Goal: Task Accomplishment & Management: Manage account settings

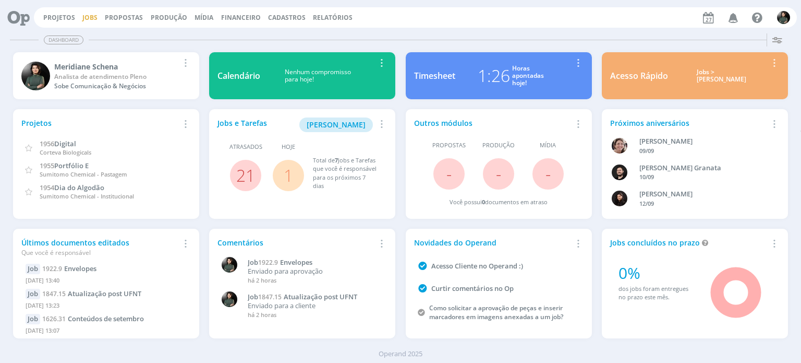
click at [92, 17] on link "Jobs" at bounding box center [89, 17] width 15 height 9
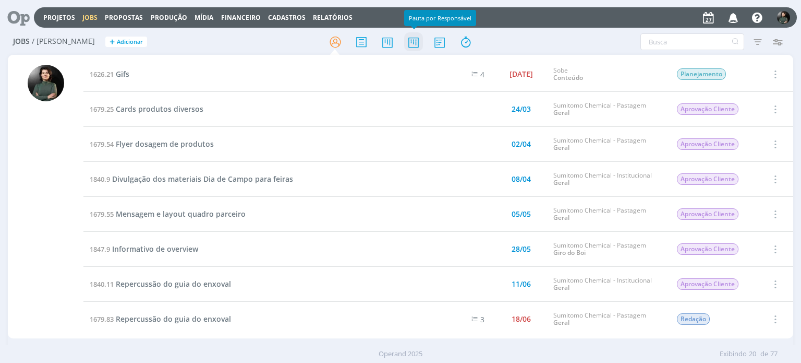
click at [415, 44] on icon at bounding box center [413, 42] width 19 height 20
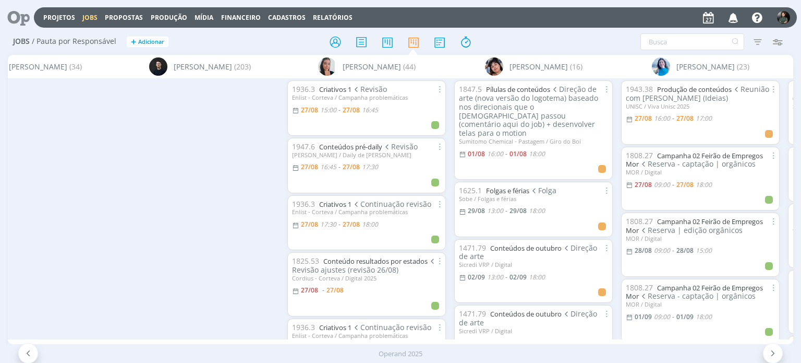
scroll to position [0, 902]
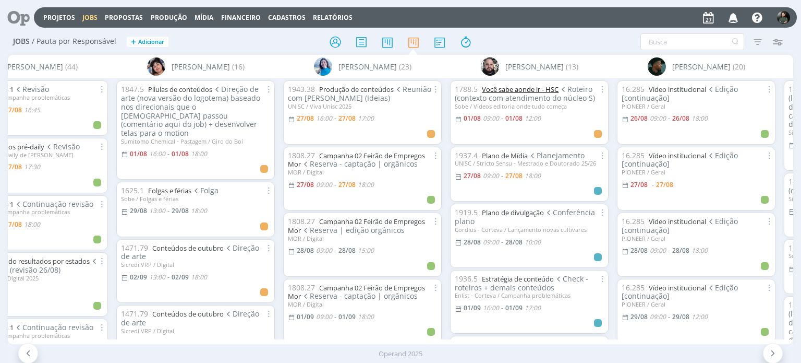
click at [523, 91] on link "Você sabe aonde ir - HSC" at bounding box center [520, 89] width 77 height 9
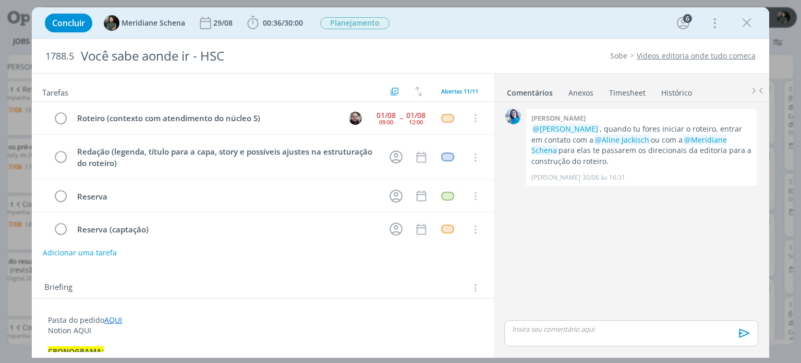
click at [689, 55] on link "Vídeos editoria onde tudo começa" at bounding box center [696, 56] width 119 height 10
click at [392, 116] on div "01/08 09:00" at bounding box center [386, 118] width 25 height 16
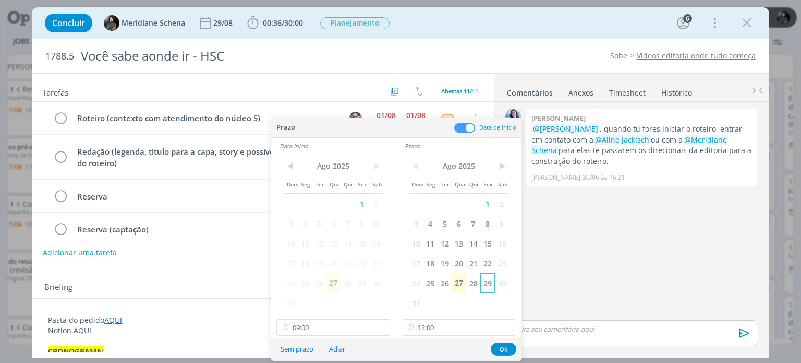
click at [482, 282] on span "29" at bounding box center [488, 283] width 14 height 20
click at [360, 283] on span "29" at bounding box center [362, 283] width 14 height 20
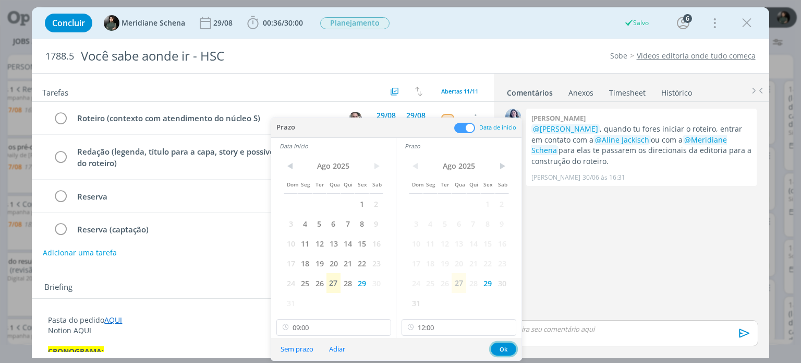
click at [500, 350] on button "Ok" at bounding box center [504, 348] width 26 height 13
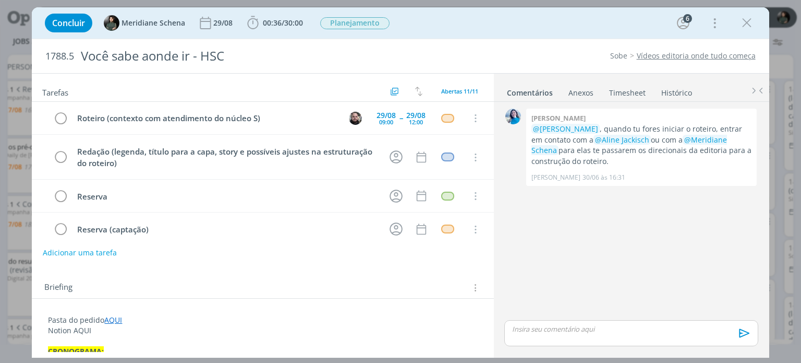
drag, startPoint x: 746, startPoint y: 26, endPoint x: 686, endPoint y: 2, distance: 64.8
click at [746, 26] on icon "dialog" at bounding box center [747, 23] width 16 height 16
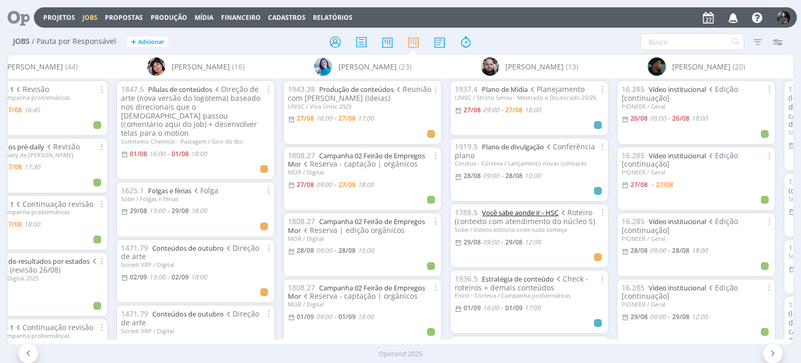
click at [509, 208] on link "Você sabe aonde ir - HSC" at bounding box center [520, 212] width 77 height 9
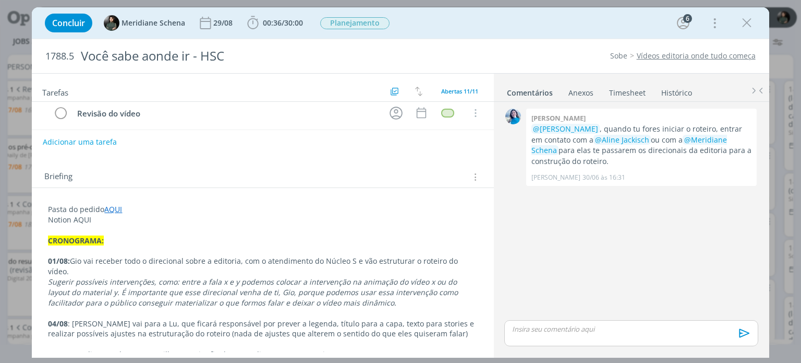
scroll to position [104, 0]
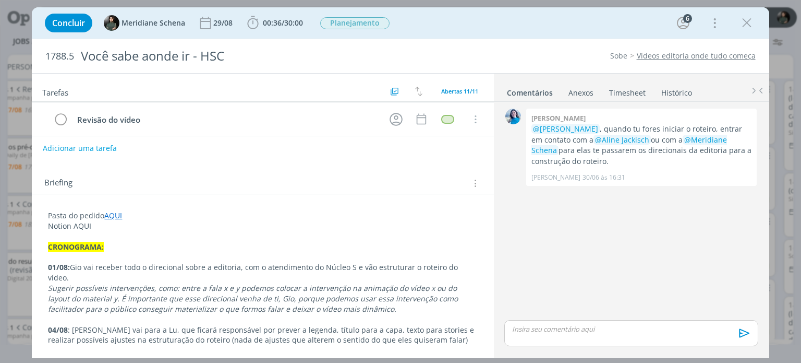
click at [127, 229] on p "Notion AQUI" at bounding box center [262, 226] width 429 height 10
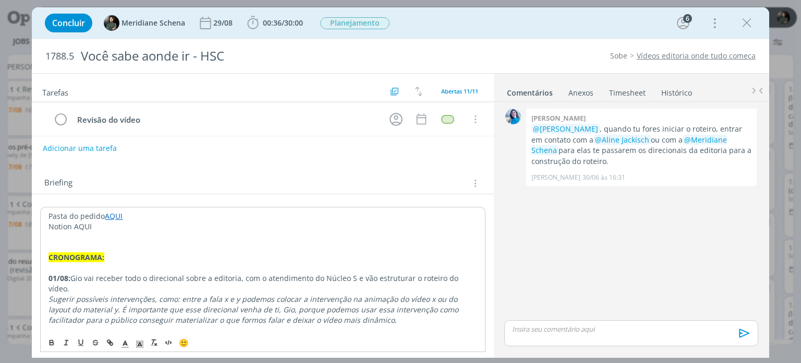
click at [539, 334] on div "dialog" at bounding box center [632, 333] width 254 height 26
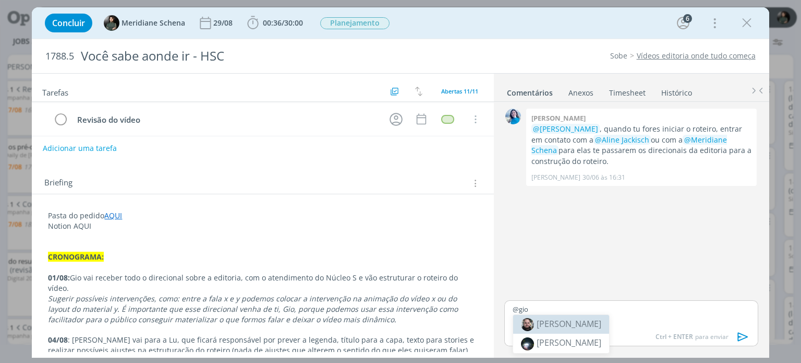
click at [554, 321] on span "[PERSON_NAME]" at bounding box center [569, 323] width 65 height 11
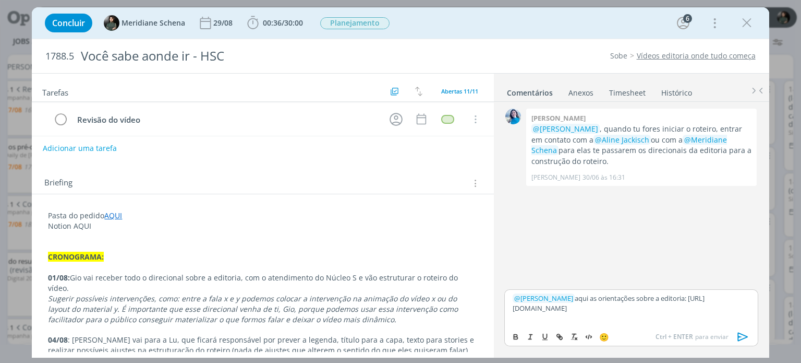
click at [740, 339] on icon "dialog" at bounding box center [743, 336] width 10 height 9
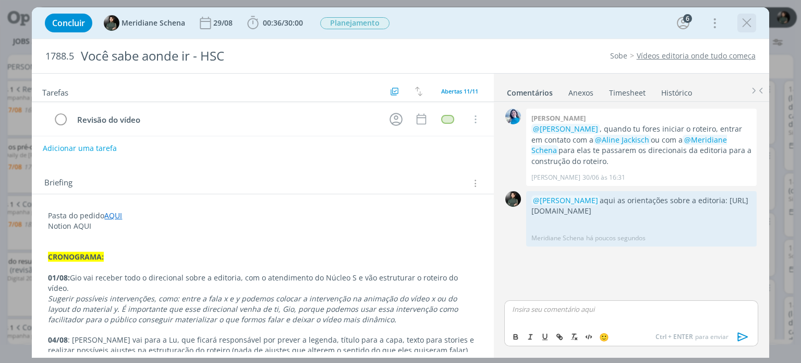
click at [746, 20] on icon "dialog" at bounding box center [747, 23] width 16 height 16
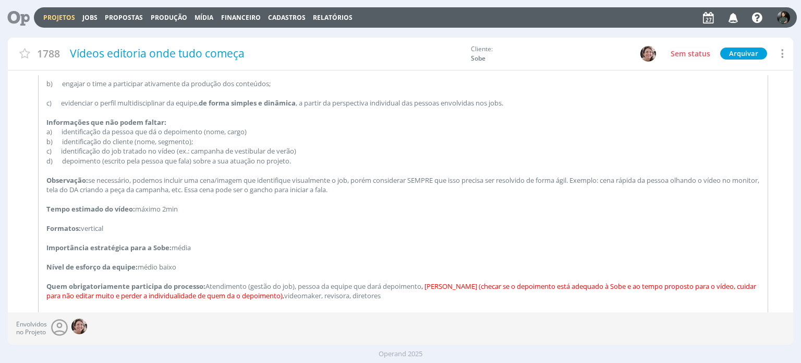
scroll to position [313, 0]
drag, startPoint x: 130, startPoint y: 210, endPoint x: 211, endPoint y: 216, distance: 81.0
click at [211, 216] on div "Vídeos da editoria “Onde tudo começa” Periodicidade: bimestral Objetivos: a) ab…" at bounding box center [403, 207] width 729 height 421
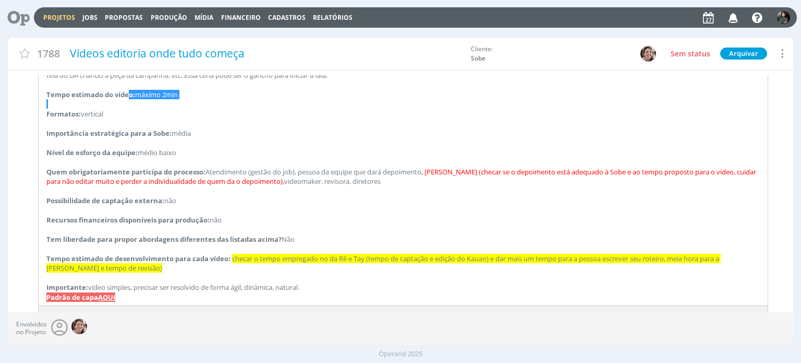
scroll to position [447, 0]
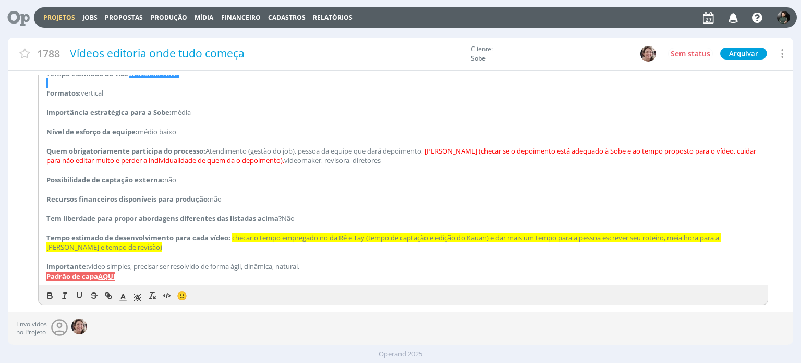
type input "0,00"
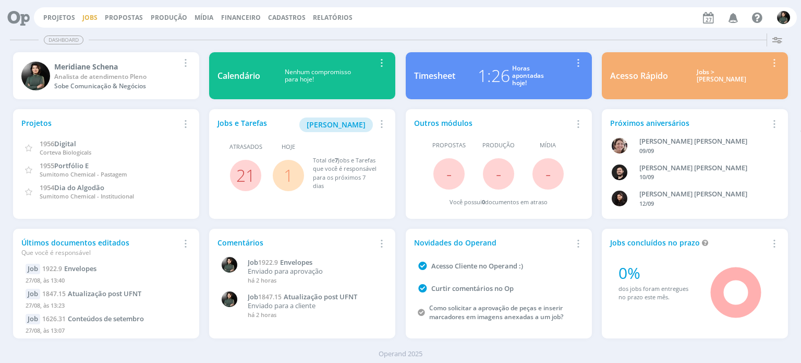
click at [88, 20] on link "Jobs" at bounding box center [89, 17] width 15 height 9
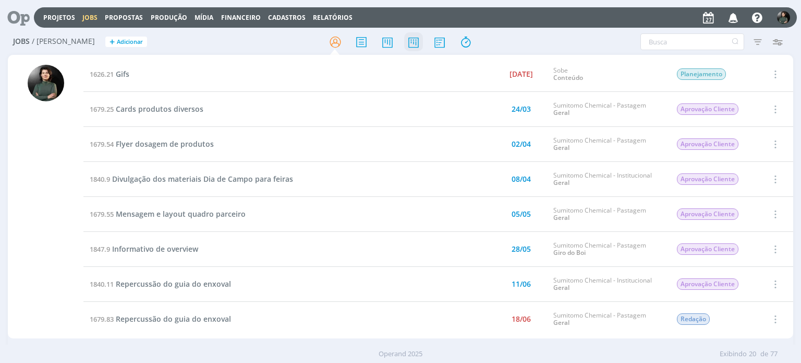
click at [412, 41] on icon at bounding box center [413, 42] width 19 height 20
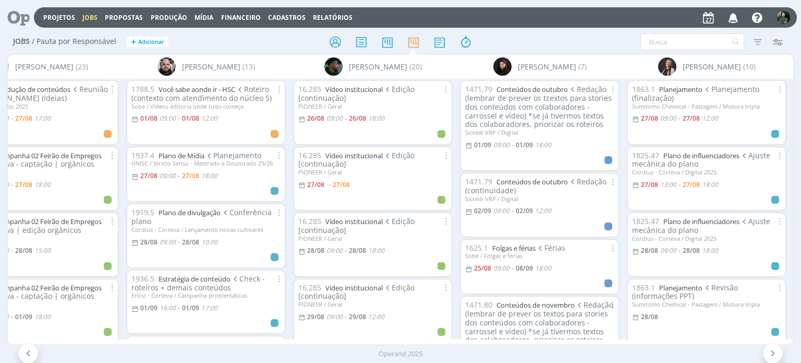
scroll to position [0, 1169]
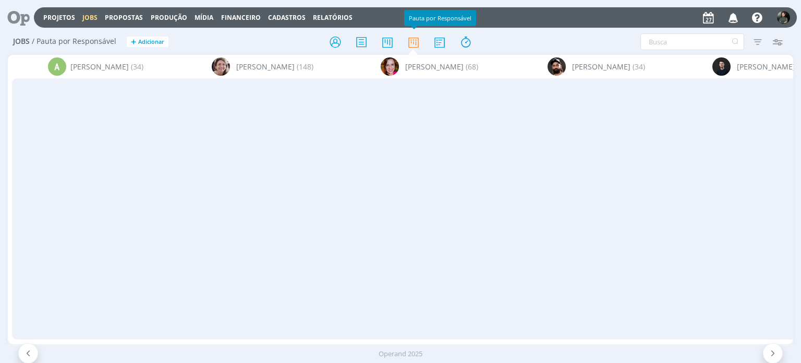
scroll to position [0, 1169]
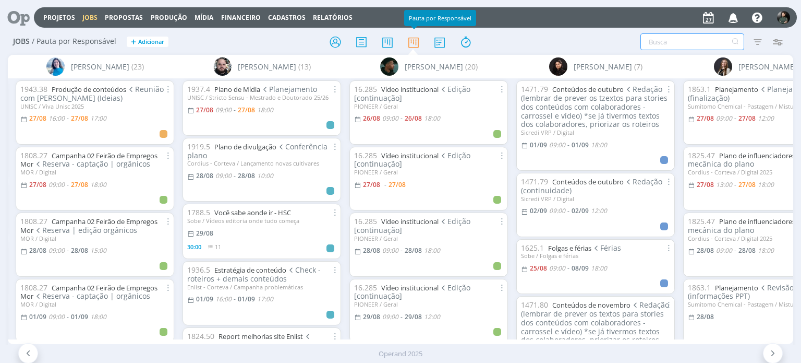
click at [671, 36] on input "text" at bounding box center [693, 41] width 104 height 17
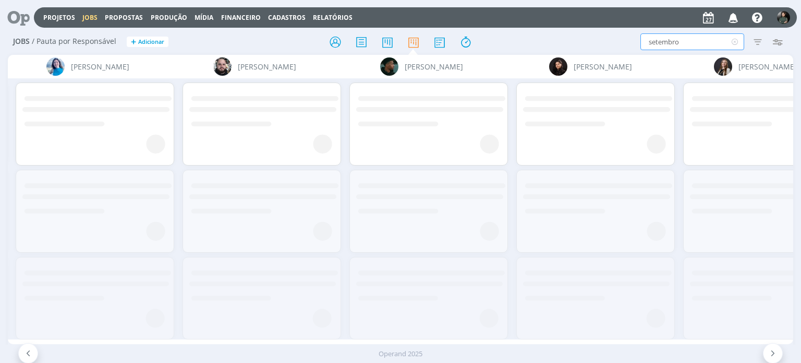
type input "setembro"
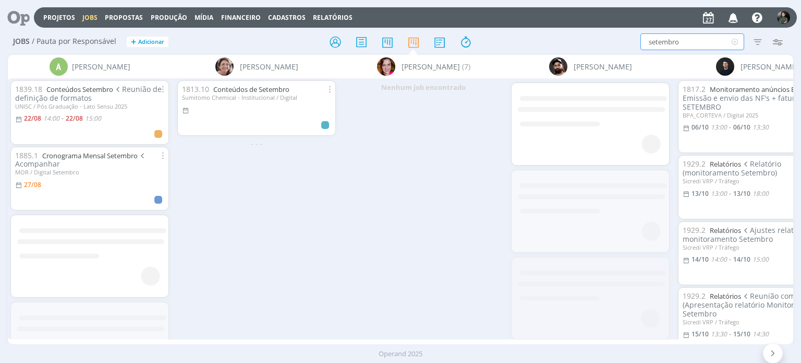
scroll to position [0, 0]
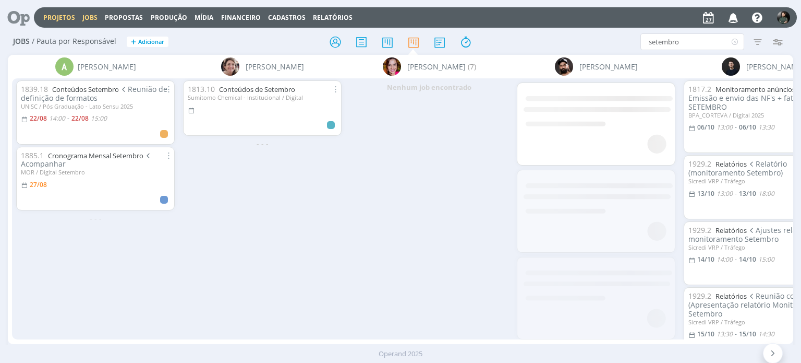
click at [47, 14] on link "Projetos" at bounding box center [59, 17] width 32 height 9
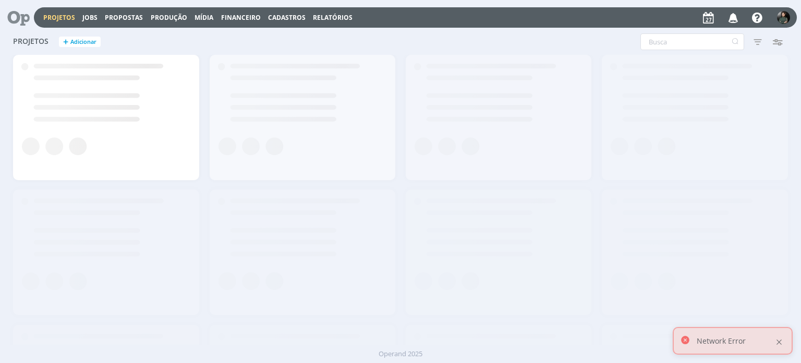
click at [783, 346] on div at bounding box center [779, 341] width 9 height 9
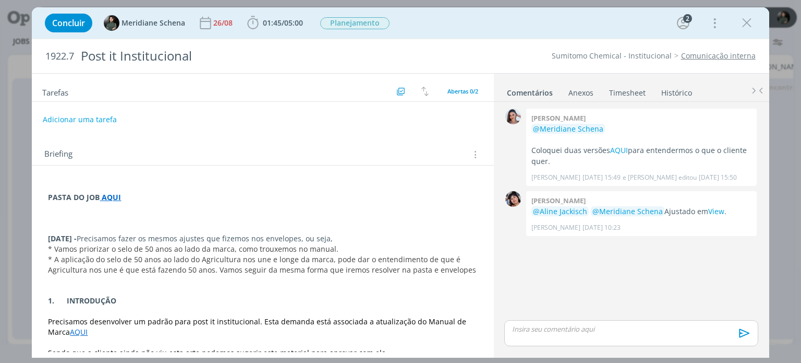
click at [550, 330] on p "dialog" at bounding box center [631, 328] width 237 height 9
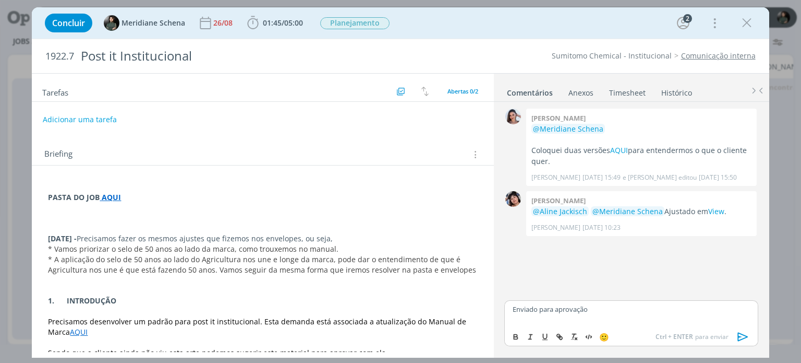
click at [743, 339] on icon "dialog" at bounding box center [743, 336] width 10 height 9
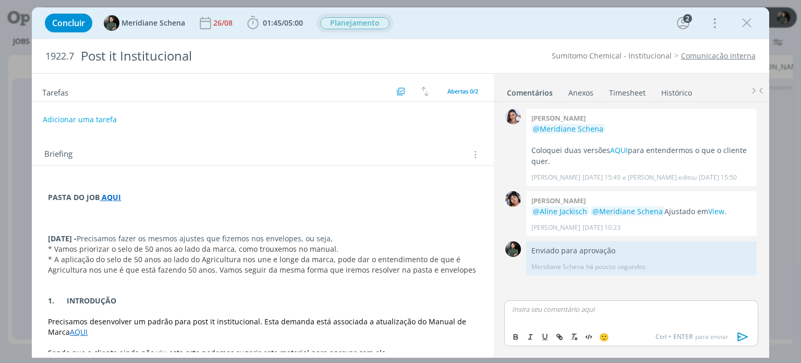
click at [344, 25] on span "Planejamento" at bounding box center [354, 23] width 69 height 12
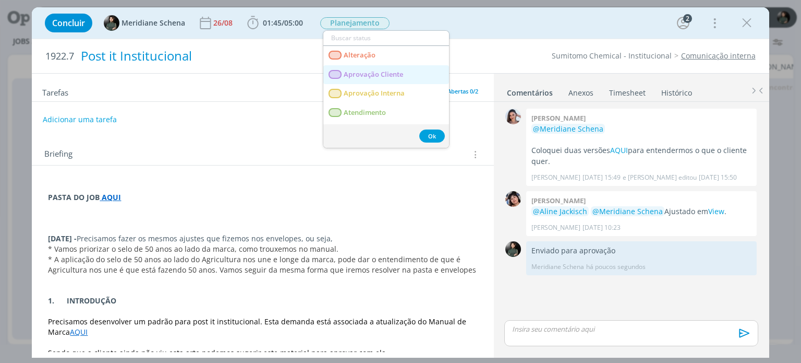
drag, startPoint x: 389, startPoint y: 77, endPoint x: 401, endPoint y: 67, distance: 16.0
click at [389, 77] on span "Aprovação Cliente" at bounding box center [373, 74] width 59 height 8
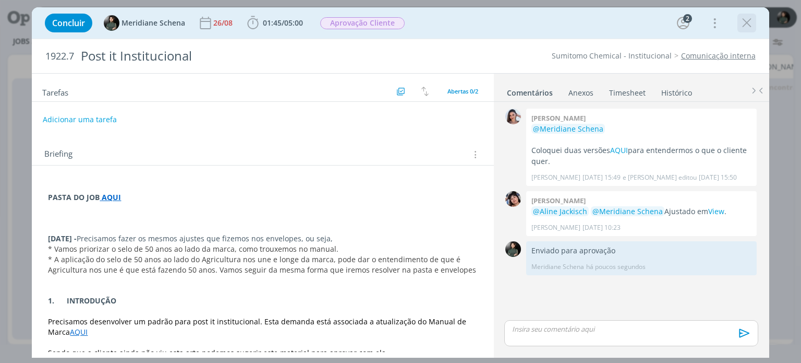
click at [751, 18] on icon "dialog" at bounding box center [747, 23] width 16 height 16
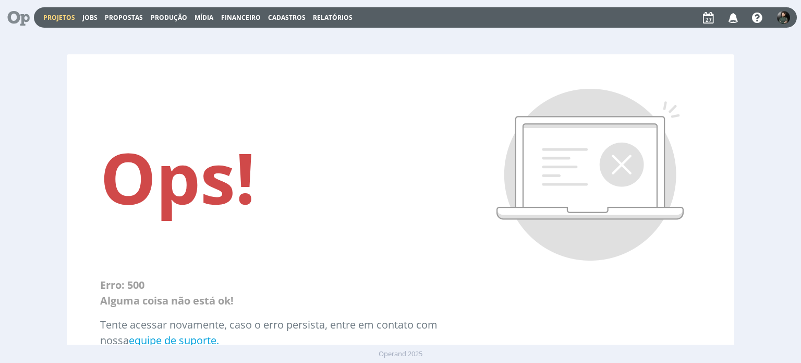
click at [66, 20] on link "Projetos" at bounding box center [59, 17] width 32 height 9
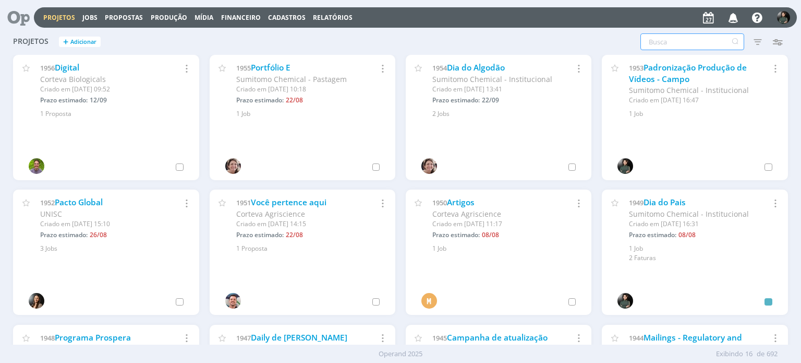
click at [693, 45] on input "text" at bounding box center [693, 41] width 104 height 17
type input "conteúdo"
click at [652, 40] on input "text" at bounding box center [693, 41] width 104 height 17
type input "sobe"
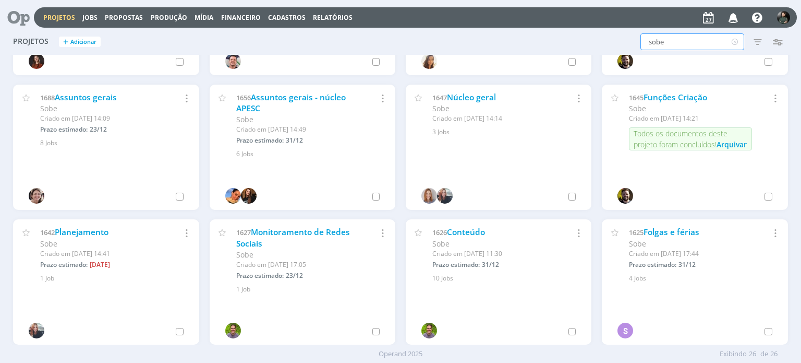
scroll to position [597, 0]
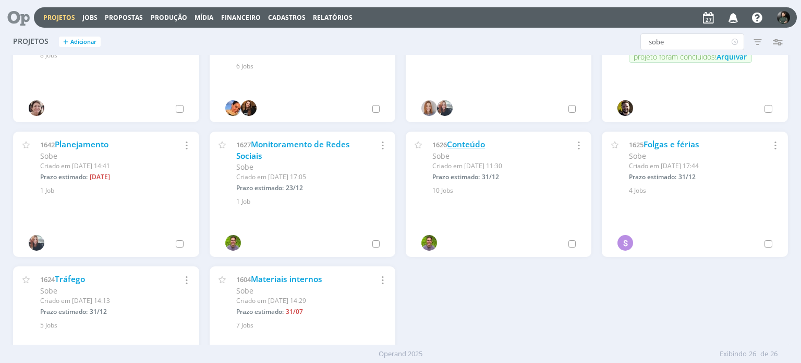
click at [468, 145] on link "Conteúdo" at bounding box center [466, 144] width 38 height 11
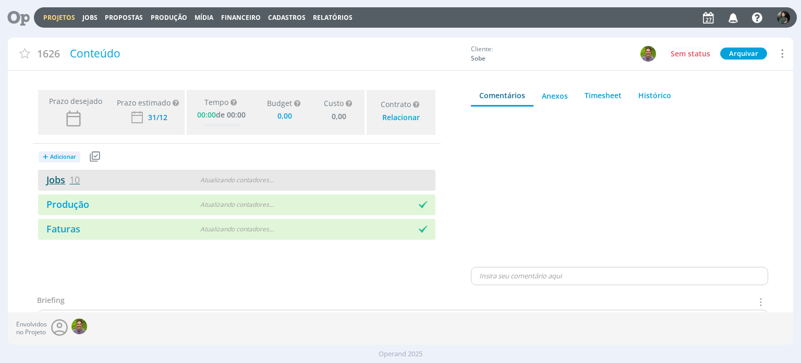
click at [50, 178] on link "Jobs 10" at bounding box center [59, 179] width 42 height 13
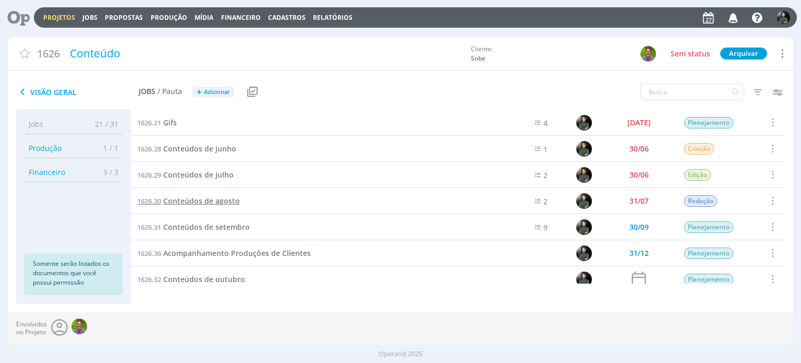
click at [197, 203] on span "Conteúdos de agosto" at bounding box center [201, 201] width 77 height 10
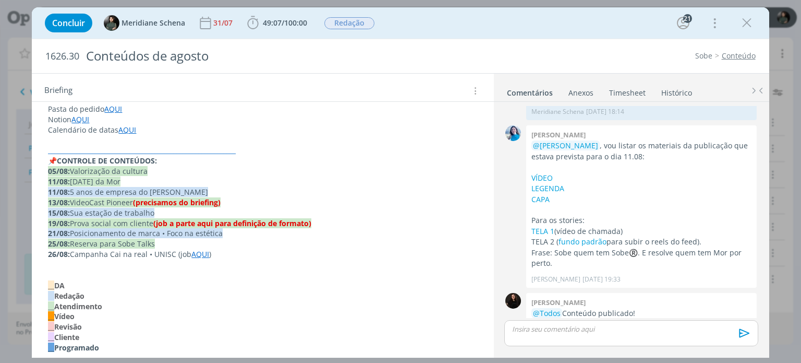
scroll to position [157, 0]
drag, startPoint x: 175, startPoint y: 186, endPoint x: 41, endPoint y: 191, distance: 133.7
click at [140, 346] on icon "dialog" at bounding box center [139, 343] width 9 height 9
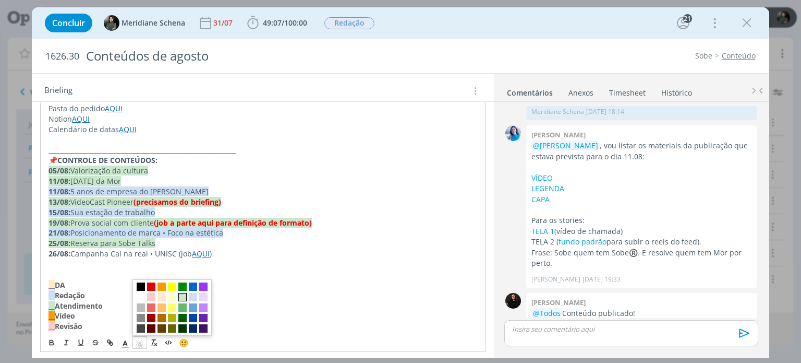
click at [184, 298] on span "dialog" at bounding box center [182, 297] width 8 height 8
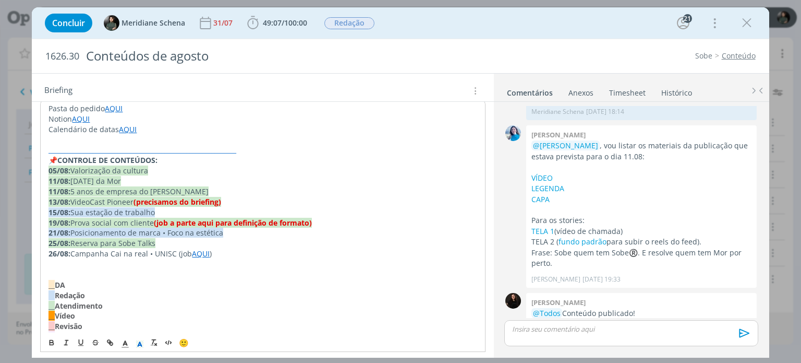
click at [211, 287] on p "__ DA" at bounding box center [263, 285] width 428 height 10
drag, startPoint x: 229, startPoint y: 200, endPoint x: 40, endPoint y: 205, distance: 189.5
click at [161, 277] on p "dialog" at bounding box center [263, 274] width 428 height 10
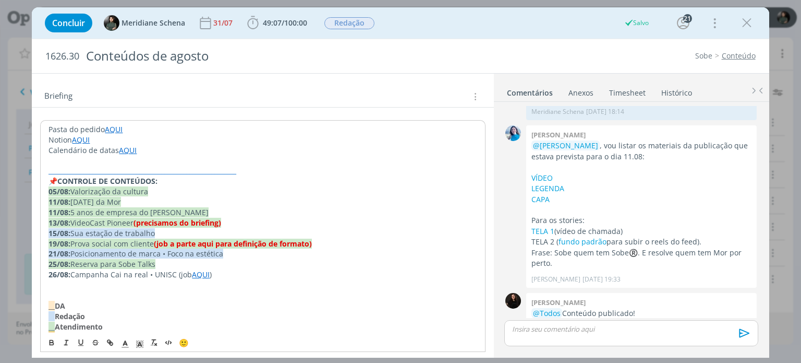
scroll to position [52, 0]
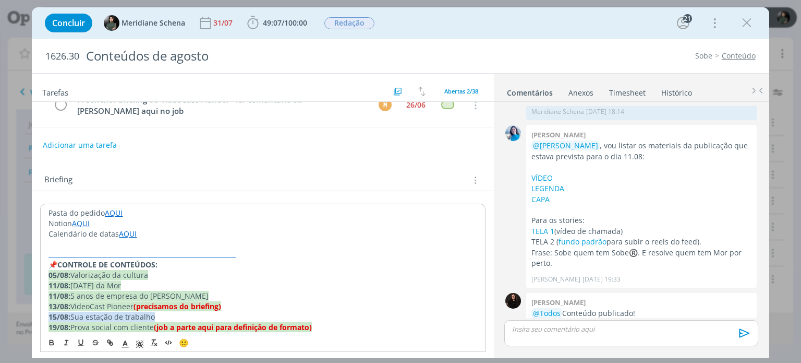
click at [110, 212] on link "AQUI" at bounding box center [114, 213] width 18 height 10
click at [127, 233] on link "https://sobeae.sharepoint.com/:f:/s/SOBEAE/El283QXnIs1IjzMnc99Tb3gBoElVOtnHsC1E…" at bounding box center [116, 233] width 79 height 14
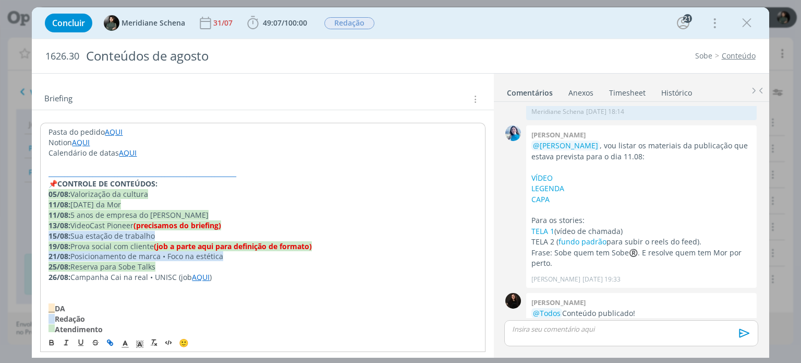
scroll to position [104, 0]
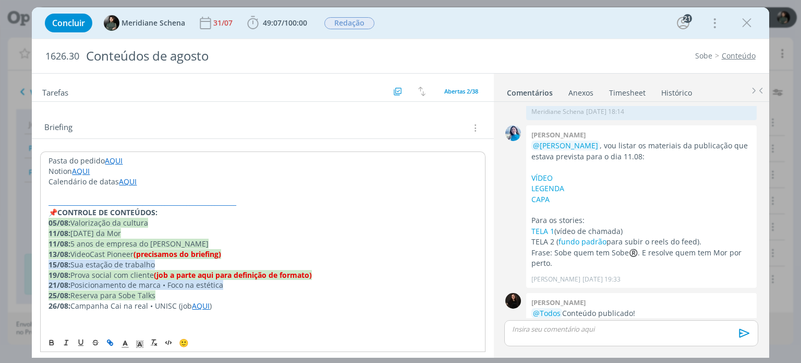
click at [259, 249] on p "13/08: VideoCast Pioneer (precisamos do briefing)" at bounding box center [263, 254] width 428 height 10
drag, startPoint x: 243, startPoint y: 257, endPoint x: 31, endPoint y: 252, distance: 211.4
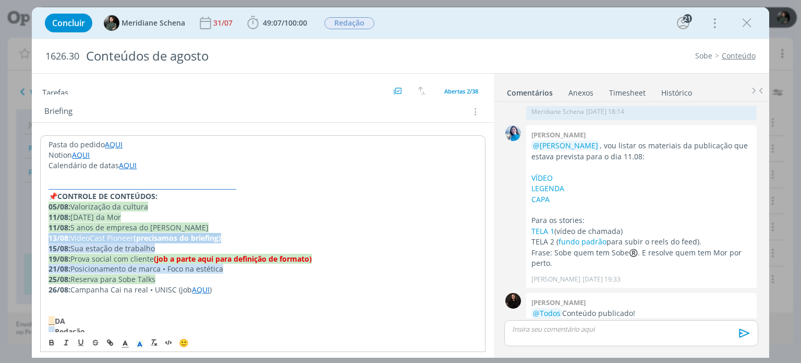
scroll to position [157, 0]
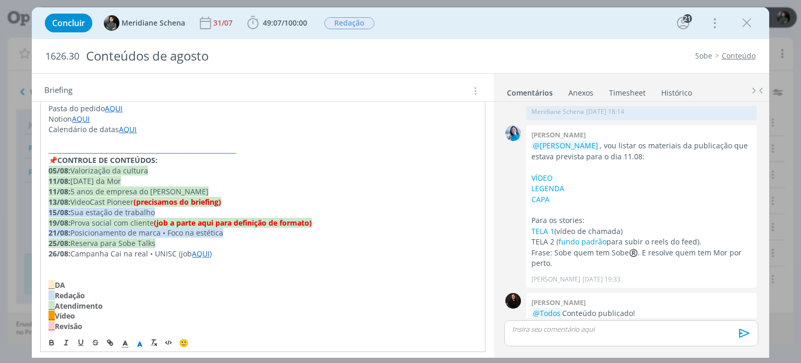
click at [140, 345] on line "dialog" at bounding box center [140, 345] width 3 height 0
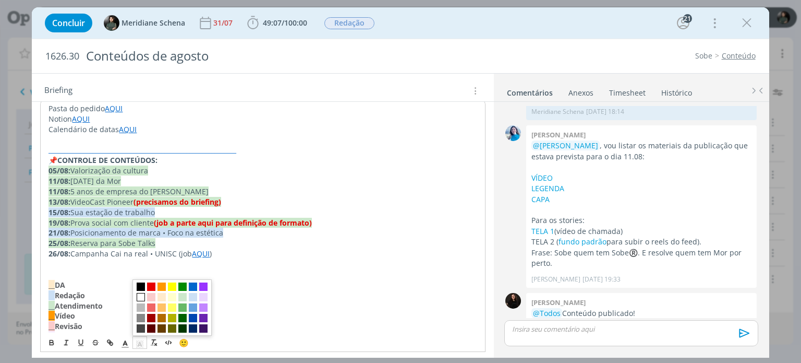
click at [142, 297] on span "dialog" at bounding box center [141, 297] width 8 height 8
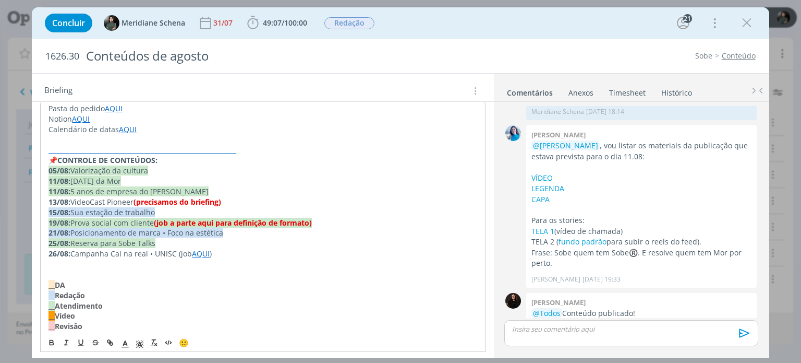
click at [278, 264] on p "dialog" at bounding box center [263, 264] width 428 height 10
drag, startPoint x: 326, startPoint y: 219, endPoint x: 23, endPoint y: 224, distance: 302.7
click at [23, 224] on div "Concluir Meridiane Schena 31/07 49:07 / 100:00 Iniciar Apontar Data * 27/08/202…" at bounding box center [400, 181] width 801 height 363
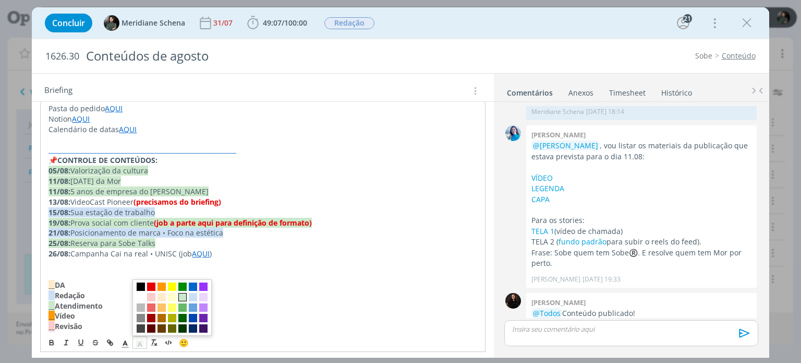
click at [142, 343] on polygon "dialog" at bounding box center [142, 343] width 1 height 1
click at [141, 297] on span "dialog" at bounding box center [141, 297] width 8 height 8
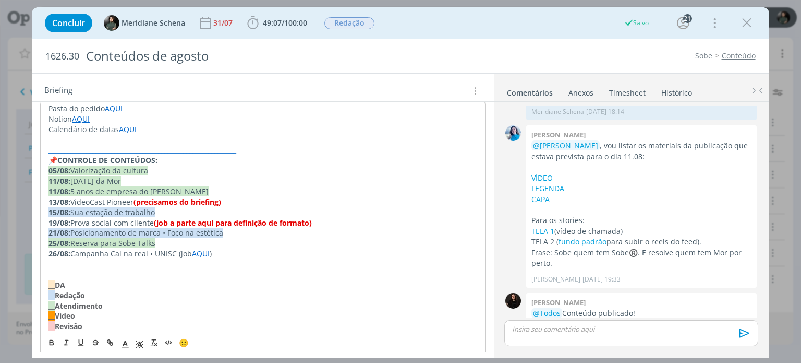
click at [248, 287] on p "__ DA" at bounding box center [263, 285] width 428 height 10
drag, startPoint x: 163, startPoint y: 244, endPoint x: 38, endPoint y: 245, distance: 125.2
click at [142, 342] on icon "dialog" at bounding box center [139, 343] width 9 height 9
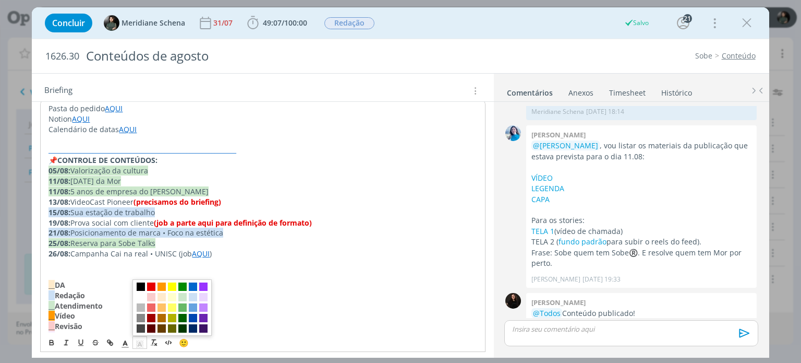
click at [196, 265] on p "dialog" at bounding box center [263, 264] width 428 height 10
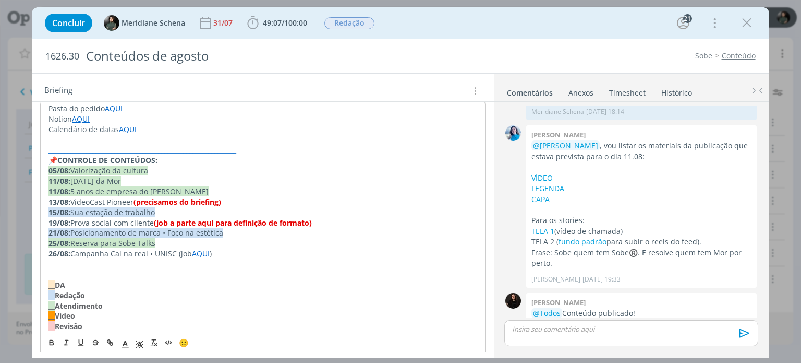
click at [202, 270] on p "dialog" at bounding box center [263, 274] width 428 height 10
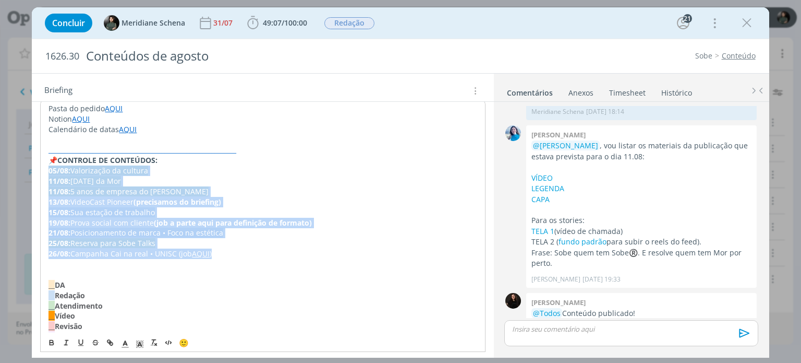
drag, startPoint x: 224, startPoint y: 252, endPoint x: 46, endPoint y: 170, distance: 196.1
copy div "05/08: Valorização da cultura 11/08: Dia dos Pais da Mor 11/08: 5 anos de empre…"
click at [407, 183] on p "11/08: Dia dos Pais da Mor" at bounding box center [262, 180] width 429 height 10
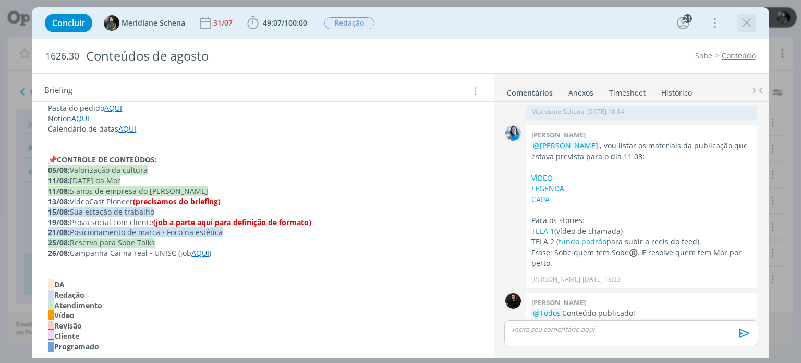
click at [741, 23] on icon "dialog" at bounding box center [747, 23] width 16 height 16
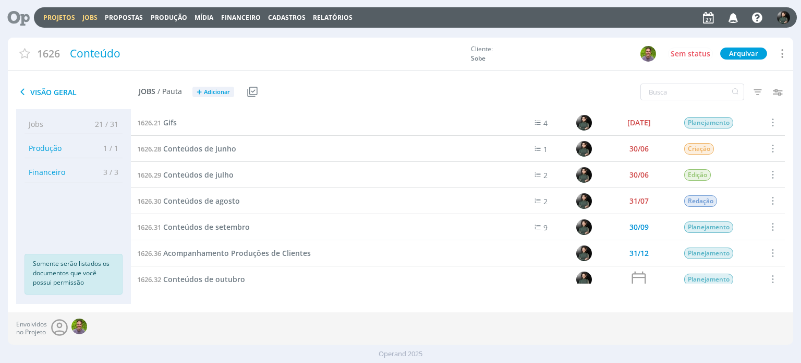
click at [90, 18] on link "Jobs" at bounding box center [89, 17] width 15 height 9
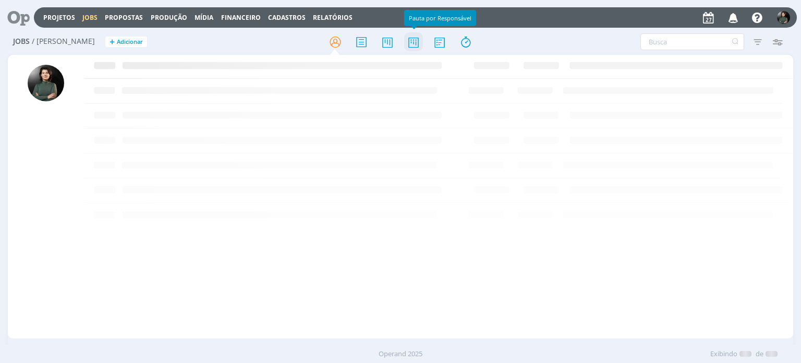
click at [418, 45] on icon at bounding box center [413, 42] width 19 height 20
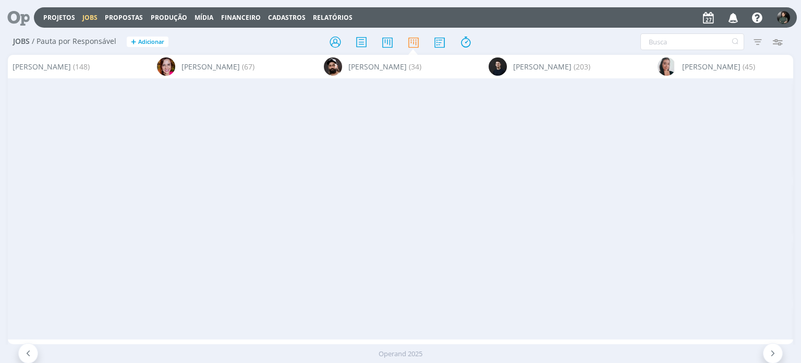
scroll to position [0, 1018]
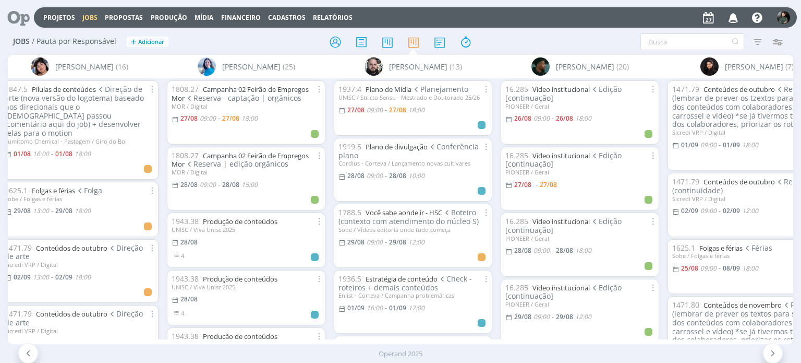
click at [731, 16] on icon "button" at bounding box center [734, 17] width 18 height 18
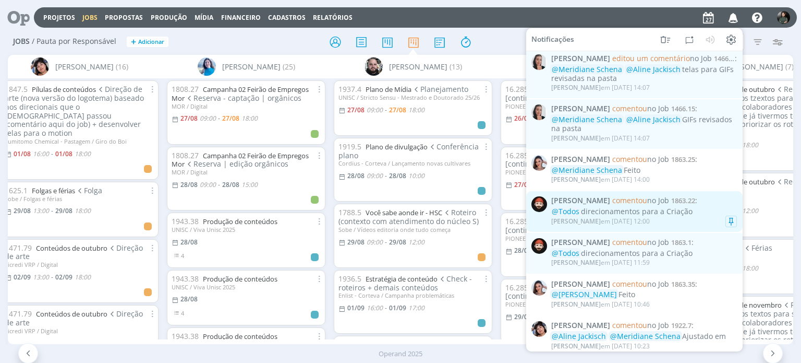
scroll to position [705, 0]
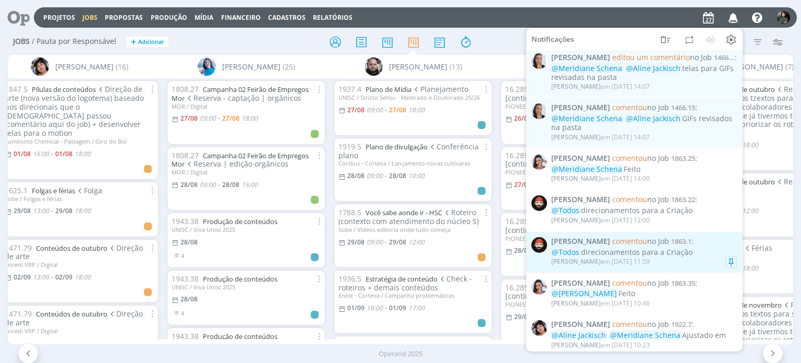
click at [710, 256] on div "William Meurer em 26/08 às 11:59" at bounding box center [645, 261] width 186 height 10
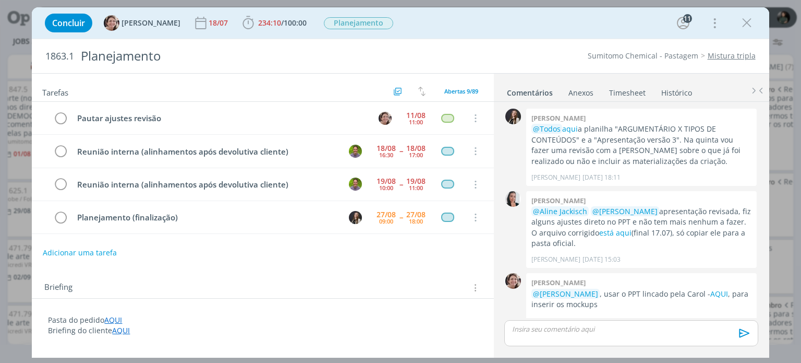
scroll to position [1367, 0]
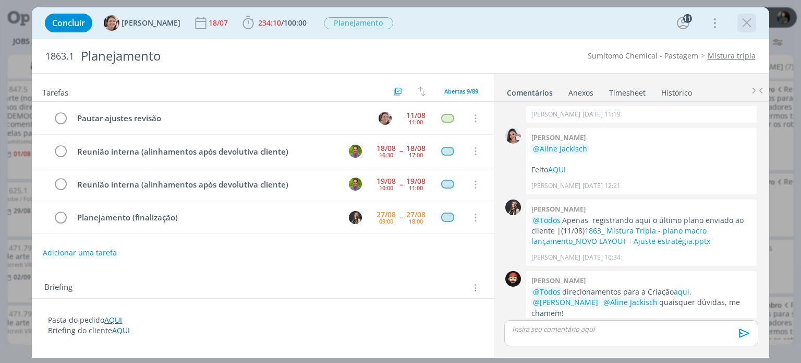
click at [743, 24] on icon "dialog" at bounding box center [747, 23] width 16 height 16
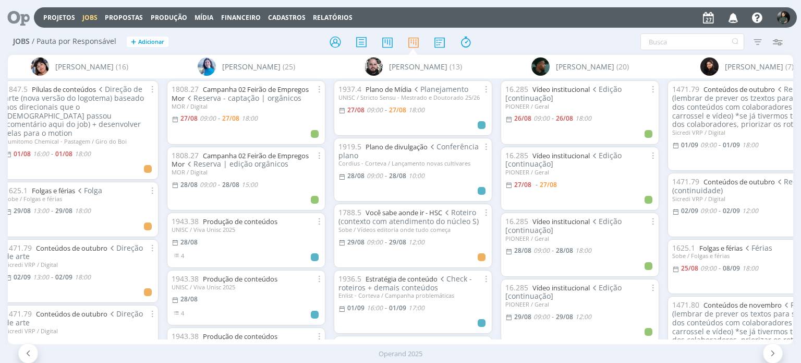
click at [728, 14] on icon "button" at bounding box center [734, 17] width 18 height 18
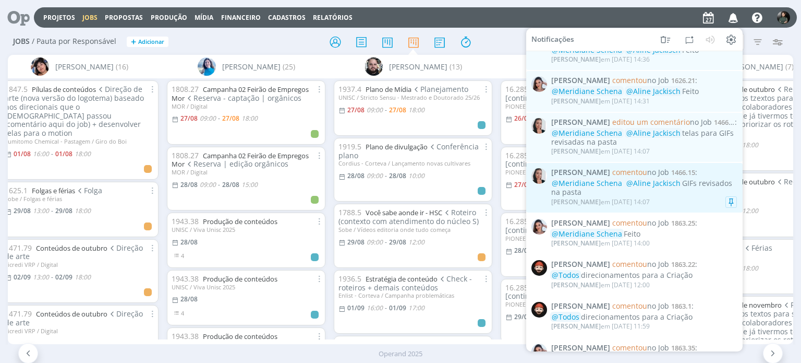
scroll to position [601, 0]
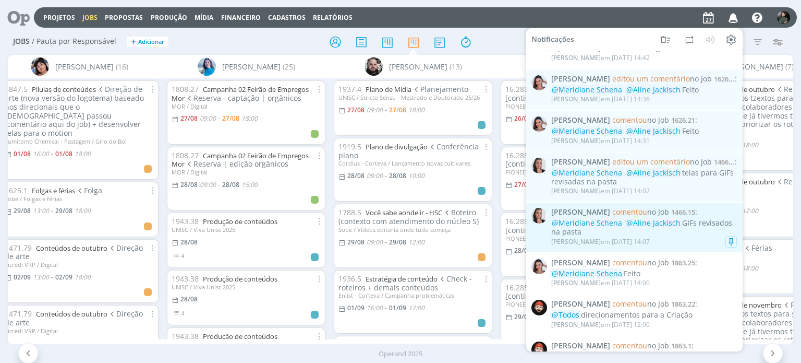
click at [674, 225] on div "@Meridiane Schena @Aline Jackisch GIFs revisados na pasta" at bounding box center [645, 228] width 186 height 18
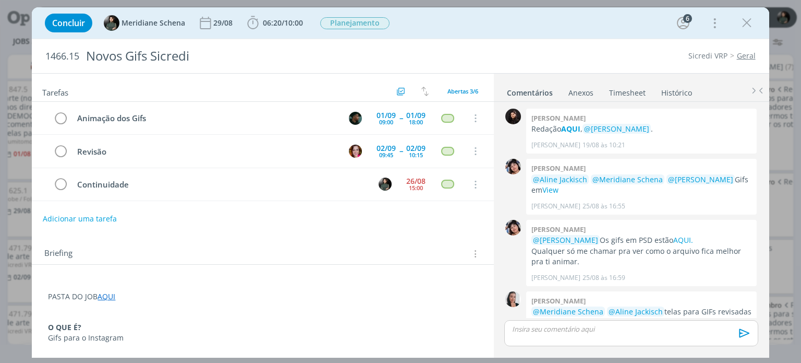
scroll to position [31, 0]
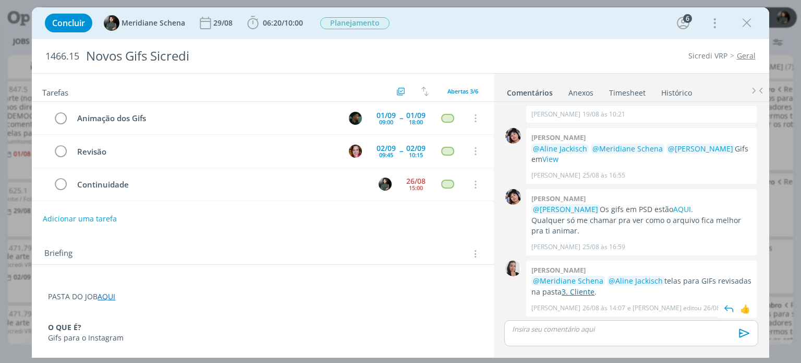
click at [582, 292] on link "3. Cliente" at bounding box center [578, 291] width 33 height 10
click at [301, 19] on span "10:00" at bounding box center [293, 23] width 19 height 10
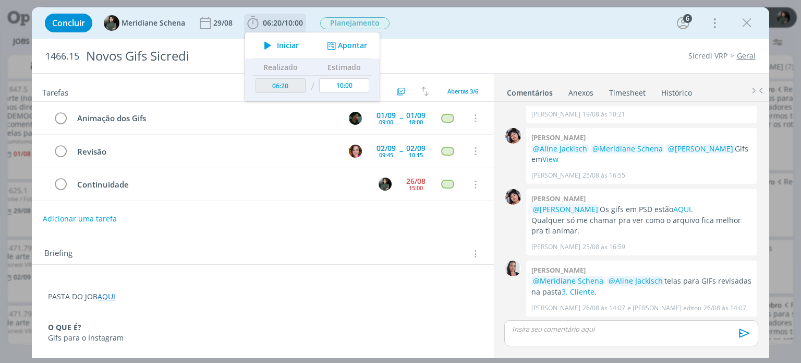
click at [278, 44] on span "Iniciar" at bounding box center [288, 45] width 22 height 7
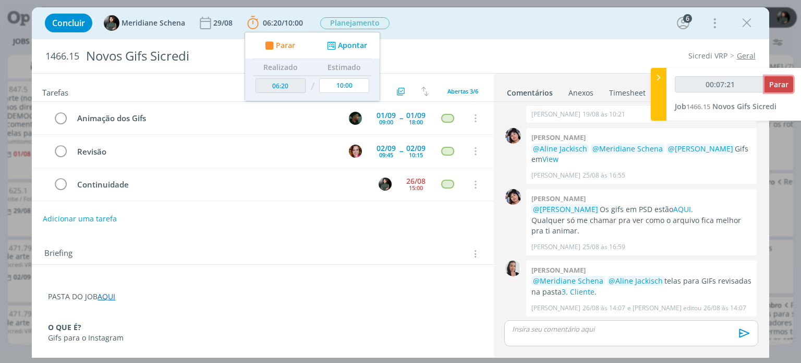
click at [781, 81] on span "Parar" at bounding box center [779, 84] width 19 height 10
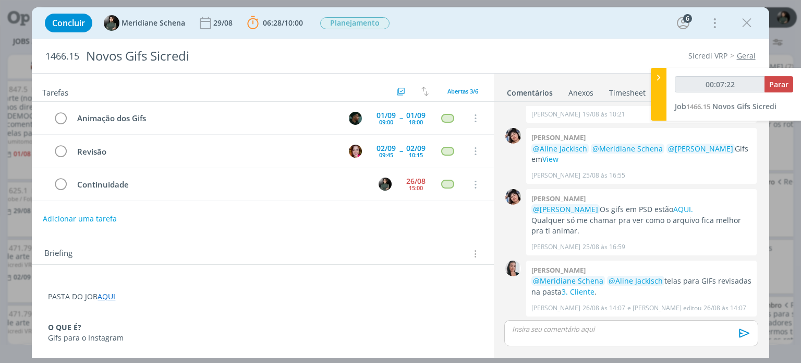
click at [608, 328] on p "dialog" at bounding box center [631, 328] width 237 height 9
type input "00:07:23"
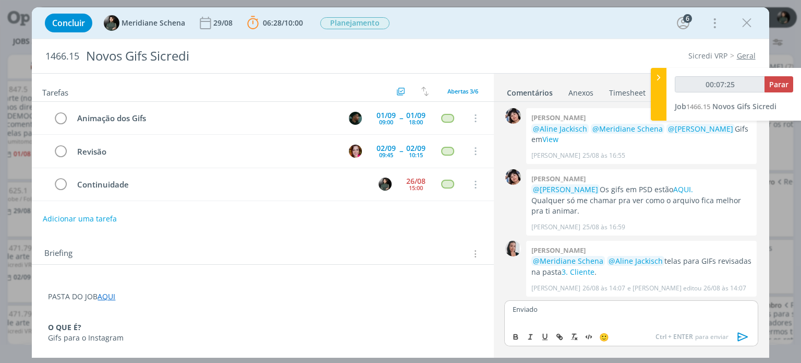
type input "00:08:00"
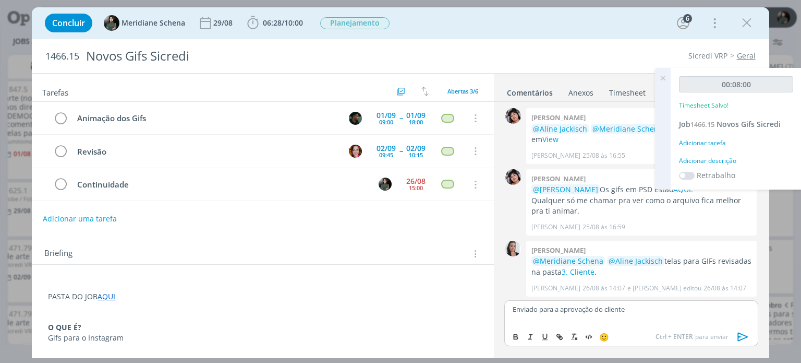
click at [742, 334] on icon "dialog" at bounding box center [744, 337] width 16 height 16
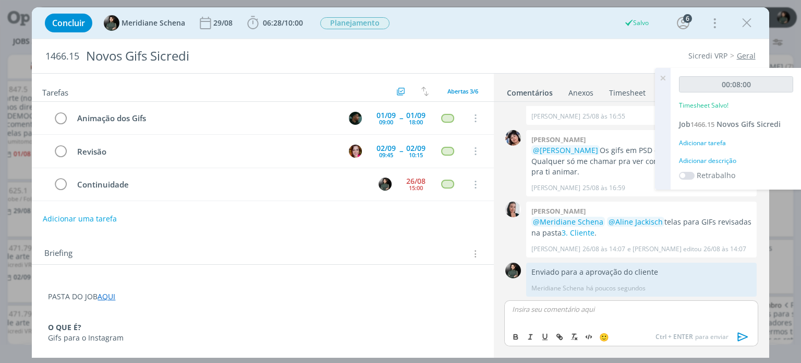
click at [728, 161] on div "Adicionar descrição" at bounding box center [736, 160] width 114 height 9
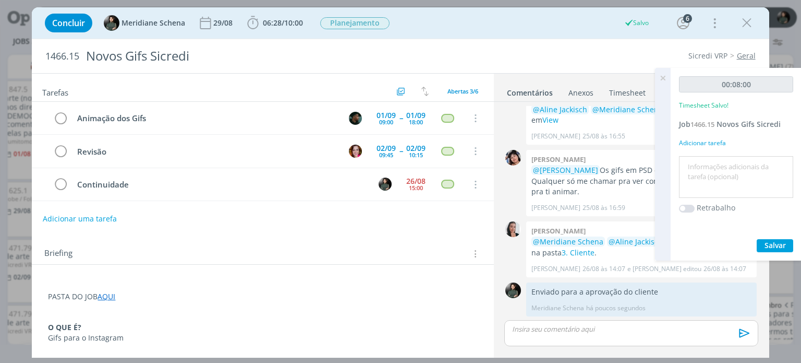
click at [715, 171] on textarea at bounding box center [736, 177] width 109 height 37
type textarea "Envio dos gifs para aprovação"
click at [779, 243] on span "Salvar" at bounding box center [775, 245] width 21 height 10
click at [359, 27] on span "Planejamento" at bounding box center [354, 23] width 69 height 12
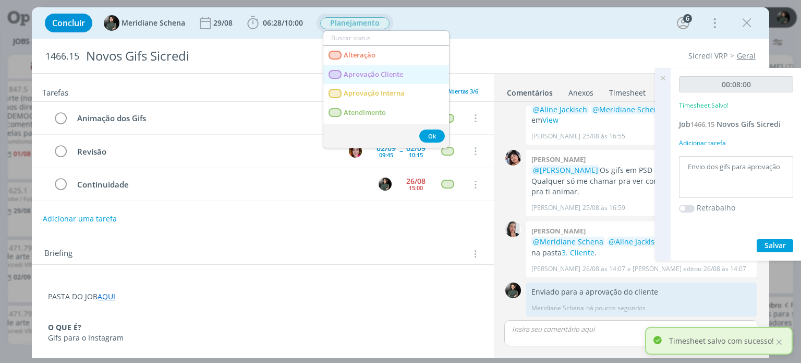
click at [364, 70] on span "Aprovação Cliente" at bounding box center [373, 74] width 59 height 8
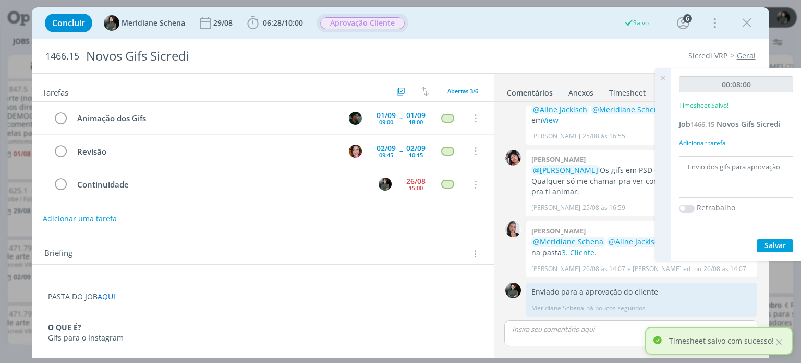
click at [662, 77] on icon at bounding box center [663, 78] width 19 height 20
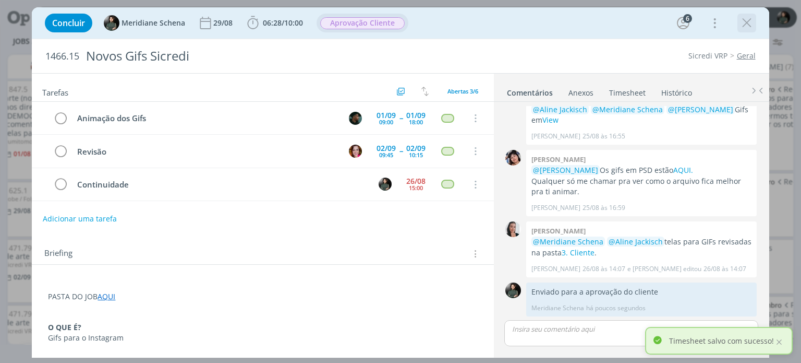
click at [744, 25] on icon "dialog" at bounding box center [747, 23] width 16 height 16
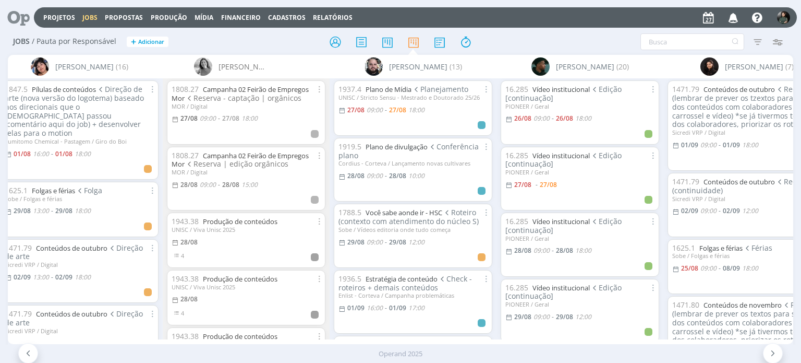
click at [737, 16] on icon "button" at bounding box center [734, 17] width 18 height 18
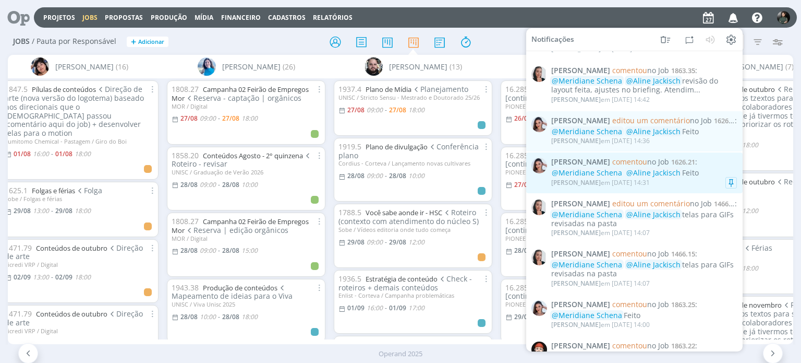
scroll to position [549, 0]
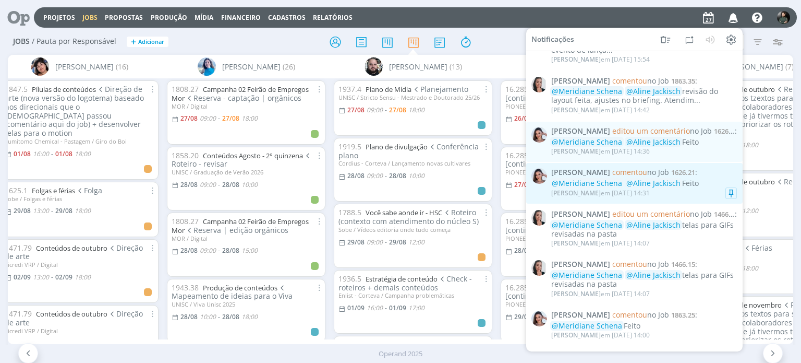
click at [670, 188] on div "Nicole Bartz em 26/08 às 14:31" at bounding box center [645, 193] width 186 height 10
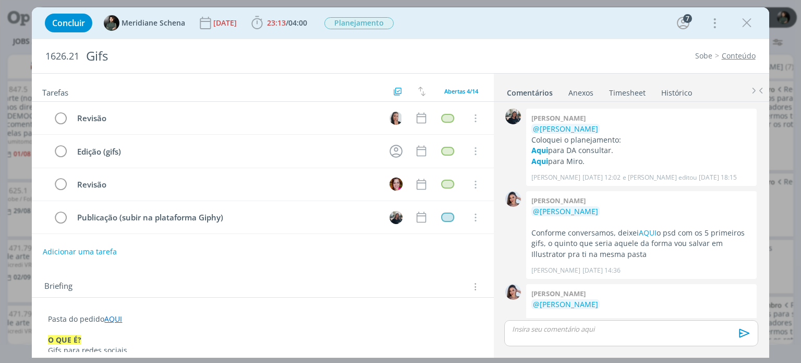
scroll to position [551, 0]
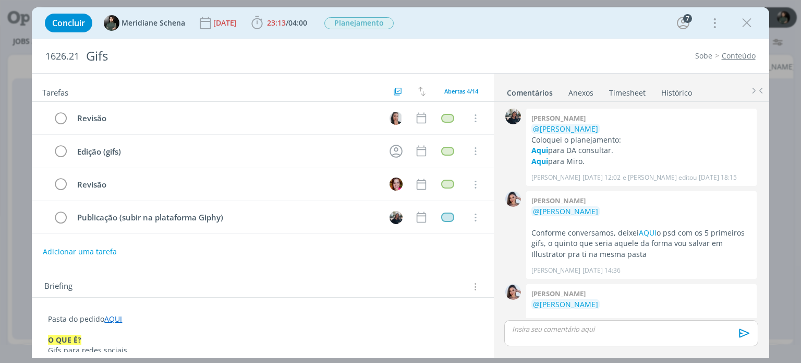
scroll to position [551, 0]
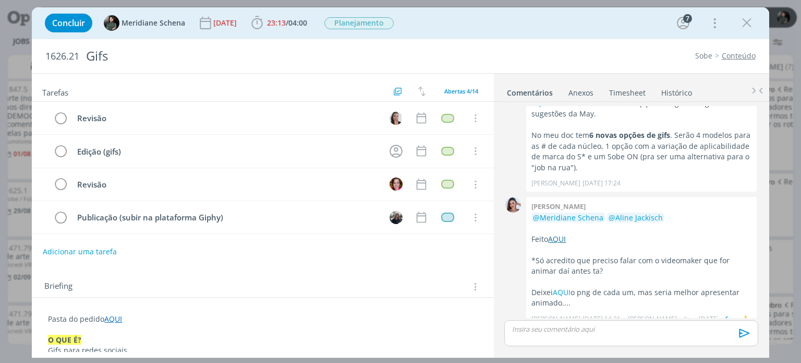
click at [562, 234] on link "AQUI" at bounding box center [557, 239] width 18 height 10
click at [557, 287] on link "AQUI" at bounding box center [562, 292] width 18 height 10
click at [559, 287] on link "AQUI" at bounding box center [562, 292] width 18 height 10
click at [389, 149] on icon "dialog" at bounding box center [396, 151] width 16 height 16
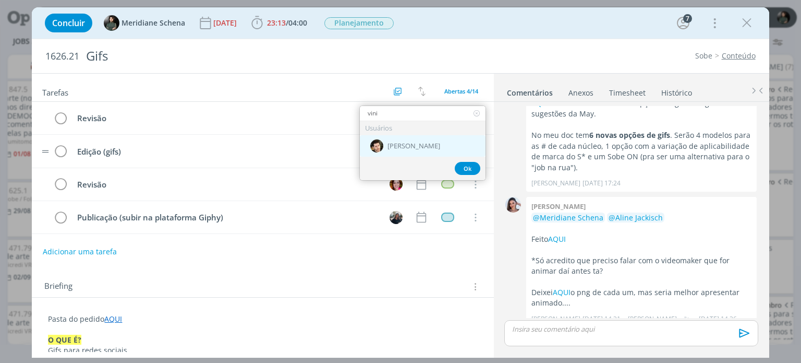
type input "vini"
click at [437, 139] on div "[PERSON_NAME]" at bounding box center [423, 145] width 126 height 21
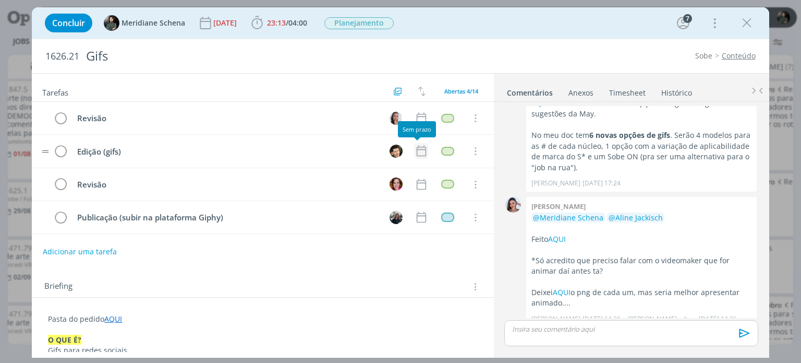
click at [417, 151] on icon "dialog" at bounding box center [422, 151] width 14 height 14
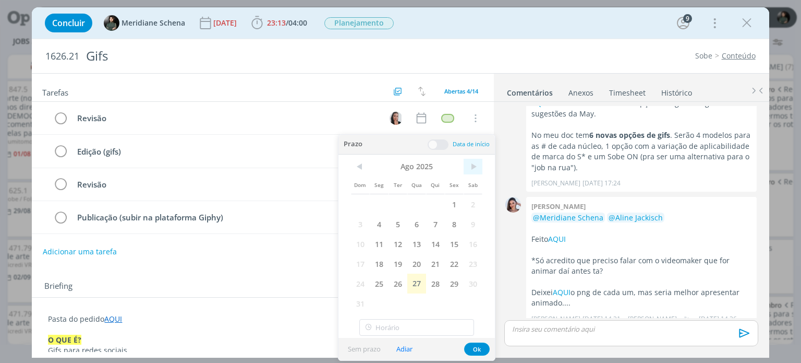
click at [471, 166] on span ">" at bounding box center [473, 167] width 19 height 16
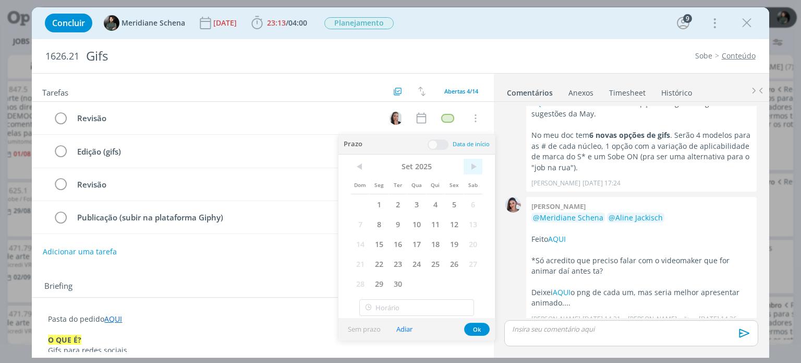
click at [470, 167] on span ">" at bounding box center [473, 167] width 19 height 16
click at [471, 164] on span ">" at bounding box center [473, 167] width 19 height 16
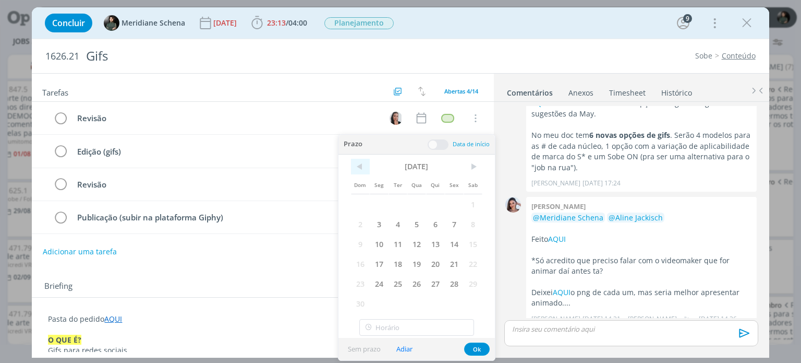
click at [356, 169] on span "<" at bounding box center [360, 167] width 19 height 16
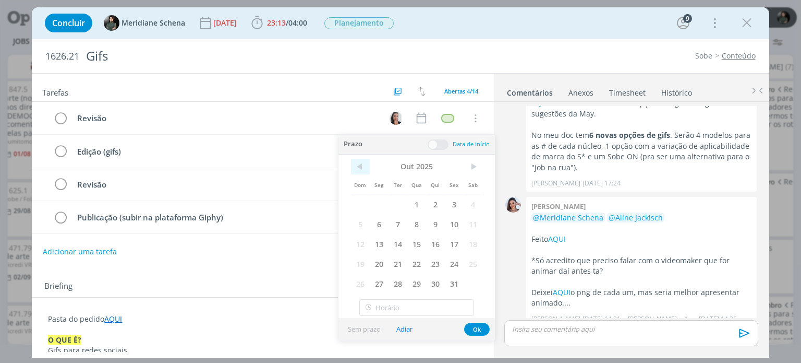
click at [356, 169] on span "<" at bounding box center [360, 167] width 19 height 16
click at [414, 219] on span "10" at bounding box center [417, 224] width 19 height 20
click at [444, 147] on span at bounding box center [438, 144] width 21 height 10
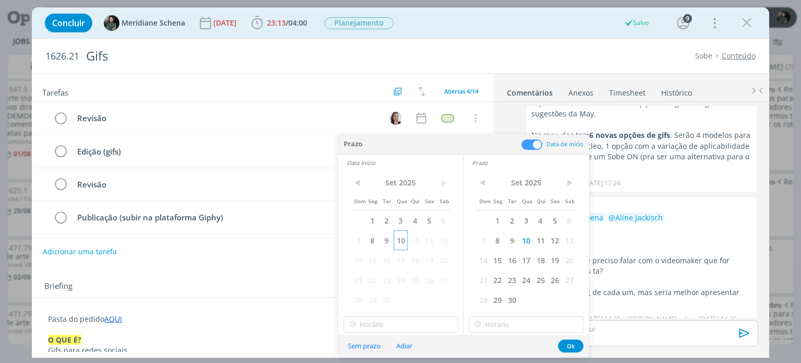
click at [396, 240] on span "10" at bounding box center [401, 240] width 14 height 20
click at [403, 325] on input "16:00" at bounding box center [401, 324] width 115 height 17
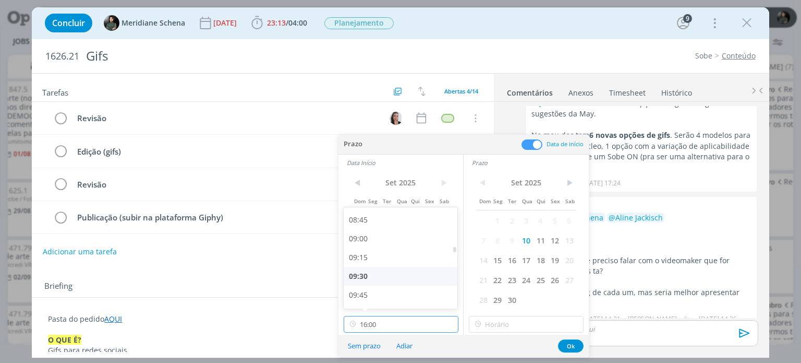
scroll to position [653, 0]
drag, startPoint x: 366, startPoint y: 234, endPoint x: 377, endPoint y: 243, distance: 13.8
click at [366, 235] on div "09:00" at bounding box center [402, 239] width 117 height 19
type input "09:00"
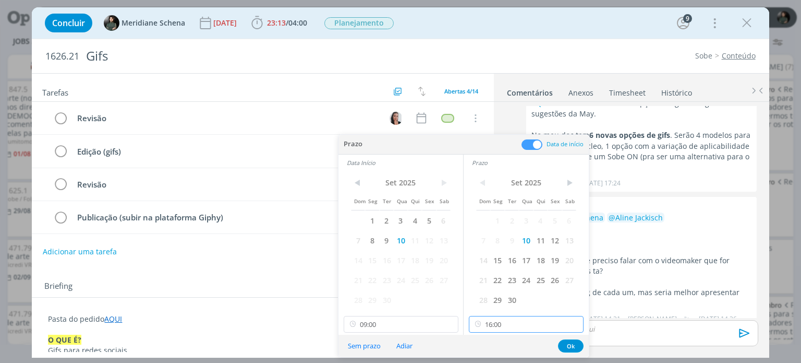
click at [498, 316] on input "16:00" at bounding box center [526, 324] width 115 height 17
click at [487, 257] on div "12:00" at bounding box center [528, 256] width 117 height 19
type input "12:00"
click at [577, 341] on button "Ok" at bounding box center [571, 345] width 26 height 13
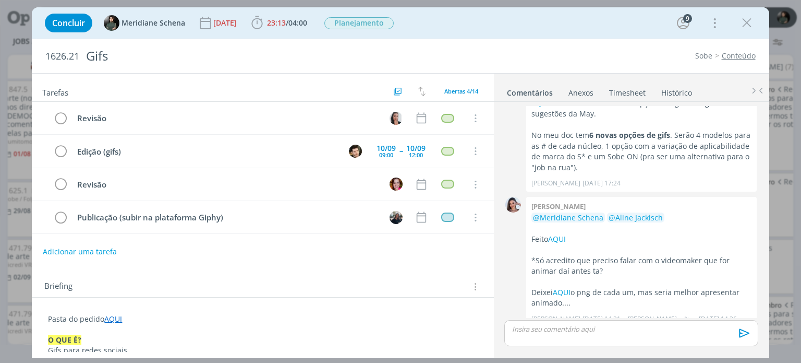
drag, startPoint x: 751, startPoint y: 25, endPoint x: 588, endPoint y: 2, distance: 164.9
click at [751, 25] on icon "dialog" at bounding box center [747, 23] width 16 height 16
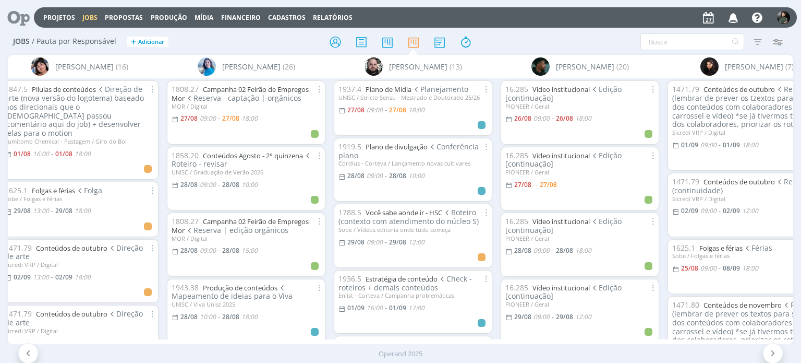
click at [734, 23] on icon "button" at bounding box center [734, 17] width 18 height 18
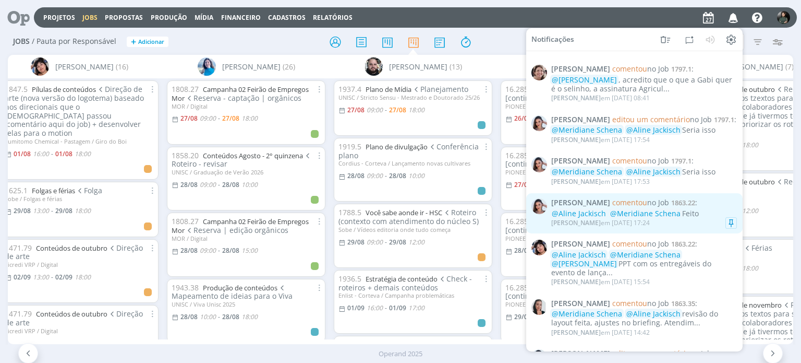
scroll to position [313, 0]
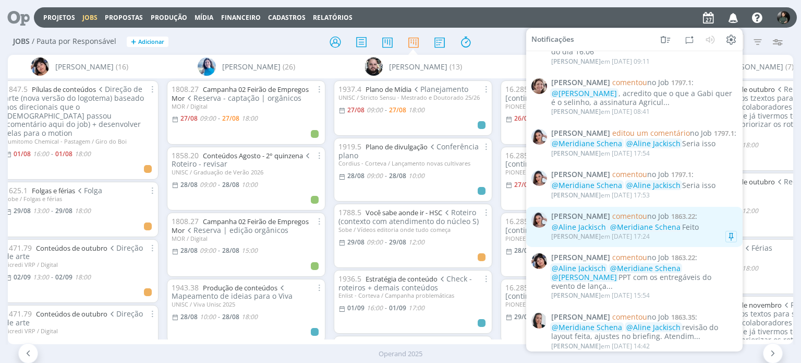
click at [664, 240] on div "Nicole Bartz em 26/08 às 17:24" at bounding box center [645, 236] width 186 height 10
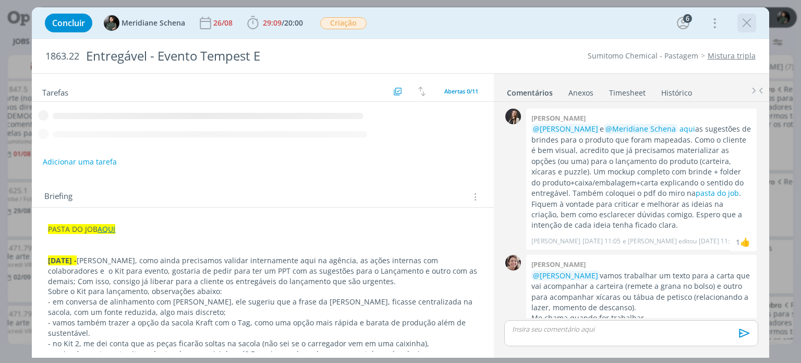
scroll to position [537, 0]
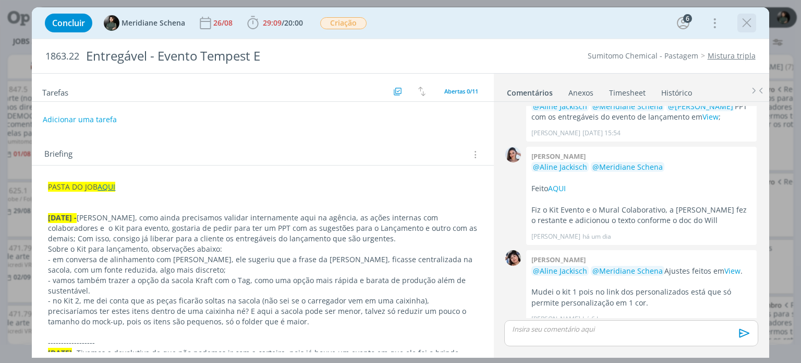
click at [749, 22] on icon "dialog" at bounding box center [747, 23] width 16 height 16
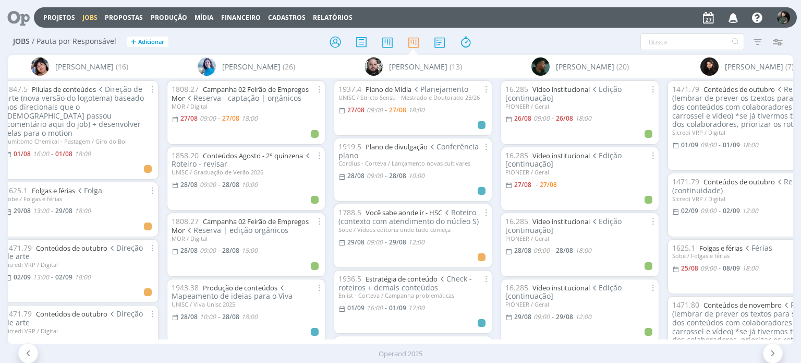
click at [732, 16] on icon "button" at bounding box center [734, 17] width 18 height 18
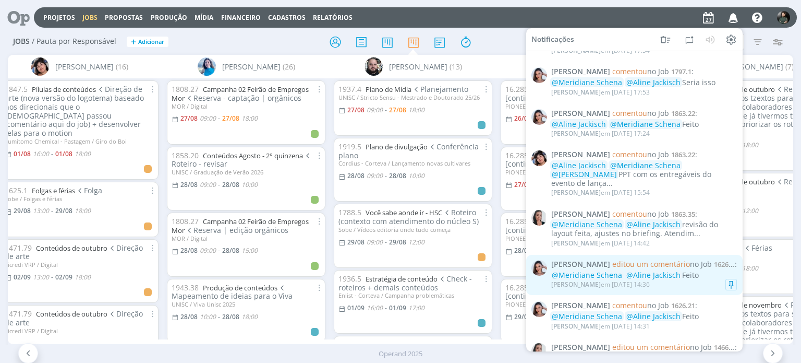
scroll to position [417, 0]
click at [688, 278] on div "Nicole Bartz em 26/08 às 14:36" at bounding box center [645, 283] width 186 height 10
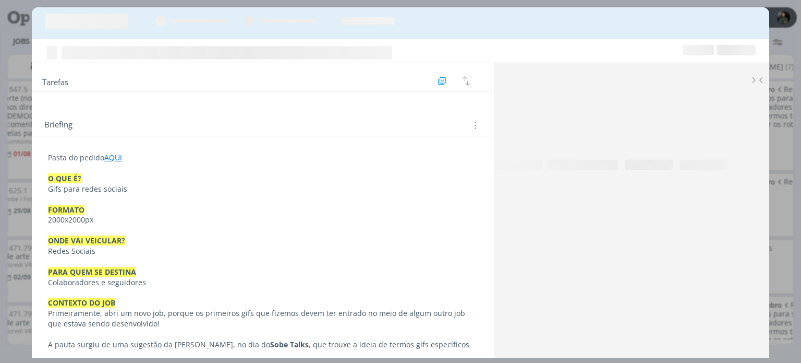
scroll to position [551, 0]
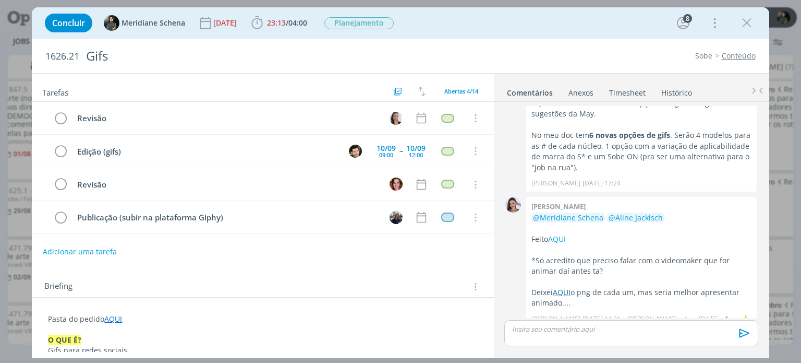
click at [565, 287] on link "AQUI" at bounding box center [562, 292] width 18 height 10
click at [470, 118] on icon "dialog" at bounding box center [475, 118] width 11 height 9
click at [434, 137] on div "Edição" at bounding box center [443, 131] width 27 height 16
click at [415, 133] on link "Cancelar" at bounding box center [442, 136] width 82 height 17
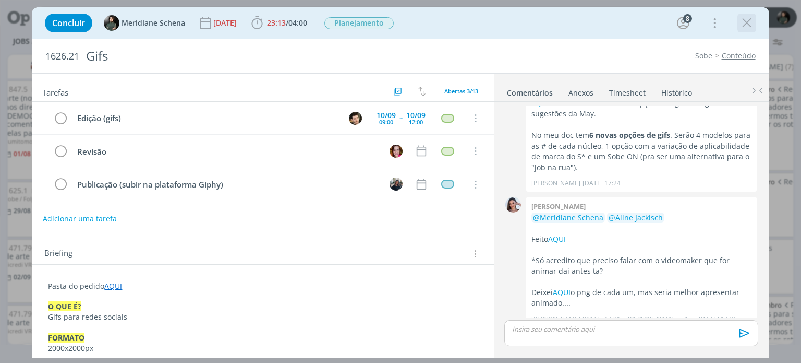
click at [746, 25] on icon "dialog" at bounding box center [747, 23] width 16 height 16
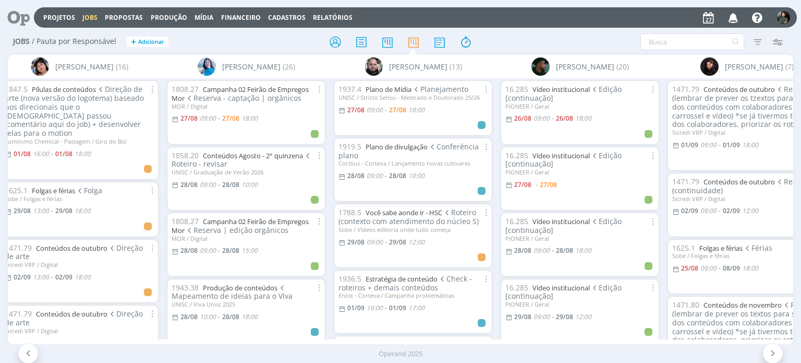
click at [733, 19] on icon "button" at bounding box center [734, 17] width 18 height 18
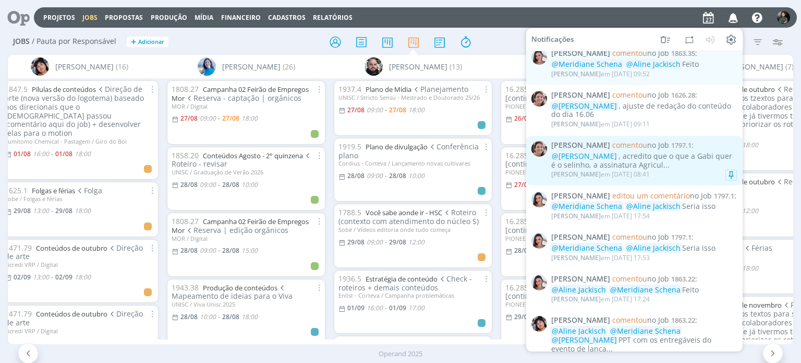
scroll to position [236, 0]
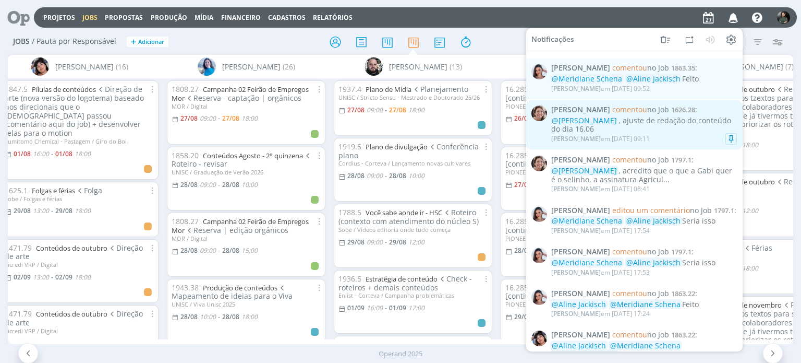
click at [661, 134] on div "@Eliana Hochscheidt , ajuste de redação do conteúdo do dia 16.06" at bounding box center [645, 125] width 186 height 18
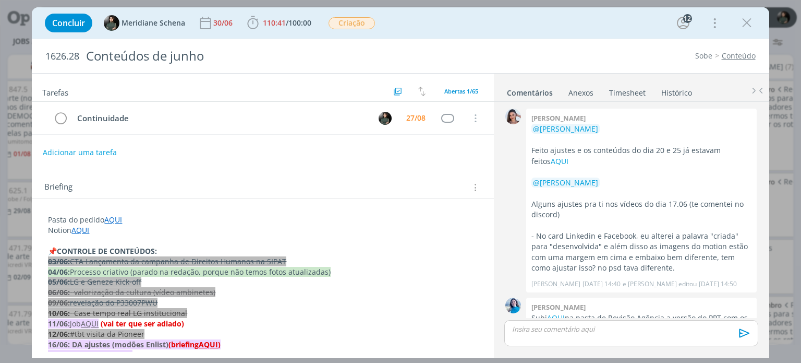
scroll to position [1378, 0]
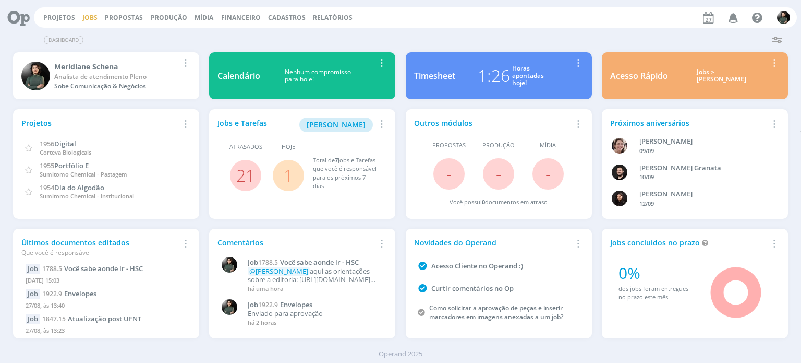
click at [88, 18] on link "Jobs" at bounding box center [89, 17] width 15 height 9
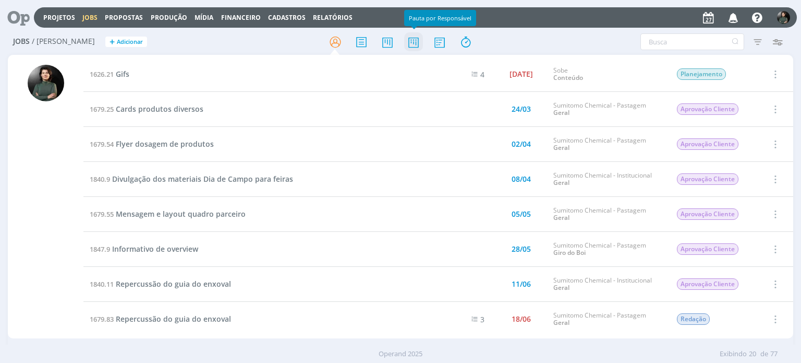
click at [413, 48] on icon at bounding box center [413, 42] width 19 height 20
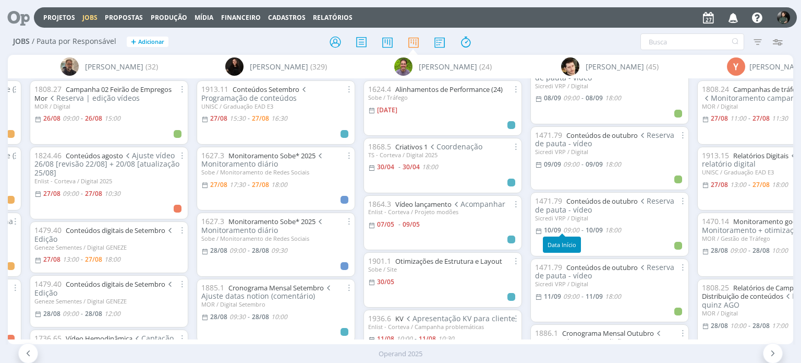
scroll to position [731, 0]
click at [536, 39] on div "Filtrar Filtrar [GEOGRAPHIC_DATA] Tipo Jobs e Tarefas Data Personalizado a Situ…" at bounding box center [663, 41] width 262 height 17
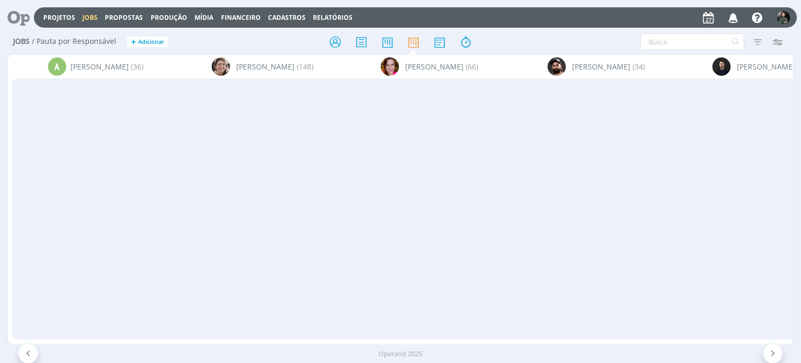
scroll to position [731, 0]
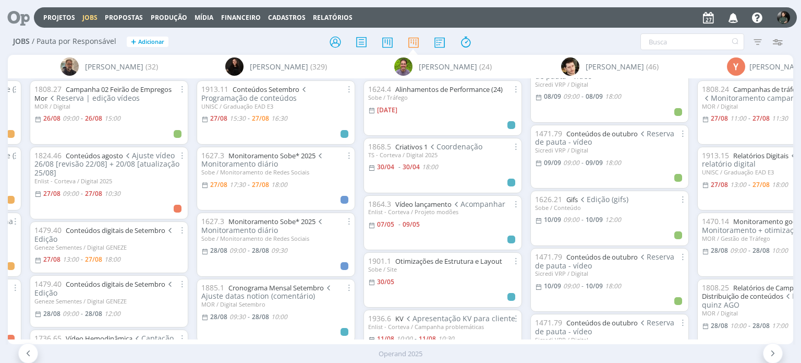
click at [739, 17] on icon "button" at bounding box center [734, 17] width 18 height 18
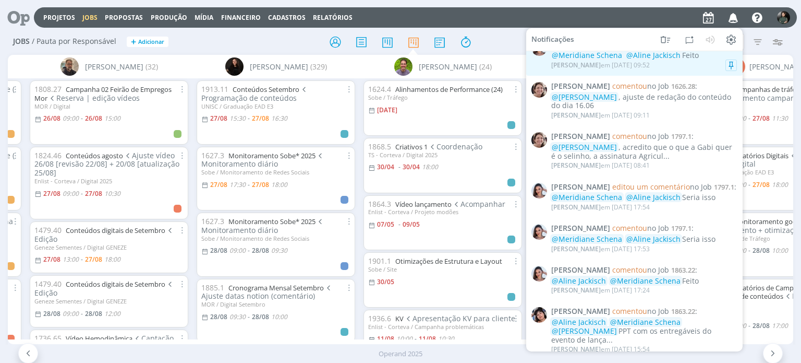
scroll to position [261, 0]
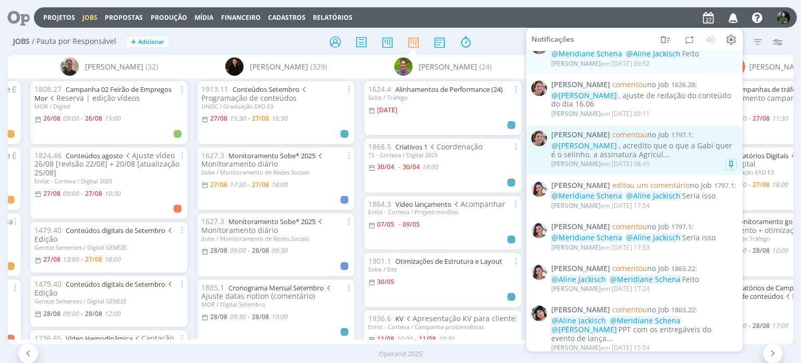
click at [671, 164] on div "[PERSON_NAME] em [DATE] 08:41" at bounding box center [645, 164] width 186 height 10
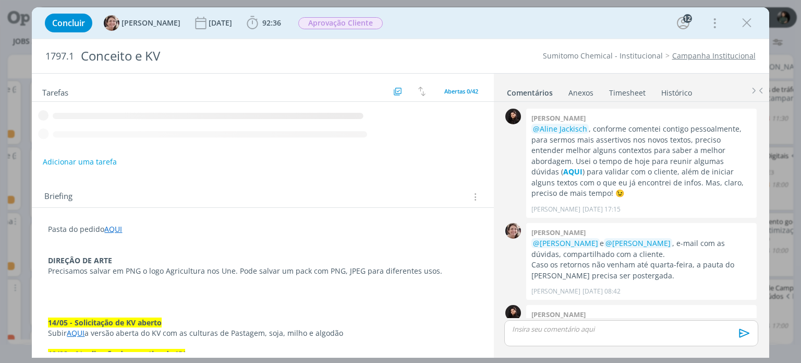
scroll to position [1069, 0]
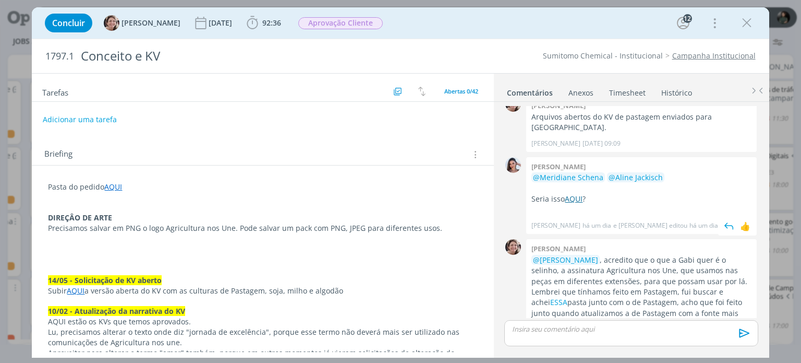
click at [570, 194] on link "AQUI" at bounding box center [574, 199] width 18 height 10
click at [0, 0] on img "dialog" at bounding box center [0, 0] width 0 height 0
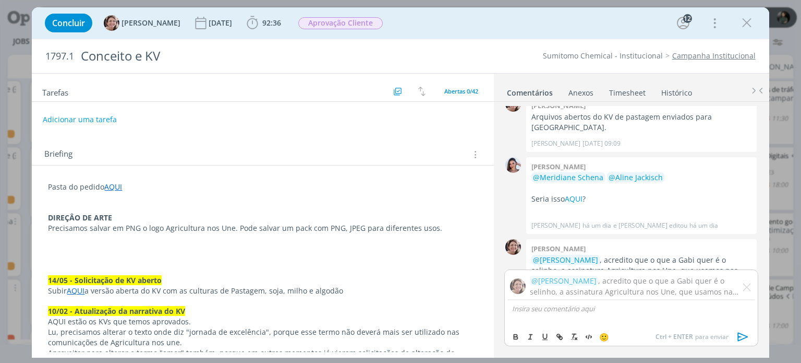
scroll to position [1117, 0]
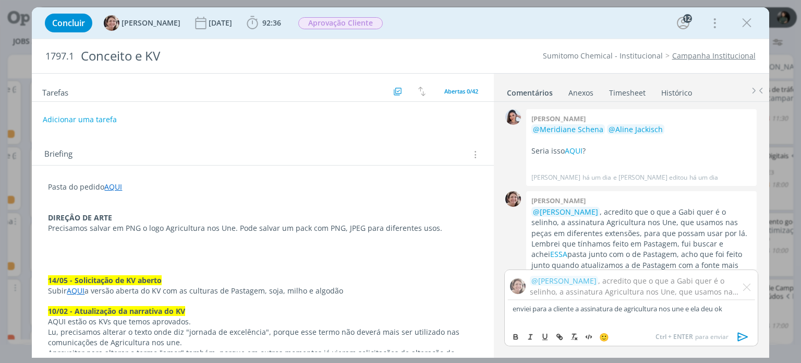
click at [741, 332] on icon "dialog" at bounding box center [744, 337] width 16 height 16
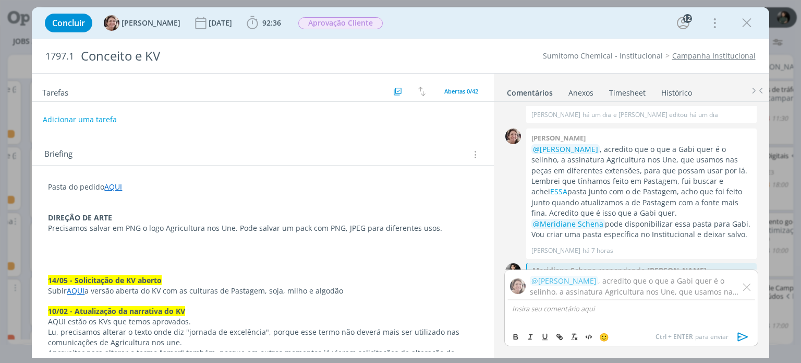
click at [749, 290] on img "dialog" at bounding box center [747, 287] width 8 height 8
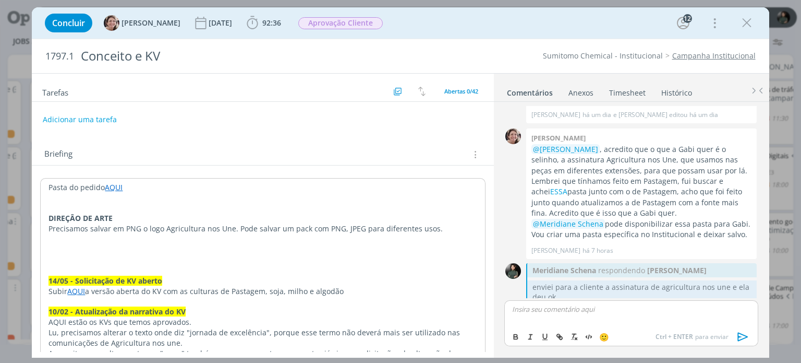
scroll to position [1151, 0]
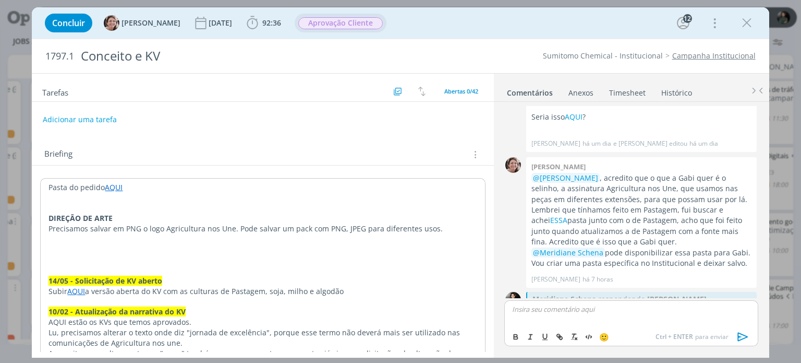
click at [352, 18] on span "Aprovação Cliente" at bounding box center [340, 23] width 85 height 12
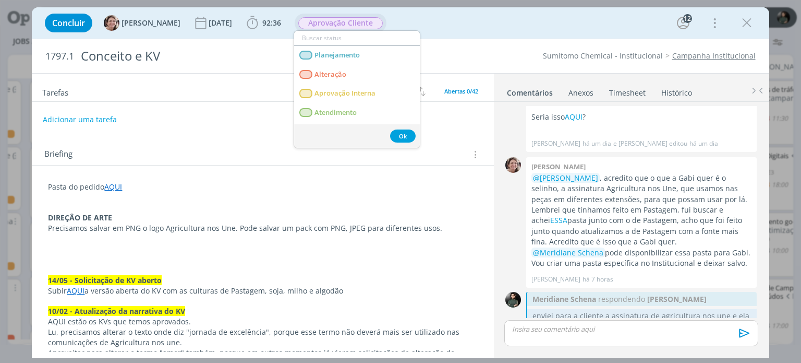
scroll to position [1131, 0]
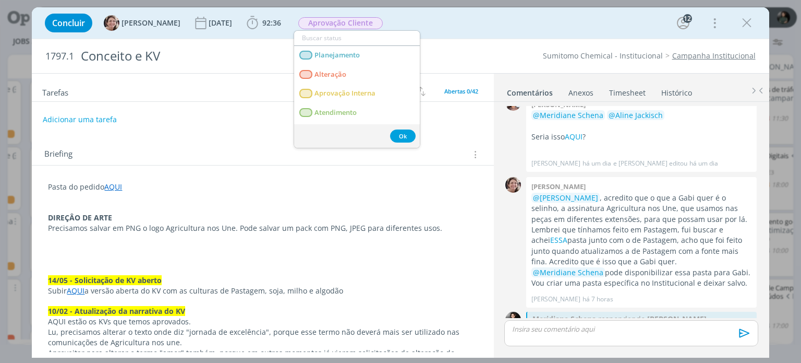
click at [429, 22] on div "Concluir Aline Jackisch 08/11/24 92:36 Iniciar Apontar Data * 27/08/2025 Horas …" at bounding box center [401, 22] width 722 height 25
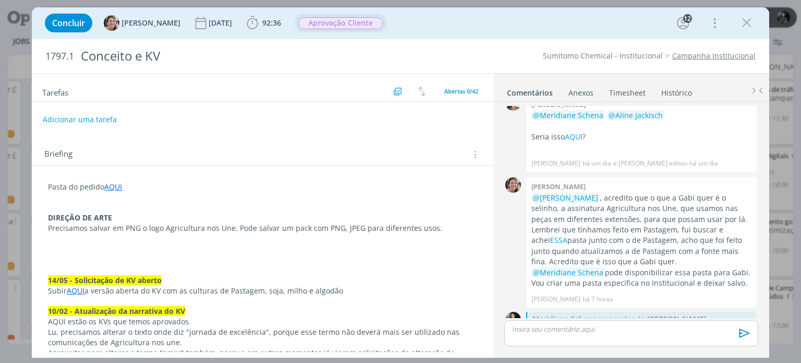
click at [338, 27] on span "Aprovação Cliente" at bounding box center [340, 23] width 85 height 12
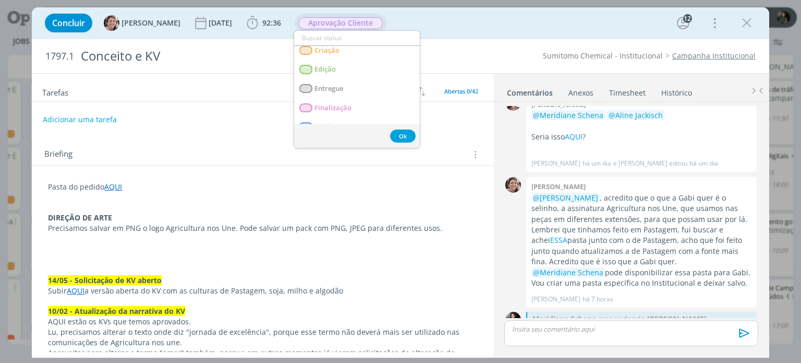
scroll to position [104, 0]
click at [481, 48] on div "1797.1 Conceito e KV Sumitomo Chemical - Institucional Campanha Institucional" at bounding box center [400, 56] width 737 height 34
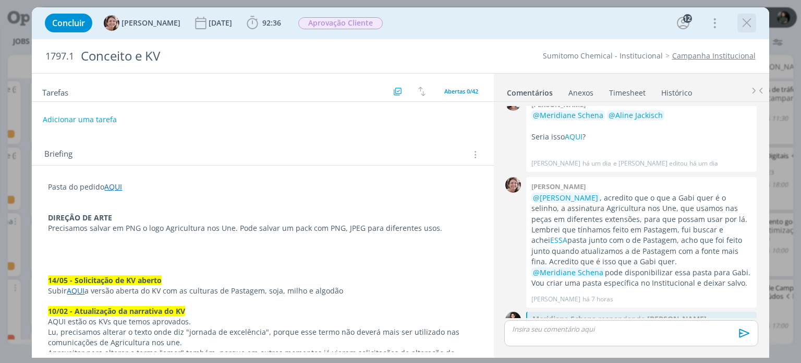
click at [753, 26] on icon "dialog" at bounding box center [747, 23] width 16 height 16
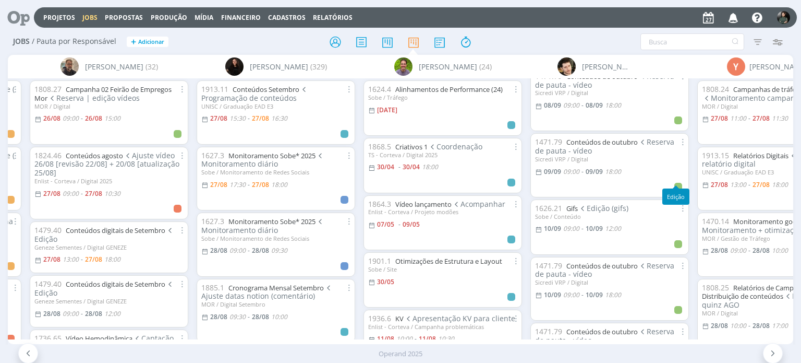
scroll to position [739, 0]
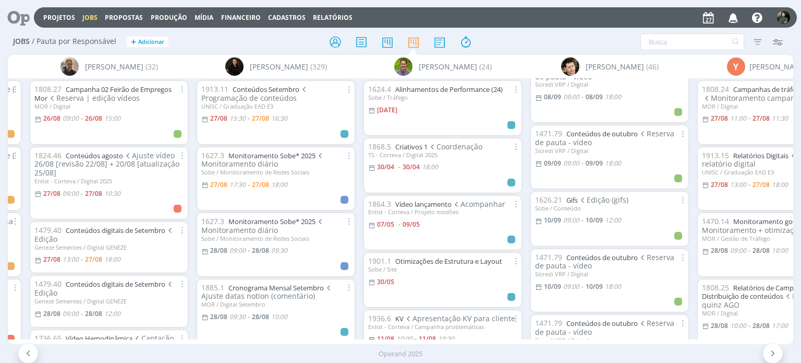
click at [730, 17] on icon "button" at bounding box center [734, 17] width 18 height 18
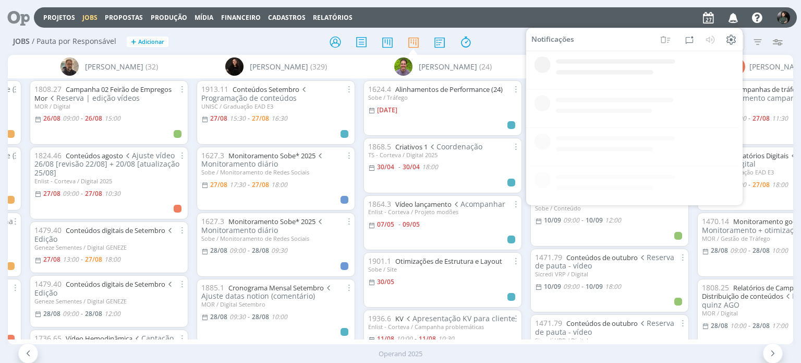
scroll to position [0, 0]
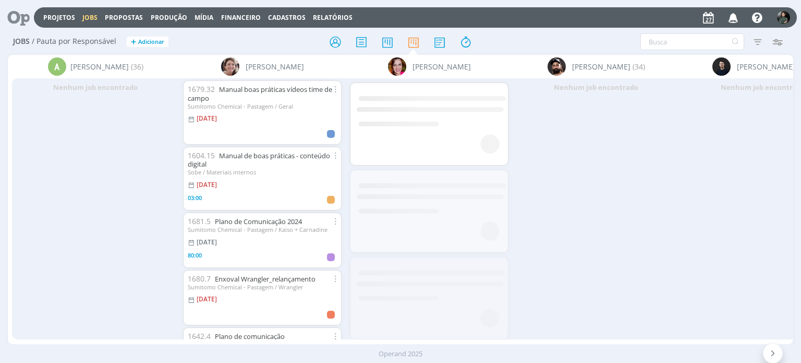
click at [731, 21] on icon "button" at bounding box center [734, 17] width 18 height 18
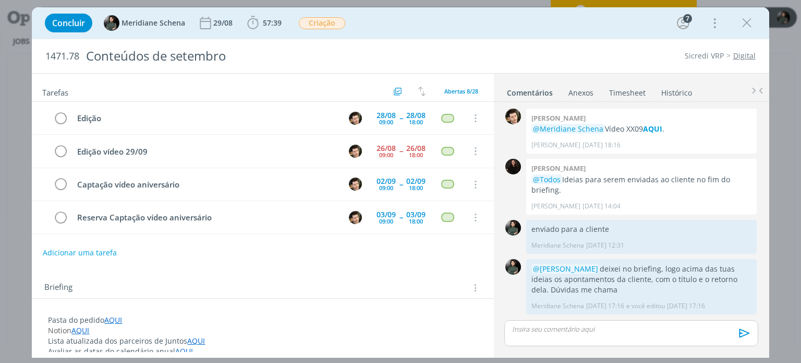
scroll to position [1354, 0]
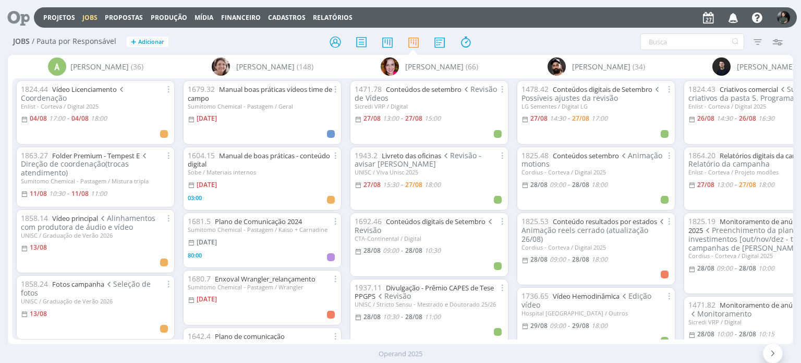
click at [735, 18] on icon "button" at bounding box center [734, 17] width 18 height 18
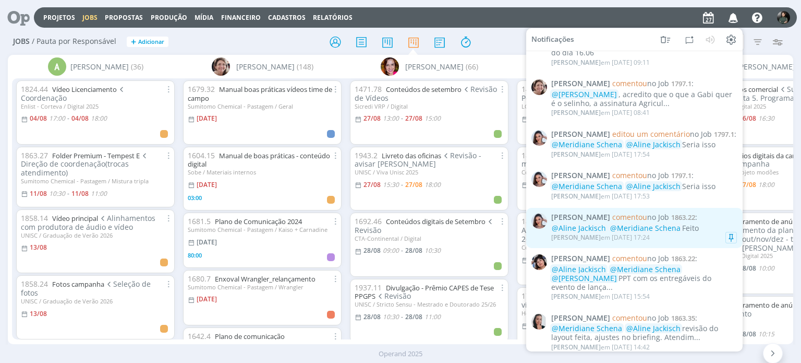
scroll to position [313, 0]
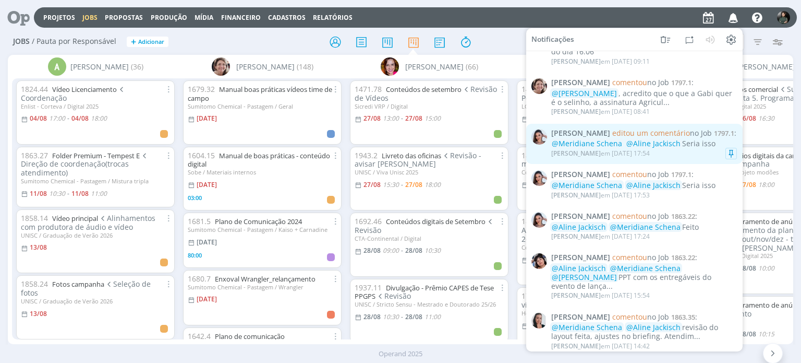
click at [679, 157] on div "[PERSON_NAME] em [DATE] 17:54" at bounding box center [645, 153] width 186 height 10
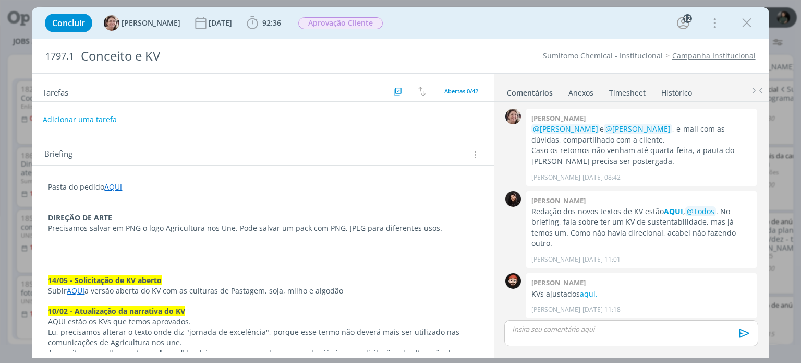
scroll to position [1060, 0]
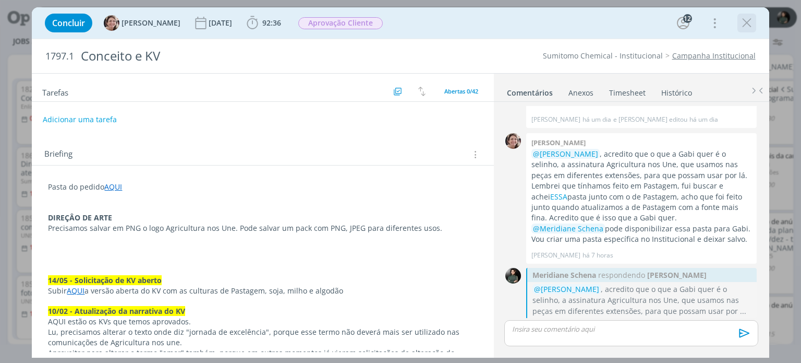
click at [745, 27] on icon "dialog" at bounding box center [747, 23] width 16 height 16
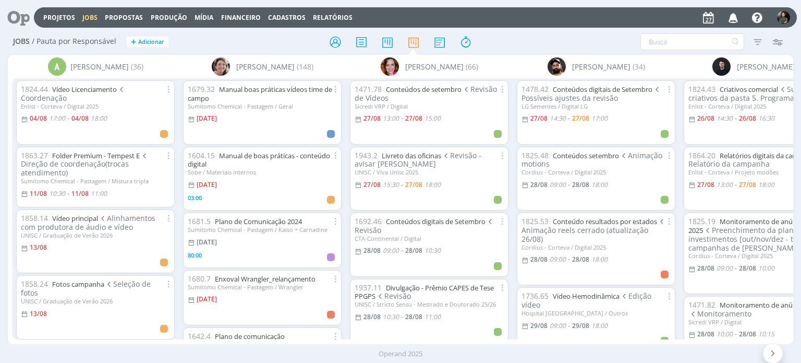
click at [735, 15] on icon "button" at bounding box center [734, 17] width 18 height 18
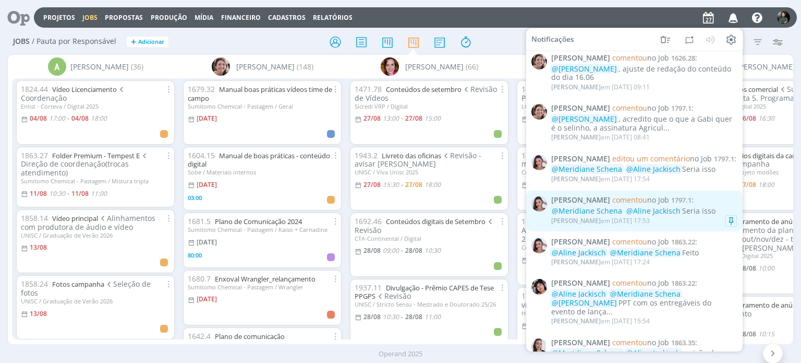
scroll to position [313, 0]
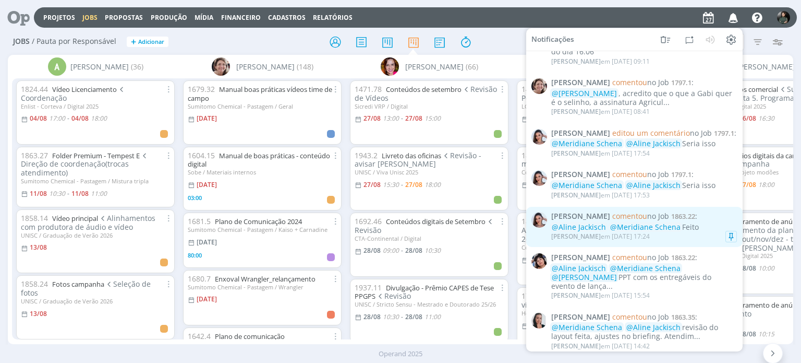
click at [687, 237] on div "[PERSON_NAME] em [DATE] 17:24" at bounding box center [645, 236] width 186 height 10
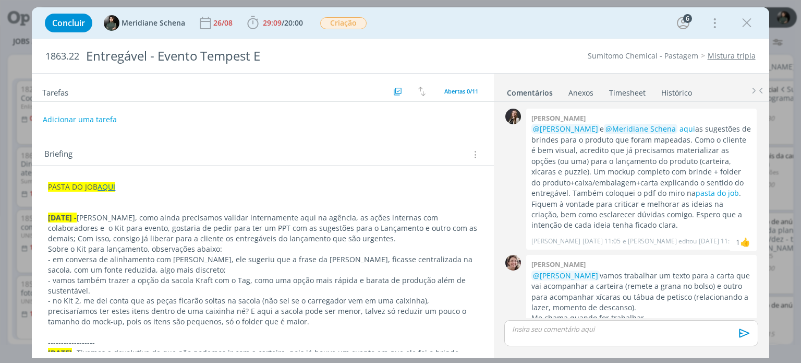
scroll to position [537, 0]
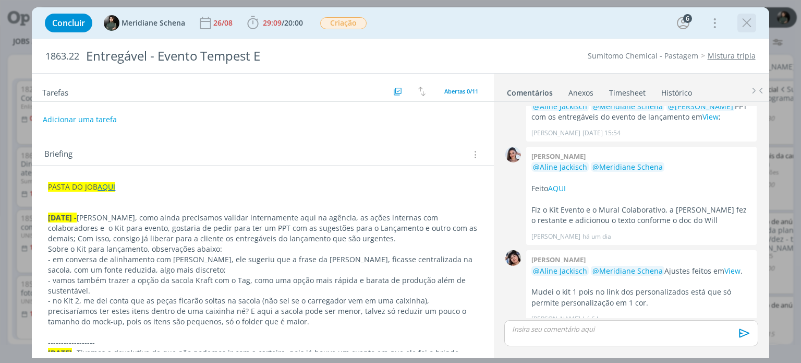
click at [747, 26] on icon "dialog" at bounding box center [747, 23] width 16 height 16
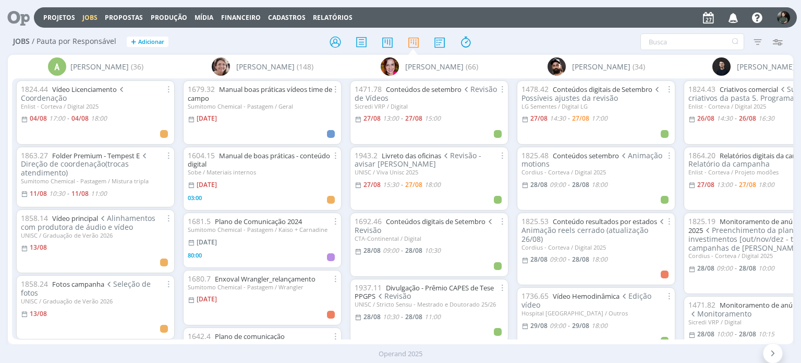
click at [735, 18] on icon "button" at bounding box center [734, 17] width 18 height 18
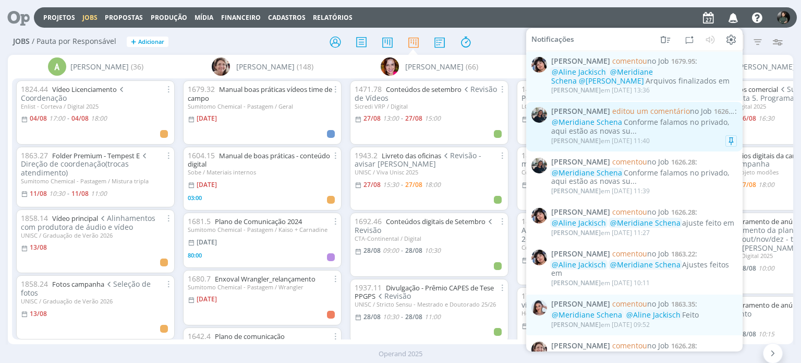
click at [662, 133] on div "@Meridiane Schena Conforme falamos no privado, aqui estão as novas su..." at bounding box center [645, 127] width 186 height 18
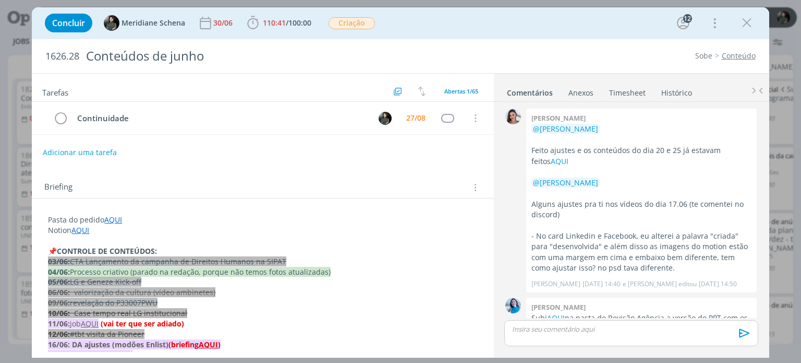
scroll to position [1378, 0]
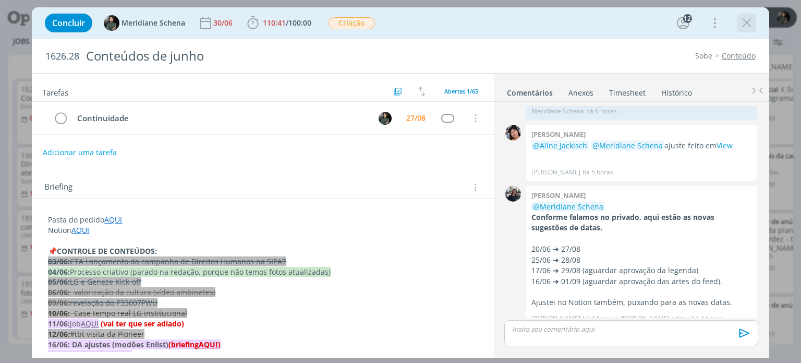
click at [747, 25] on icon "dialog" at bounding box center [747, 23] width 16 height 16
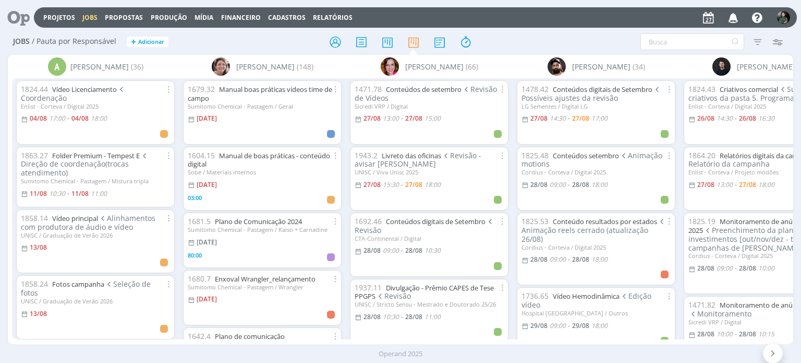
click at [738, 17] on icon "button" at bounding box center [734, 17] width 18 height 18
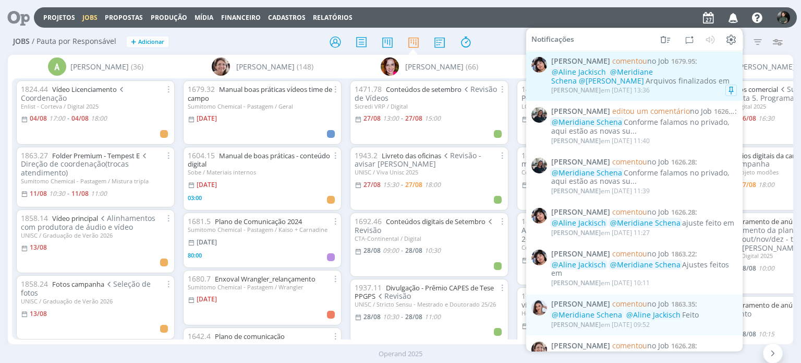
click at [684, 87] on div "Eliana Hochscheidt em 27/08 às 13:36" at bounding box center [645, 90] width 186 height 10
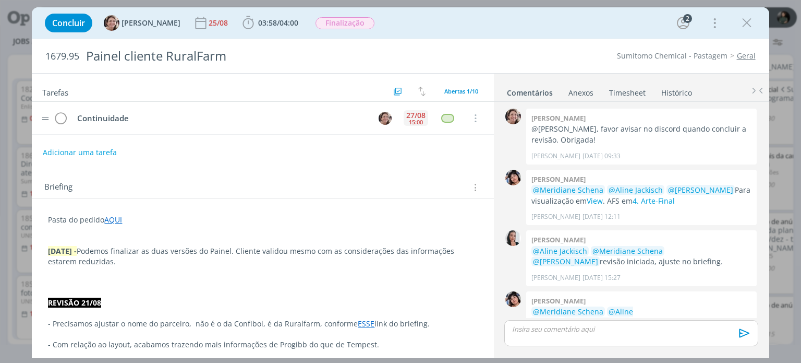
scroll to position [463, 0]
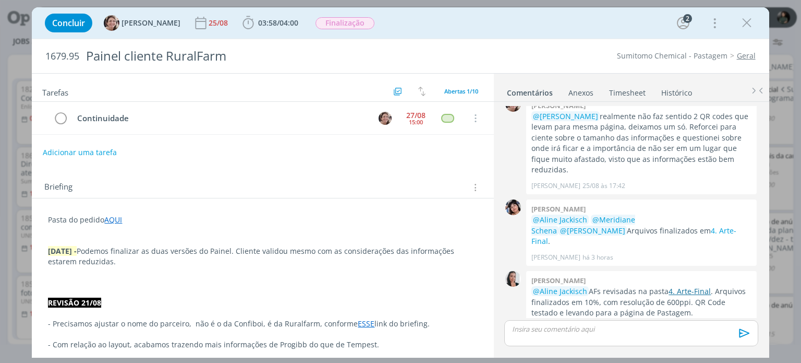
click at [689, 286] on link "4. Arte-Final" at bounding box center [690, 291] width 42 height 10
click at [554, 328] on p "dialog" at bounding box center [631, 328] width 237 height 9
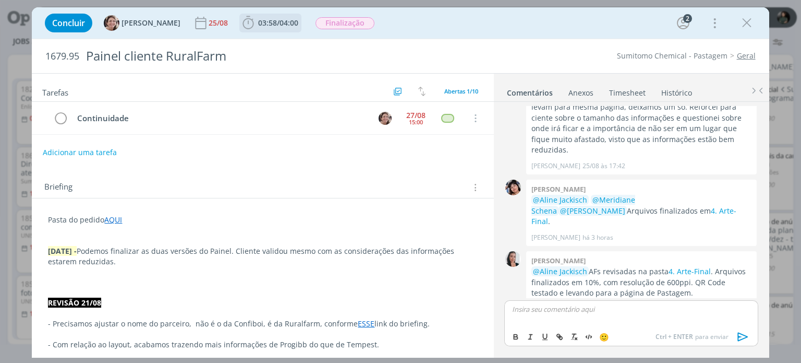
click at [258, 25] on span "03:58" at bounding box center [267, 23] width 19 height 10
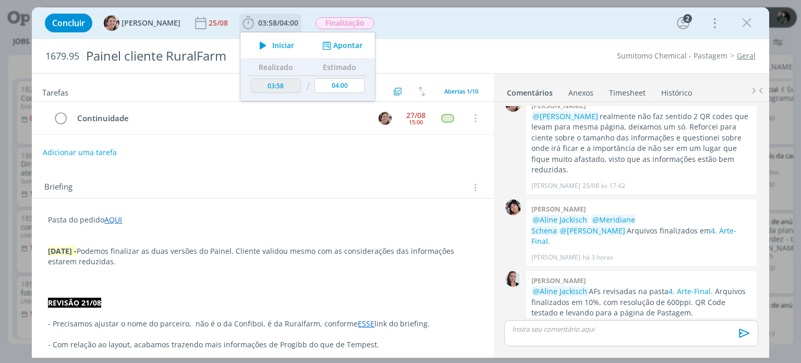
click at [272, 45] on span "Iniciar" at bounding box center [283, 45] width 22 height 7
click at [354, 22] on span "Finalização" at bounding box center [345, 23] width 59 height 12
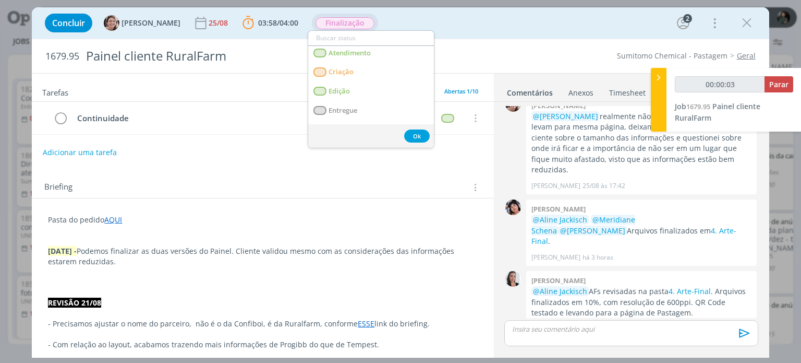
scroll to position [104, 0]
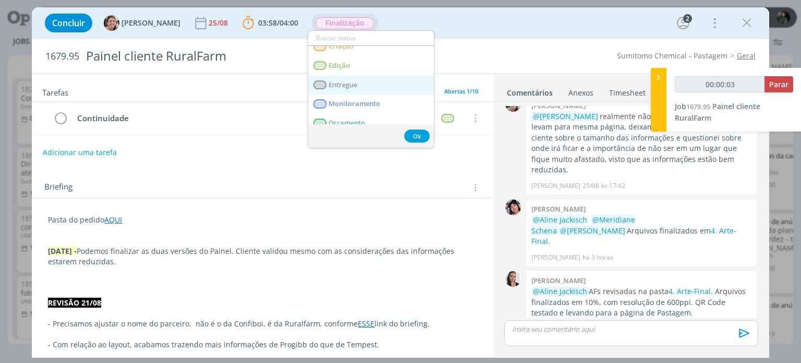
click at [377, 83] on link "Entregue" at bounding box center [371, 85] width 126 height 19
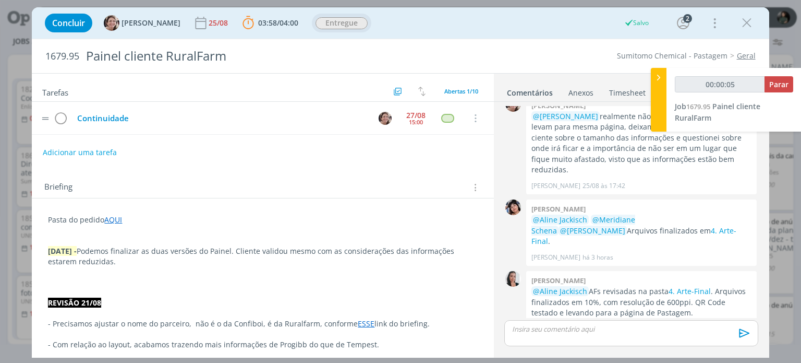
type input "00:00:06"
click at [555, 329] on p "dialog" at bounding box center [631, 328] width 237 height 9
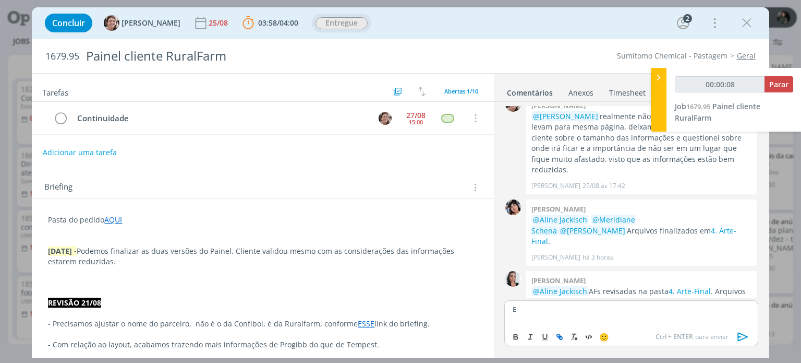
scroll to position [483, 0]
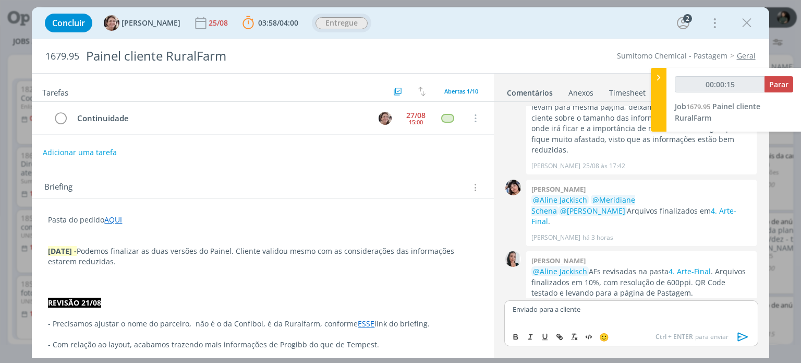
click at [743, 333] on icon "dialog" at bounding box center [744, 337] width 16 height 16
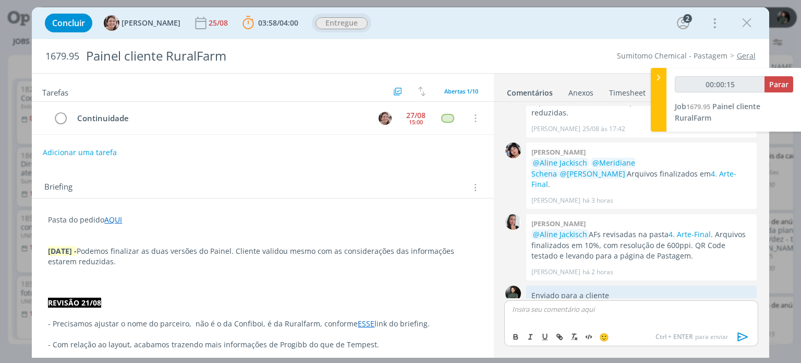
scroll to position [522, 0]
click at [62, 118] on icon "dialog" at bounding box center [60, 119] width 15 height 16
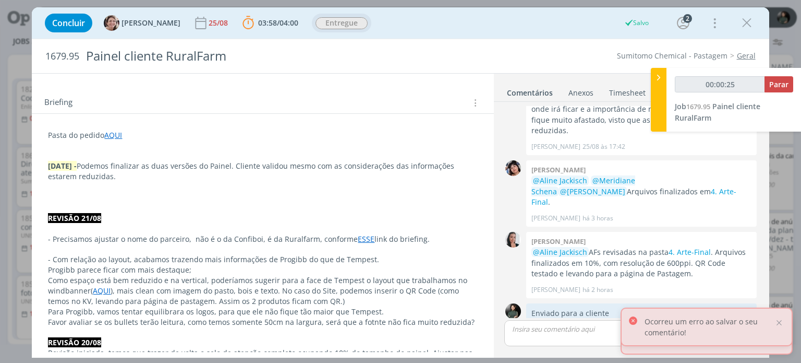
scroll to position [0, 0]
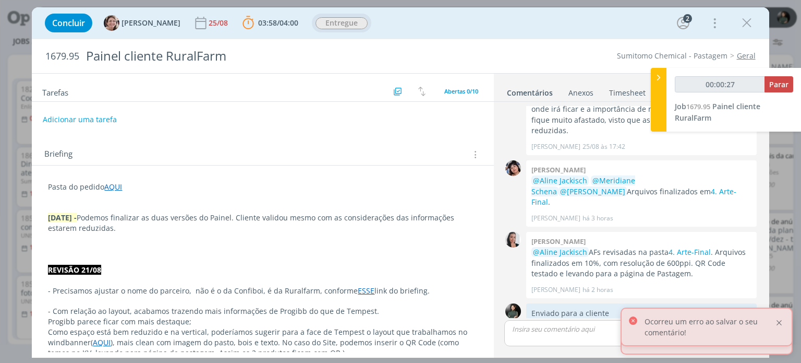
click at [779, 321] on div at bounding box center [779, 322] width 9 height 9
click at [781, 329] on div at bounding box center [779, 330] width 9 height 9
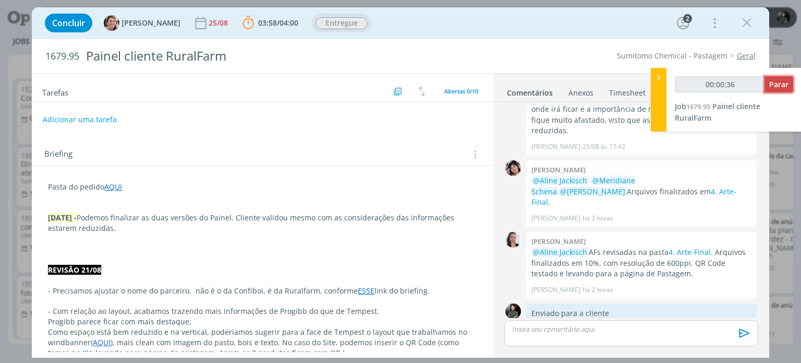
click at [775, 80] on span "Parar" at bounding box center [779, 84] width 19 height 10
type input "00:00:37"
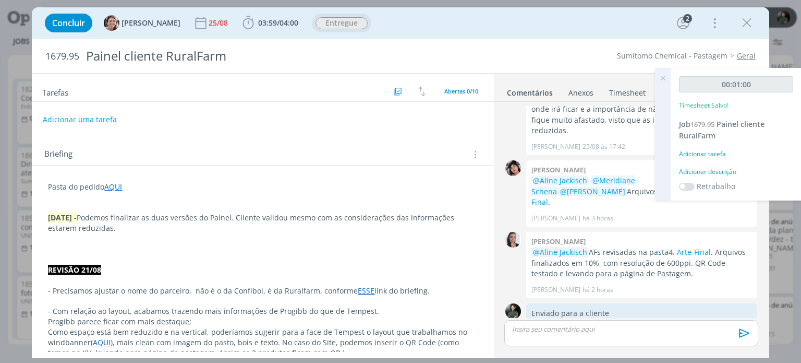
click at [722, 170] on div "Adicionar descrição" at bounding box center [736, 171] width 114 height 9
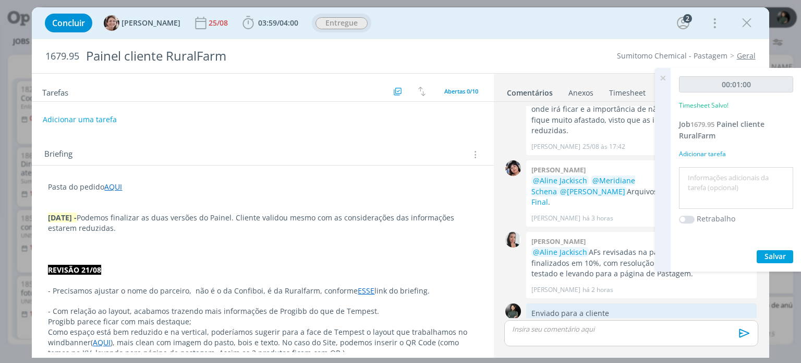
click at [721, 171] on textarea at bounding box center [736, 188] width 109 height 37
type textarea "Enviado para a cliente"
click at [779, 251] on span "Salvar" at bounding box center [775, 256] width 21 height 10
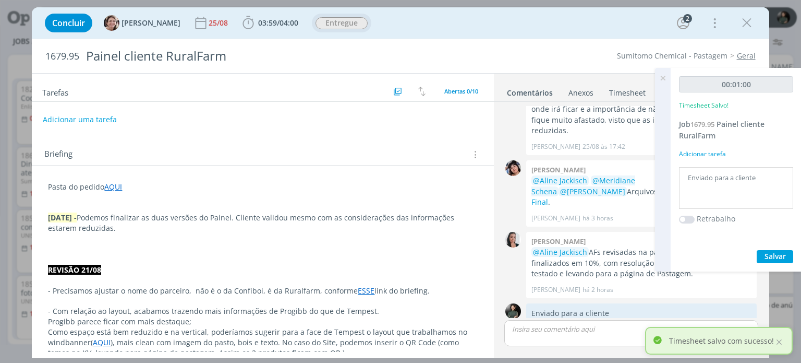
click at [667, 77] on icon at bounding box center [663, 78] width 19 height 20
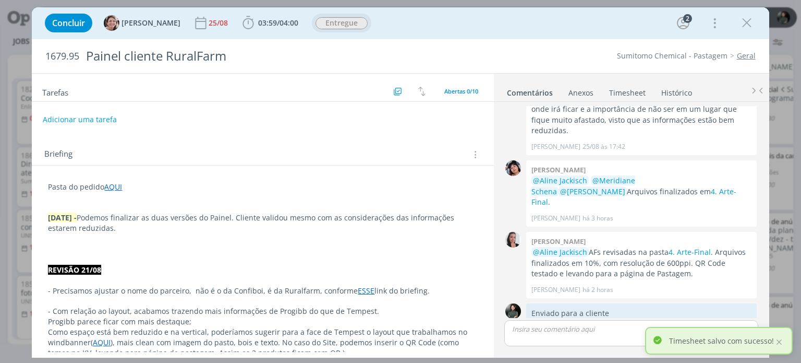
click at [635, 89] on link "Timesheet" at bounding box center [628, 90] width 38 height 15
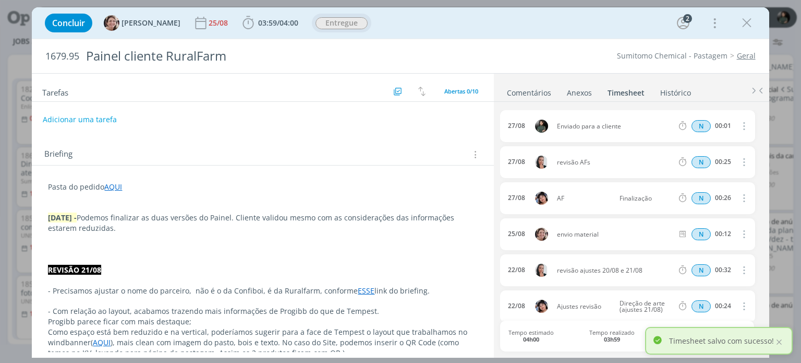
click at [738, 122] on icon "dialog" at bounding box center [743, 125] width 11 height 13
click at [713, 154] on link "Editar" at bounding box center [714, 160] width 82 height 17
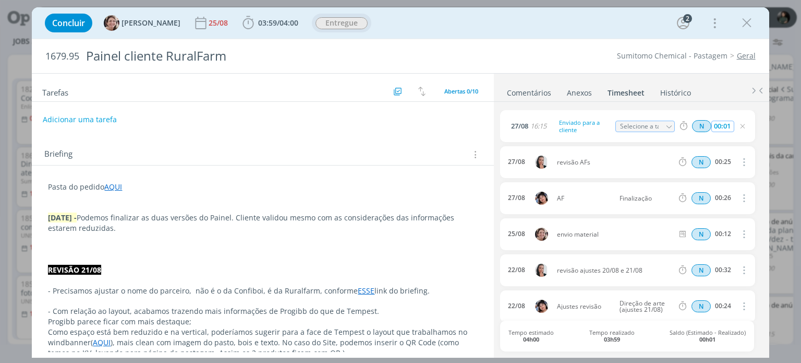
click at [728, 122] on input "00:01" at bounding box center [723, 126] width 22 height 11
type input "00:08"
click at [739, 124] on icon "dialog" at bounding box center [743, 126] width 8 height 8
click at [73, 27] on span "Concluir" at bounding box center [68, 23] width 33 height 8
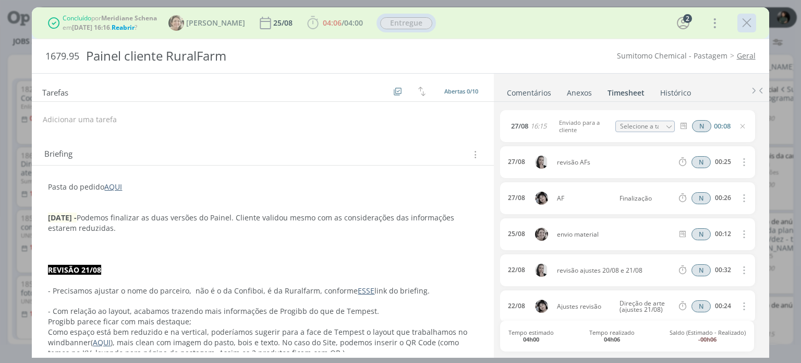
click at [750, 27] on icon "dialog" at bounding box center [747, 23] width 16 height 16
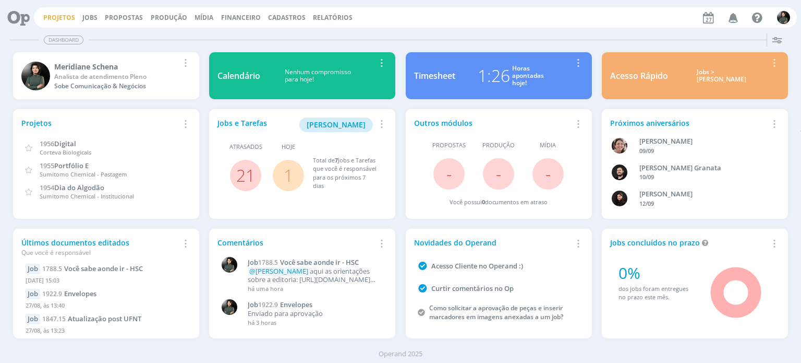
click at [46, 13] on link "Projetos" at bounding box center [59, 17] width 32 height 9
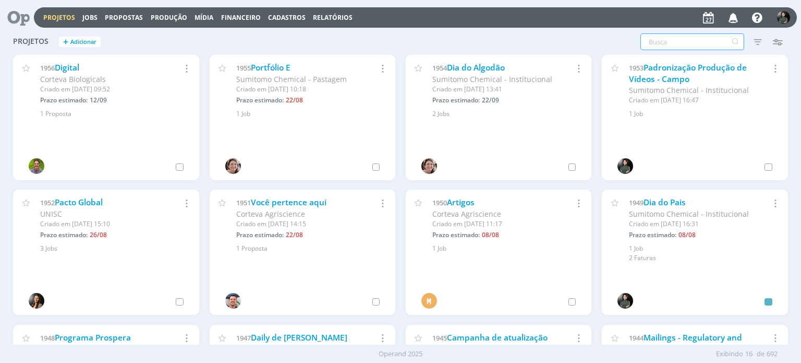
click at [654, 39] on input "text" at bounding box center [693, 41] width 104 height 17
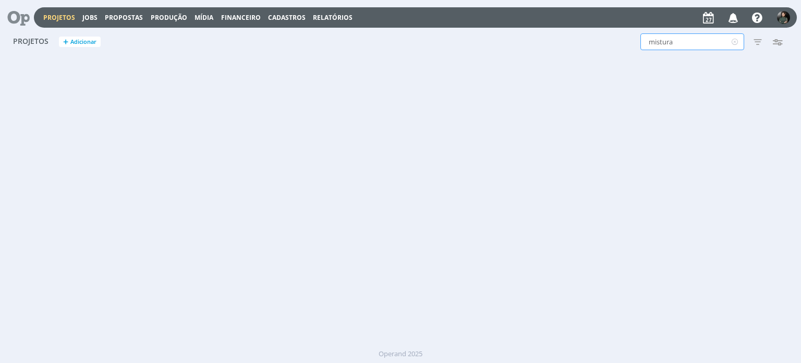
type input "mistura"
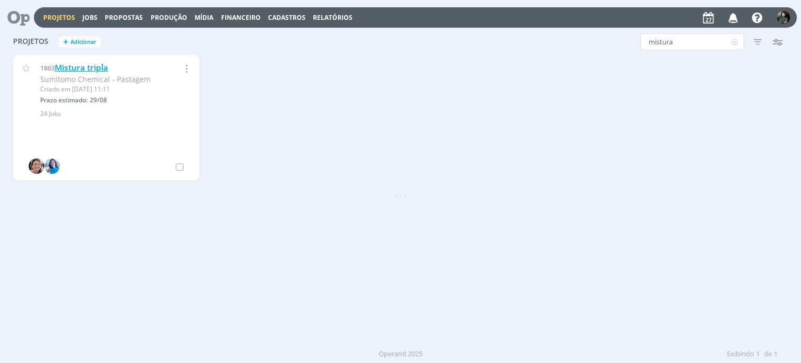
click at [83, 65] on link "Mistura tripla" at bounding box center [81, 67] width 53 height 11
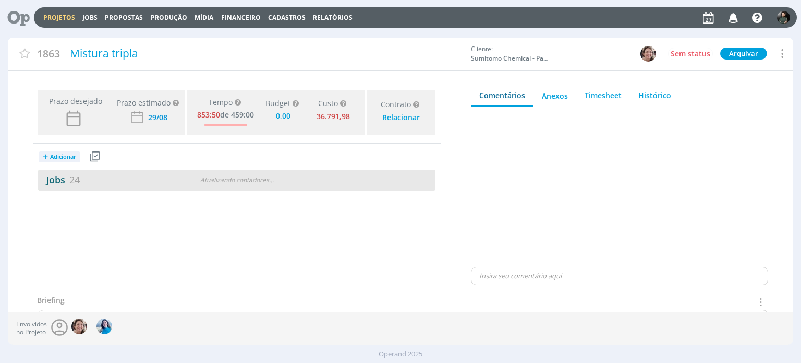
click at [58, 176] on link "Jobs 24" at bounding box center [59, 179] width 42 height 13
type input "0,00"
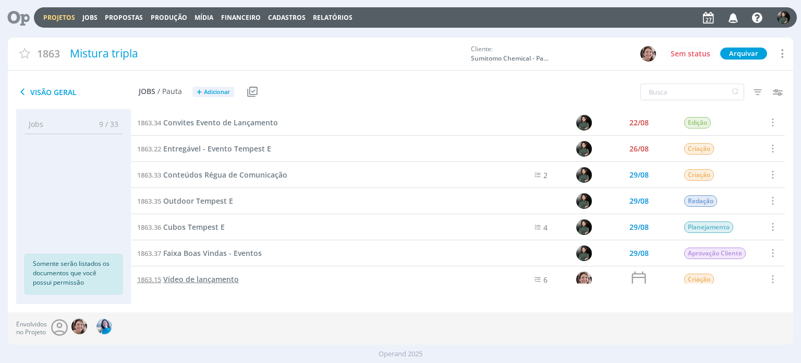
scroll to position [452, 0]
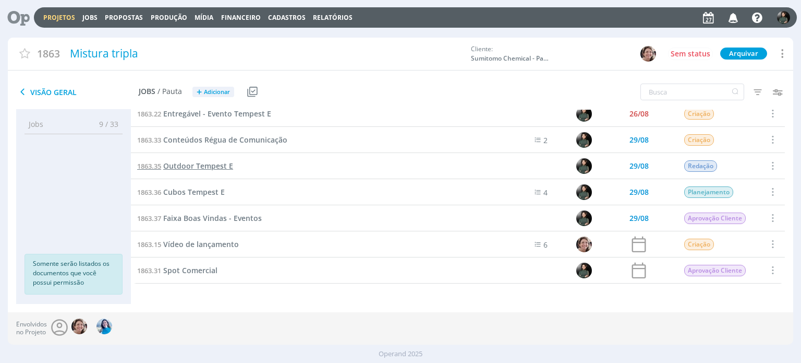
click at [212, 167] on span "Outdoor Tempest E" at bounding box center [198, 166] width 70 height 10
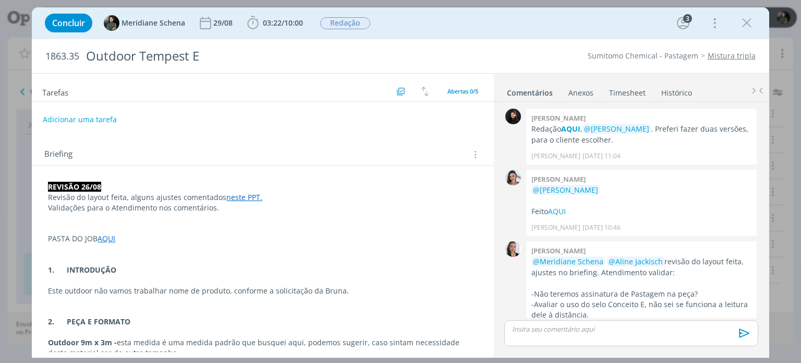
scroll to position [127, 0]
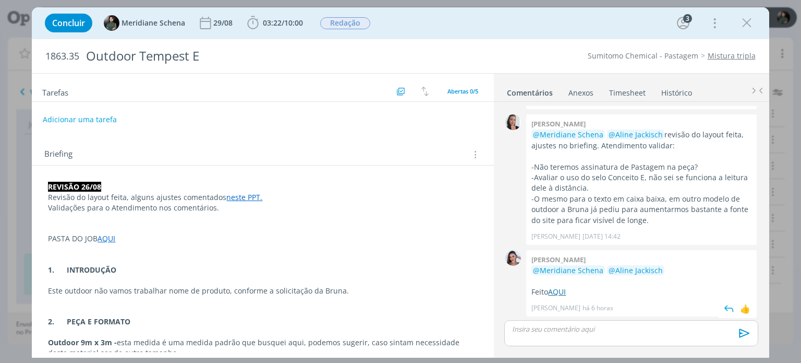
click at [561, 292] on link "AQUI" at bounding box center [557, 291] width 18 height 10
click at [549, 335] on div "dialog" at bounding box center [632, 333] width 254 height 26
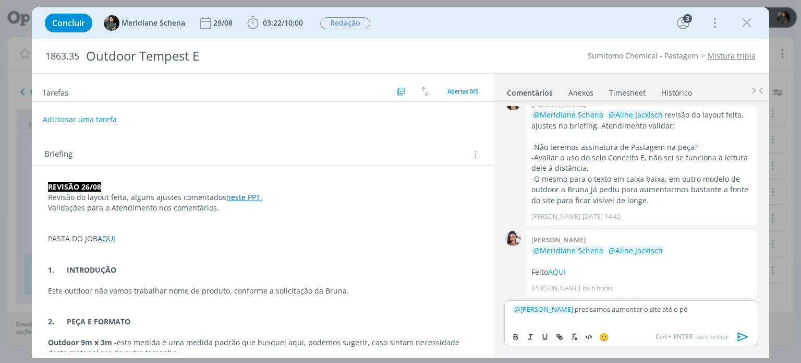
drag, startPoint x: 681, startPoint y: 313, endPoint x: 474, endPoint y: 329, distance: 208.3
click at [474, 329] on div "Tarefas Usar Job de template Criar template a partir deste job Visualizar Templ…" at bounding box center [400, 215] width 737 height 284
click at [501, 276] on div "0" at bounding box center [513, 263] width 26 height 66
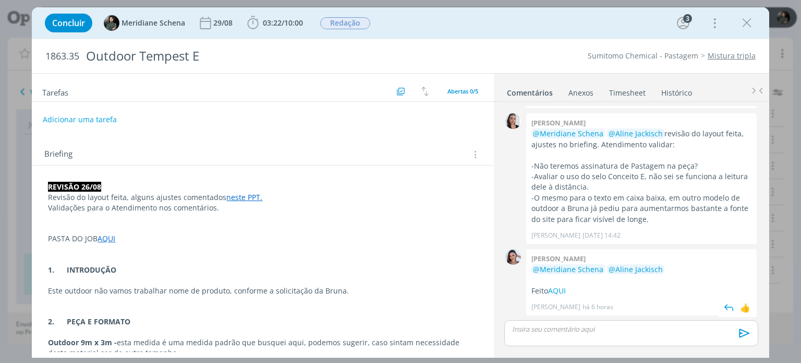
scroll to position [127, 0]
click at [422, 19] on div "Concluir Meridiane Schena [DATE] 03:22 / 10:00 Iniciar Apontar Data * [DATE] Ho…" at bounding box center [401, 22] width 722 height 25
click at [351, 17] on span "Redação" at bounding box center [345, 23] width 50 height 12
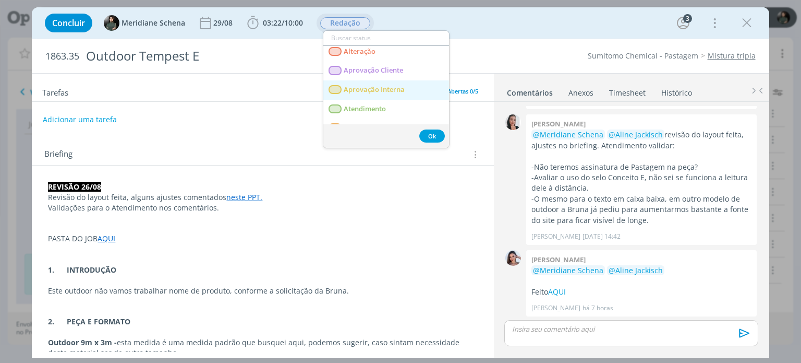
scroll to position [52, 0]
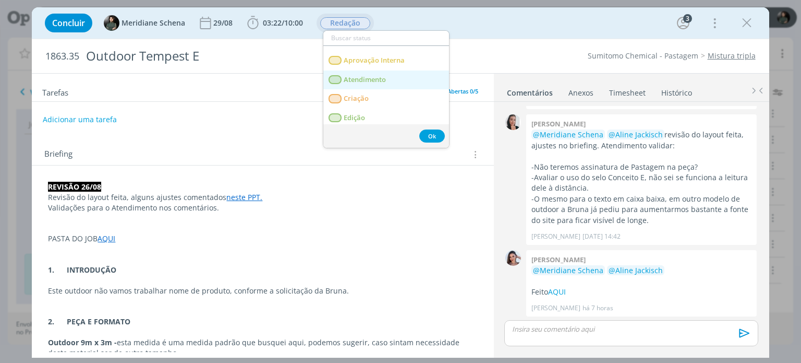
click at [380, 78] on span "Atendimento" at bounding box center [365, 80] width 42 height 8
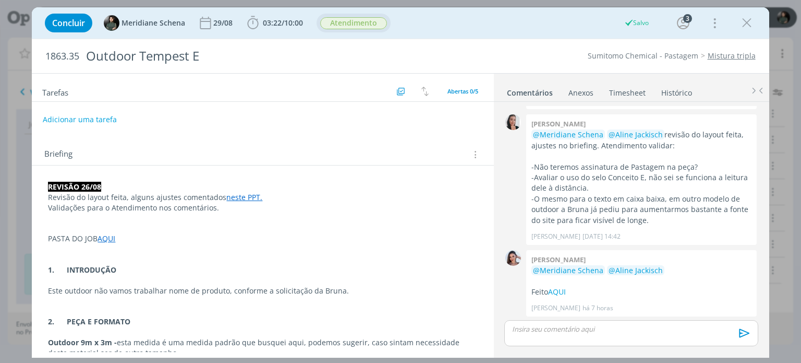
click at [465, 52] on div "Sumitomo Chemical - Pastagem Mistura tripla" at bounding box center [611, 56] width 300 height 10
click at [758, 28] on div "Concluir Meridiane Schena [DATE] 03:22 / 10:00 Iniciar Apontar Data * [DATE] Ho…" at bounding box center [401, 22] width 722 height 25
drag, startPoint x: 756, startPoint y: 27, endPoint x: 737, endPoint y: 33, distance: 19.3
click at [755, 27] on div "dialog" at bounding box center [747, 23] width 19 height 19
click at [743, 22] on icon "dialog" at bounding box center [747, 23] width 16 height 16
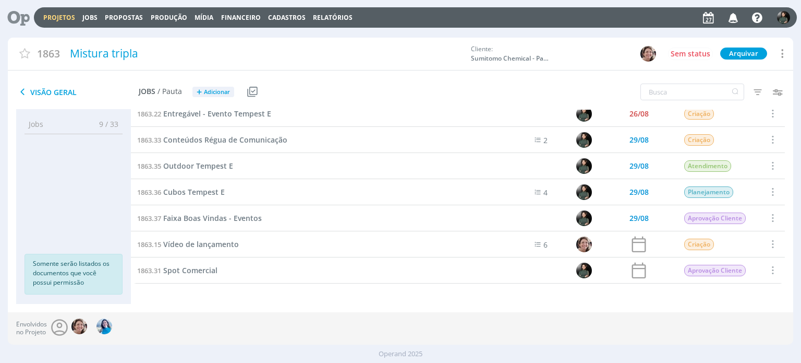
click at [47, 17] on link "Projetos" at bounding box center [59, 17] width 32 height 9
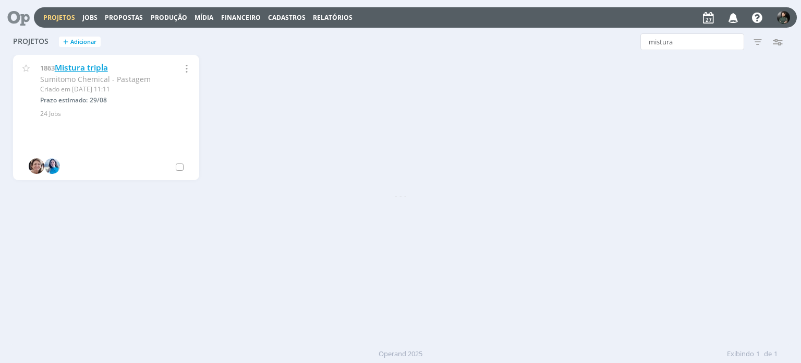
click at [59, 66] on link "Mistura tripla" at bounding box center [81, 67] width 53 height 11
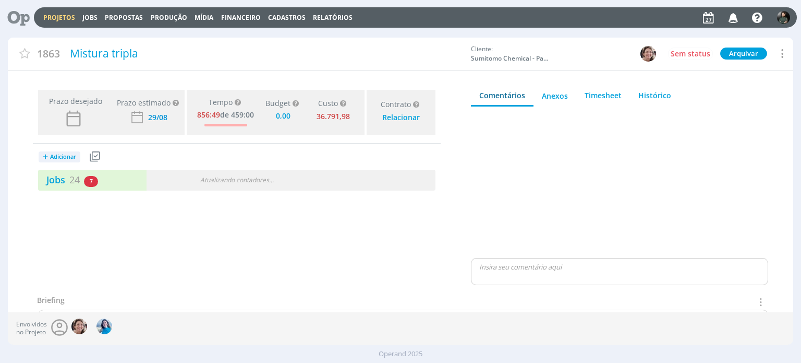
type input "0,00"
click at [65, 178] on link "Jobs 24" at bounding box center [59, 179] width 42 height 13
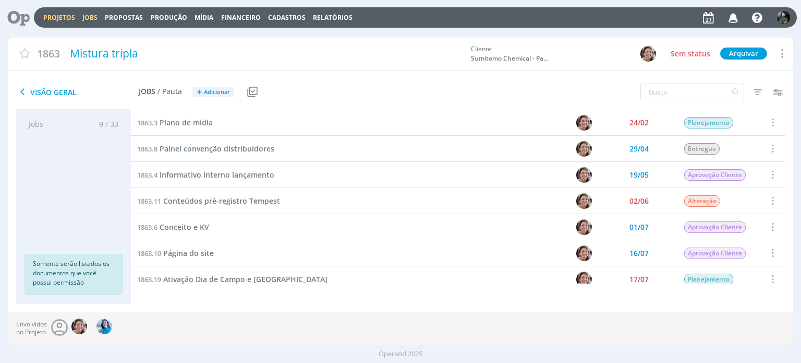
click at [88, 18] on link "Jobs" at bounding box center [89, 17] width 15 height 9
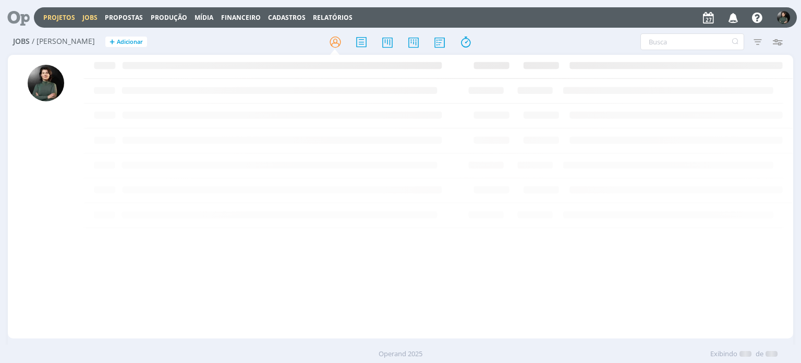
click at [53, 20] on link "Projetos" at bounding box center [59, 17] width 32 height 9
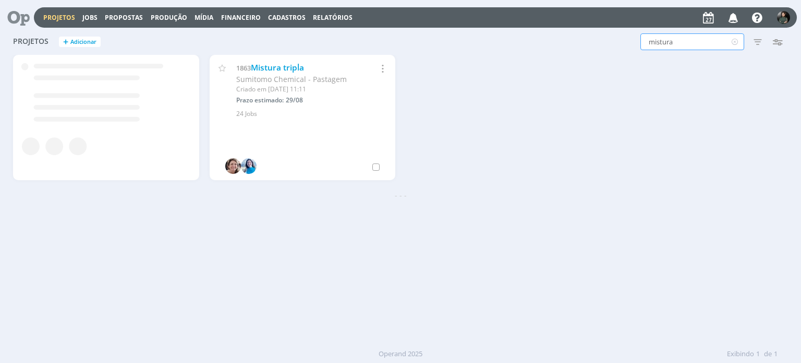
drag, startPoint x: 672, startPoint y: 42, endPoint x: 650, endPoint y: 41, distance: 22.4
click at [650, 41] on input "mistura" at bounding box center [693, 41] width 104 height 17
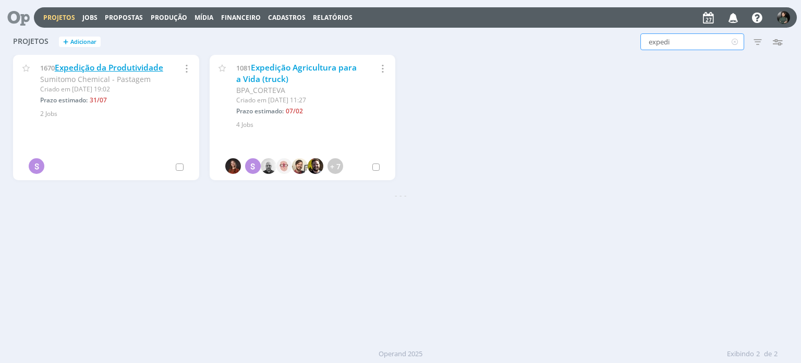
type input "expedi"
click at [87, 65] on link "Expedição da Produtividade" at bounding box center [109, 67] width 109 height 11
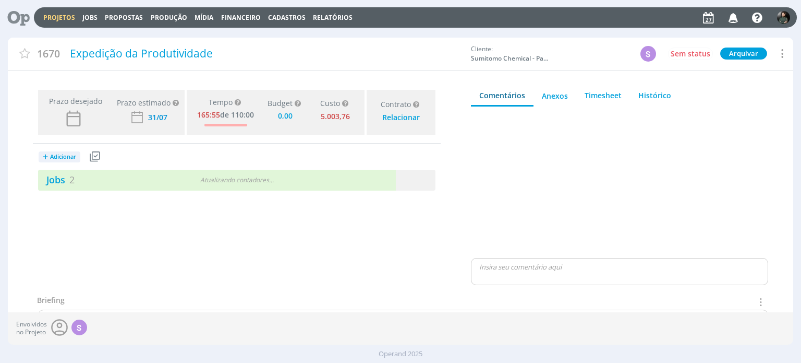
type input "0,00"
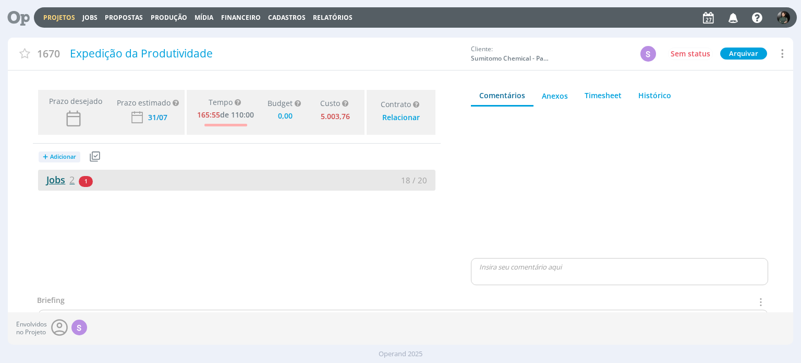
click at [51, 177] on link "Jobs 2" at bounding box center [56, 179] width 37 height 13
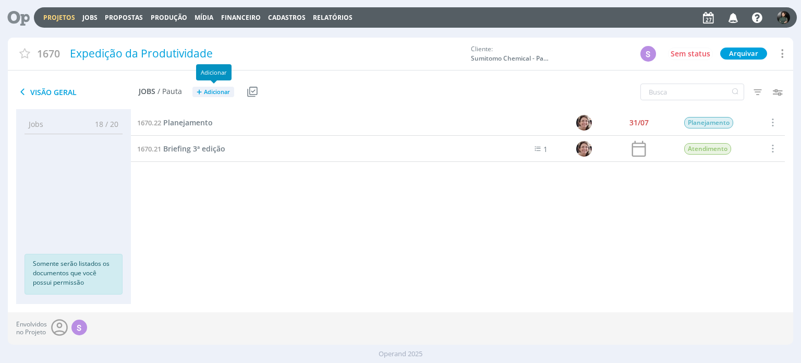
click at [211, 95] on span "Adicionar" at bounding box center [217, 92] width 26 height 7
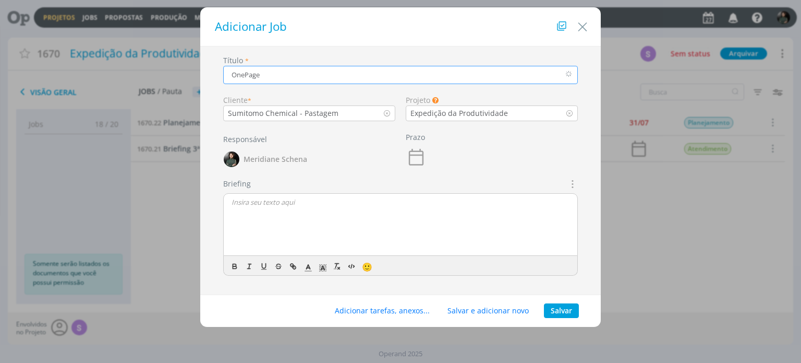
paste input "One Page Expedição"
click at [297, 73] on input "OnePage One Page Expedição" at bounding box center [400, 75] width 355 height 18
click at [245, 72] on input "OnePage Expedição" at bounding box center [400, 75] width 355 height 18
click at [244, 69] on input "One Page Expedição" at bounding box center [400, 75] width 355 height 18
type input "One Page Expedição"
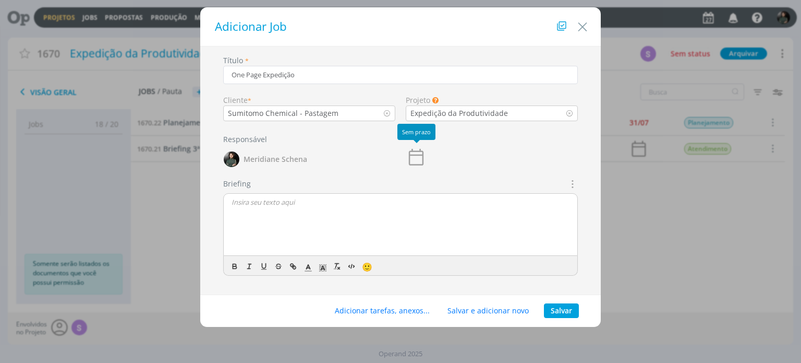
click at [415, 154] on icon "dialog" at bounding box center [416, 157] width 15 height 17
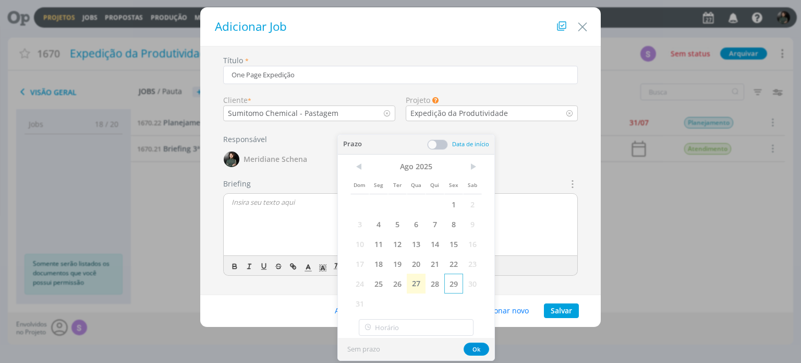
click at [459, 283] on span "29" at bounding box center [454, 283] width 19 height 20
click at [547, 162] on div "Prazo 29/08" at bounding box center [492, 153] width 183 height 49
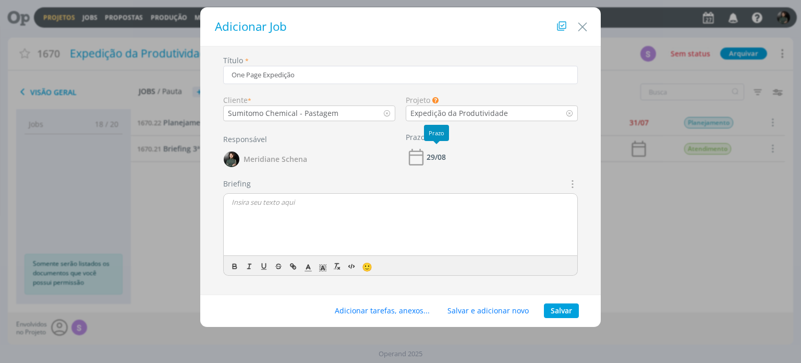
click at [434, 157] on div "29/08" at bounding box center [436, 156] width 19 height 7
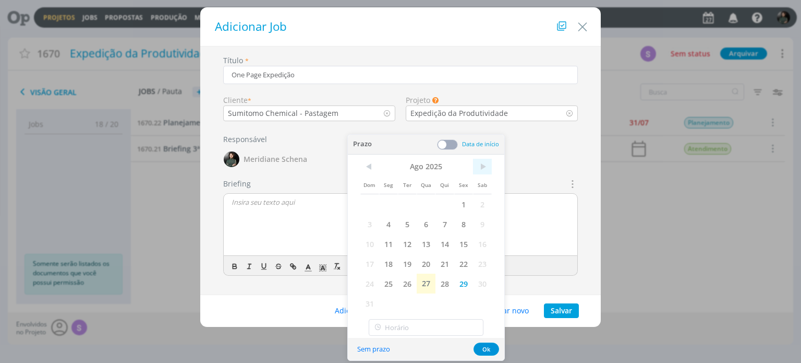
click at [478, 167] on span ">" at bounding box center [482, 167] width 19 height 16
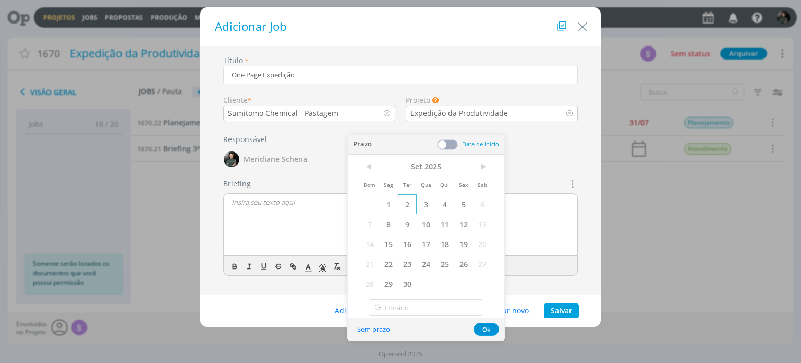
click at [404, 201] on span "2" at bounding box center [407, 204] width 19 height 20
click at [404, 128] on div "Título * One Page Expedição Cliente * Sumitomo Chemical - Pastagem Projeto Os J…" at bounding box center [401, 173] width 390 height 237
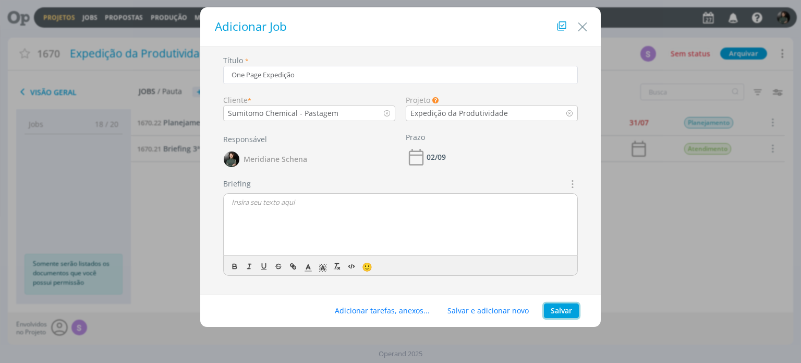
click at [568, 310] on button "Salvar" at bounding box center [561, 310] width 35 height 15
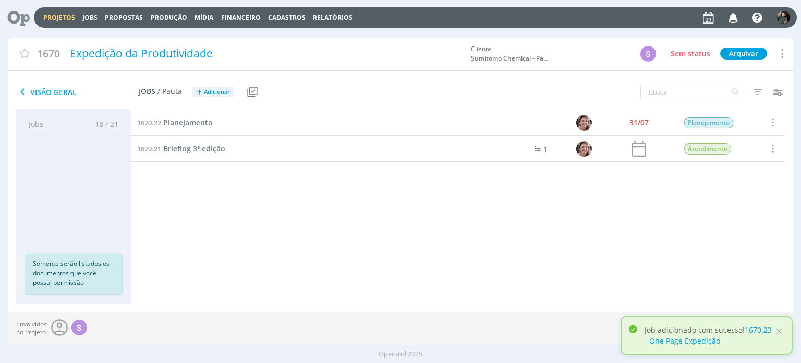
click at [434, 249] on div at bounding box center [400, 181] width 801 height 363
click at [204, 150] on span "One Page Expedição" at bounding box center [199, 148] width 73 height 10
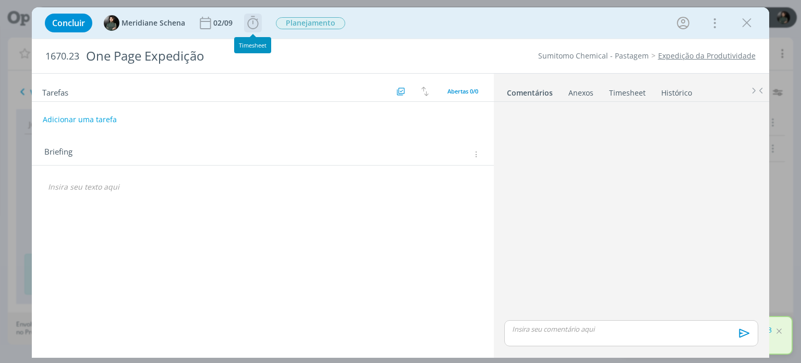
click at [259, 25] on icon "dialog" at bounding box center [253, 23] width 16 height 16
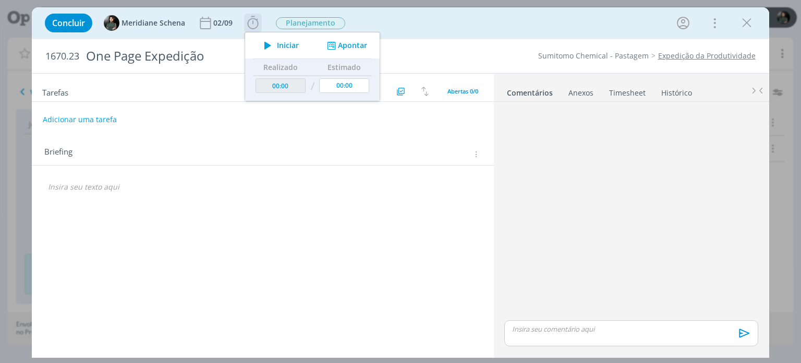
click at [280, 45] on span "Iniciar" at bounding box center [288, 45] width 22 height 7
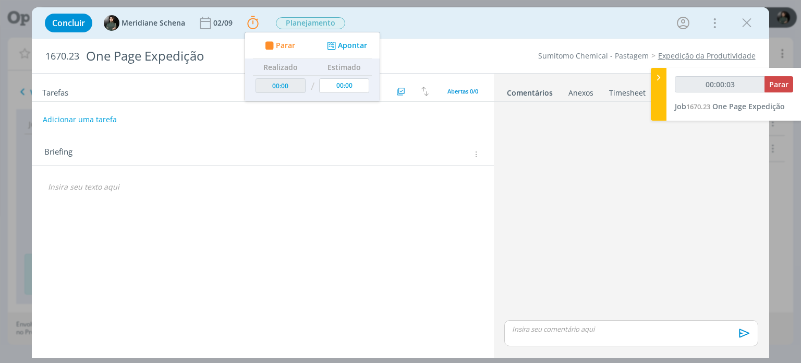
click at [165, 212] on div "Tarefas Usar Job de template Criar template a partir deste job Visualizar Templ…" at bounding box center [263, 213] width 462 height 278
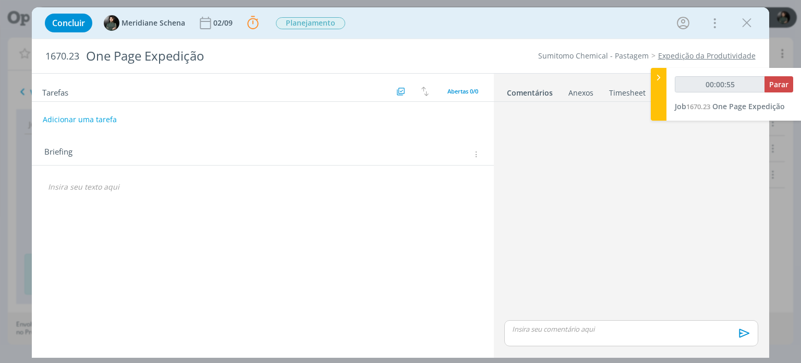
click at [313, 203] on div "Tarefas Usar Job de template Criar template a partir deste job Visualizar Templ…" at bounding box center [263, 213] width 462 height 278
click at [288, 198] on div "🙂" at bounding box center [262, 189] width 445 height 22
click at [169, 182] on p "dialog" at bounding box center [262, 187] width 429 height 10
click at [94, 184] on p "dialog" at bounding box center [263, 187] width 428 height 10
type input "00:00:58"
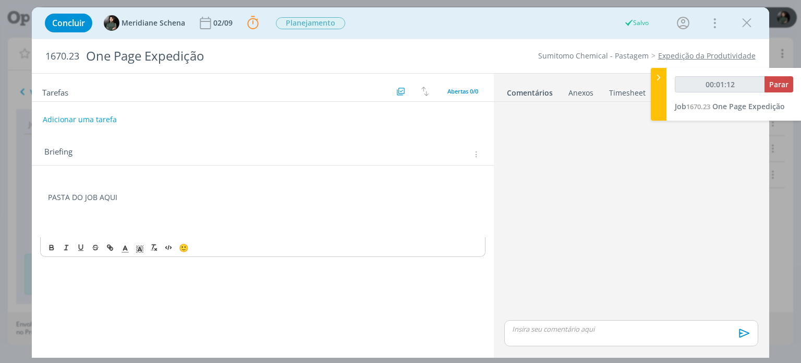
click at [74, 219] on p "dialog" at bounding box center [262, 217] width 429 height 10
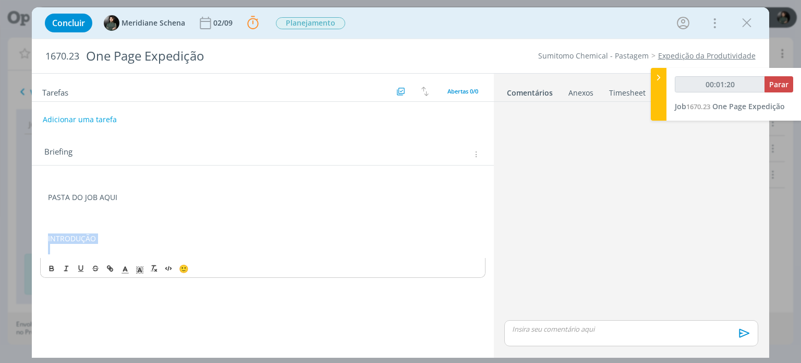
drag, startPoint x: 118, startPoint y: 244, endPoint x: 39, endPoint y: 242, distance: 79.3
click at [39, 242] on div "PASTA DO JOB AQUI INTRODUÇÃO 🙂" at bounding box center [263, 223] width 462 height 116
drag, startPoint x: 53, startPoint y: 266, endPoint x: 115, endPoint y: 244, distance: 65.5
click at [53, 266] on icon "dialog" at bounding box center [51, 267] width 3 height 2
click at [115, 244] on p "dialog" at bounding box center [262, 249] width 429 height 10
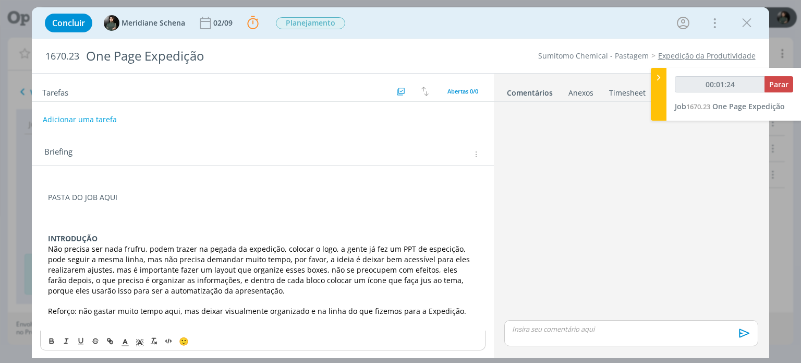
click at [115, 240] on p "INTRODUÇÃO" at bounding box center [262, 238] width 429 height 10
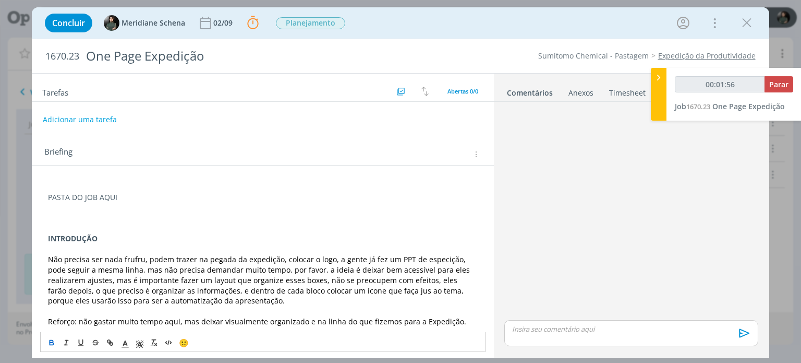
click at [113, 235] on p "INTRODUÇÃO" at bounding box center [262, 238] width 429 height 10
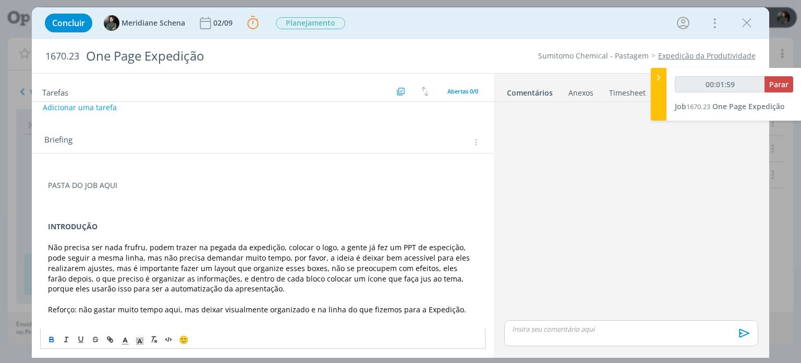
scroll to position [13, 0]
drag, startPoint x: 196, startPoint y: 244, endPoint x: 45, endPoint y: 244, distance: 150.8
click at [45, 244] on div "PASTA DO JOB AQUI INTRODUÇÃO Não precisa ser nada frufru, podem trazer na pegad…" at bounding box center [262, 246] width 445 height 163
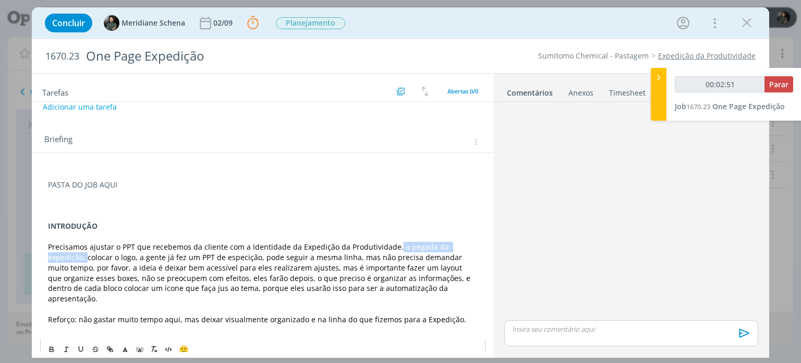
drag, startPoint x: 63, startPoint y: 257, endPoint x: 393, endPoint y: 249, distance: 330.9
click at [393, 249] on span "Precisamos ajustar o PPT que recebemos da cliente com a Identidade da Expedição…" at bounding box center [260, 273] width 425 height 62
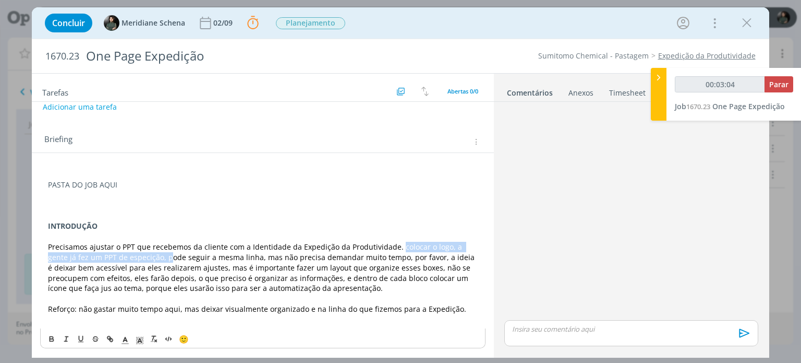
drag, startPoint x: 147, startPoint y: 257, endPoint x: 396, endPoint y: 243, distance: 249.3
click at [396, 243] on span "Precisamos ajustar o PPT que recebemos da cliente com a Identidade da Expedição…" at bounding box center [262, 268] width 429 height 52
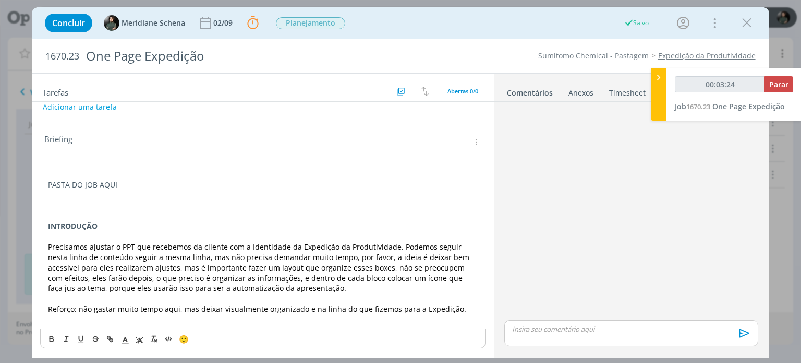
click at [367, 256] on span "Precisamos ajustar o PPT que recebemos da cliente com a Identidade da Expedição…" at bounding box center [260, 268] width 424 height 52
drag, startPoint x: 367, startPoint y: 256, endPoint x: 296, endPoint y: 267, distance: 71.7
click at [288, 265] on span "Precisamos ajustar o PPT que recebemos da cliente com a Identidade da Expedição…" at bounding box center [260, 268] width 424 height 52
click at [368, 271] on span "Precisamos ajustar o PPT que recebemos da cliente com a Identidade da Expedição…" at bounding box center [260, 268] width 424 height 52
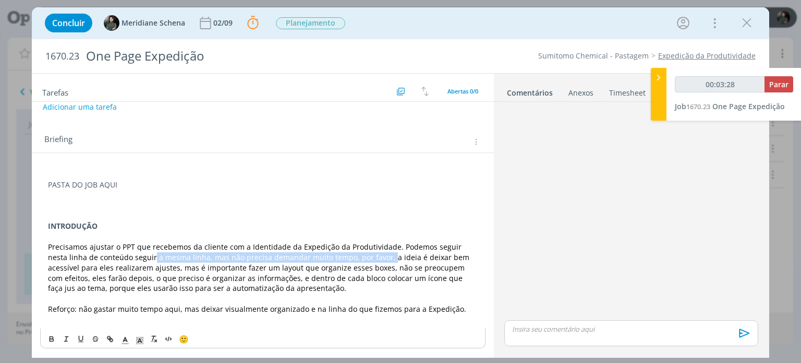
drag, startPoint x: 365, startPoint y: 260, endPoint x: 131, endPoint y: 259, distance: 233.8
click at [131, 259] on span "Precisamos ajustar o PPT que recebemos da cliente com a Identidade da Expedição…" at bounding box center [260, 268] width 424 height 52
click at [148, 274] on span "Precisamos ajustar o PPT que recebemos da cliente com a Identidade da Expedição…" at bounding box center [260, 268] width 424 height 52
drag, startPoint x: 186, startPoint y: 257, endPoint x: 364, endPoint y: 259, distance: 177.9
click at [364, 259] on span "Precisamos ajustar o PPT que recebemos da cliente com a Identidade da Expedição…" at bounding box center [260, 268] width 424 height 52
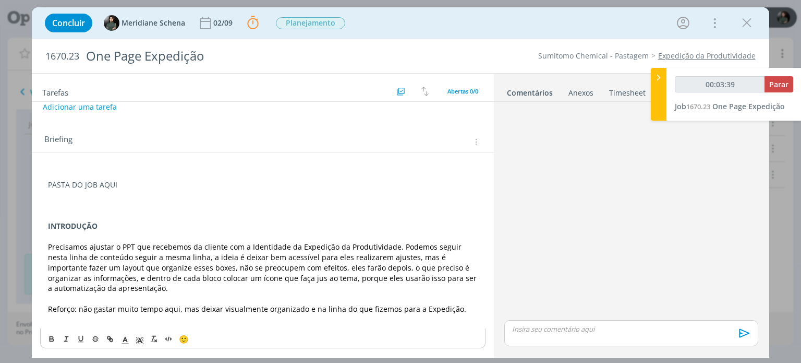
click at [321, 255] on span "Precisamos ajustar o PPT que recebemos da cliente com a Identidade da Expedição…" at bounding box center [263, 268] width 431 height 52
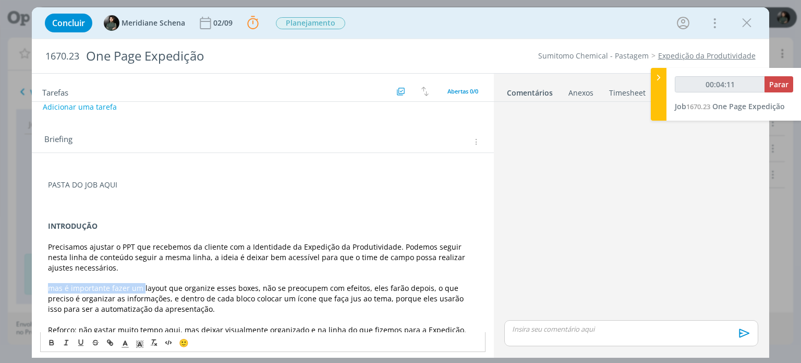
drag, startPoint x: 143, startPoint y: 287, endPoint x: 48, endPoint y: 292, distance: 95.6
click at [48, 292] on span "﻿ mas é importante fazer um layout que organize esses boxes, não se preocupem c…" at bounding box center [257, 298] width 418 height 31
click at [98, 289] on span "No layout que organize esses boxes, não se preocupem com efeitos, eles farão de…" at bounding box center [251, 298] width 406 height 31
click at [153, 286] on span "No layout precisamos organize esses boxes, não se preocupem com efeitos, eles f…" at bounding box center [259, 298] width 423 height 31
click at [179, 286] on span "No layout precisamos organizar esses boxes, não se preocupem com efeitos, eles …" at bounding box center [261, 298] width 426 height 31
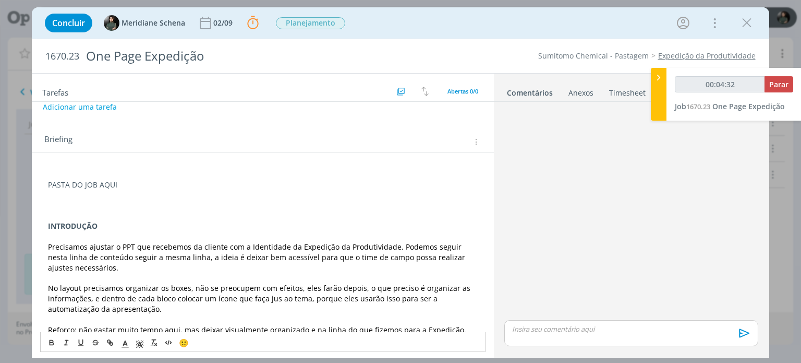
click at [188, 286] on span "No layout precisamos organizar os boxes, não se preocupem com efeitos, eles far…" at bounding box center [260, 298] width 425 height 31
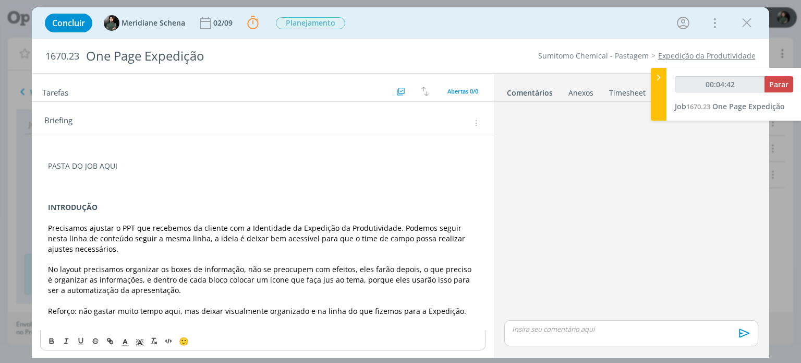
scroll to position [33, 0]
drag, startPoint x: 322, startPoint y: 267, endPoint x: 263, endPoint y: 266, distance: 59.0
click at [263, 266] on span "No layout precisamos organizar os boxes de informação, não se preocupem com efe…" at bounding box center [261, 277] width 426 height 31
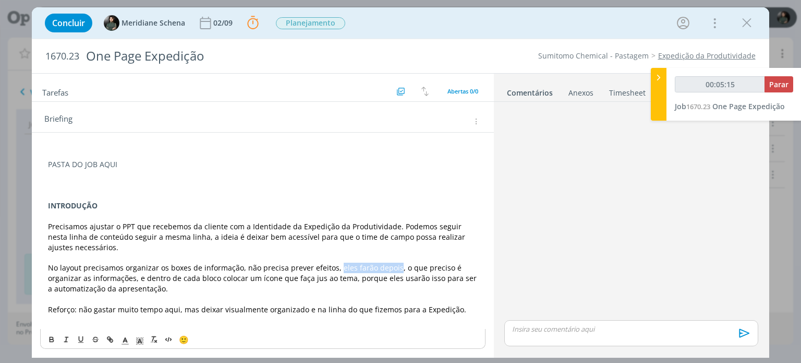
drag, startPoint x: 393, startPoint y: 267, endPoint x: 336, endPoint y: 266, distance: 57.4
click at [336, 266] on span "No layout precisamos organizar os boxes de informação, não precisa prever efeit…" at bounding box center [263, 277] width 431 height 31
click at [377, 266] on span "No layout precisamos organizar os boxes de informação, não precisa prever efeit…" at bounding box center [245, 277] width 395 height 31
drag, startPoint x: 295, startPoint y: 277, endPoint x: 305, endPoint y: 289, distance: 14.8
click at [305, 289] on p "No layout precisamos organizar os boxes de informação, não precisa prever efeit…" at bounding box center [262, 277] width 429 height 31
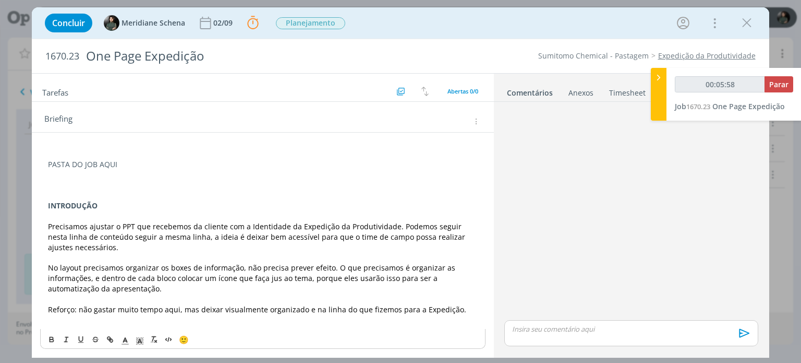
scroll to position [22, 0]
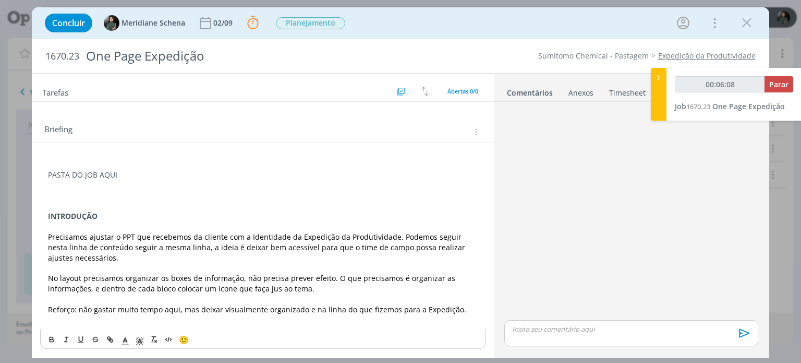
drag, startPoint x: 457, startPoint y: 307, endPoint x: 48, endPoint y: 304, distance: 408.6
click at [48, 304] on p "Reforço: não gastar muito tempo aqui, mas deixar visualmente organizado e na li…" at bounding box center [262, 309] width 429 height 10
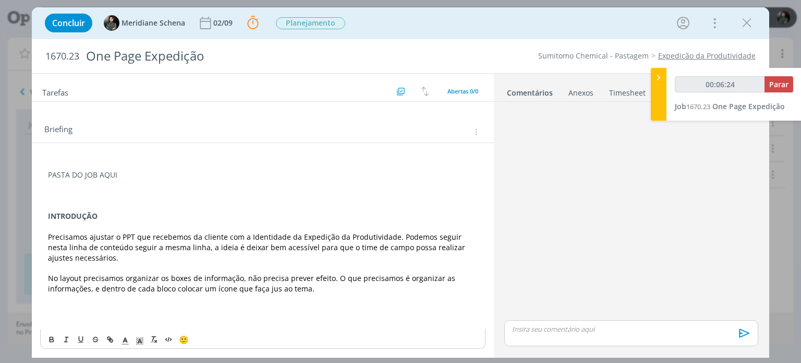
click at [182, 248] on span "Precisamos ajustar o PPT que recebemos da cliente com a Identidade da Expedição…" at bounding box center [258, 247] width 420 height 31
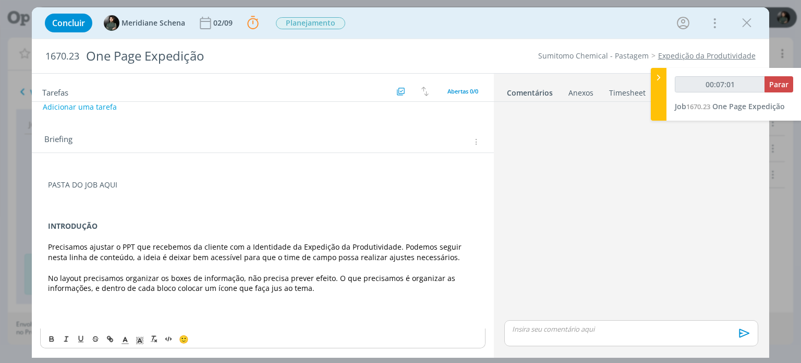
click at [304, 293] on p "dialog" at bounding box center [262, 298] width 429 height 10
click at [304, 290] on p "No layout precisamos organizar os boxes de informação, não precisa prever efeit…" at bounding box center [262, 283] width 429 height 21
drag, startPoint x: 126, startPoint y: 186, endPoint x: 97, endPoint y: 184, distance: 28.8
click at [126, 185] on p "PASTA DO JOB AQUI" at bounding box center [262, 184] width 429 height 10
click at [161, 74] on div "Tarefas Usar Job de template Criar template a partir deste job Visualizar Templ…" at bounding box center [263, 88] width 462 height 28
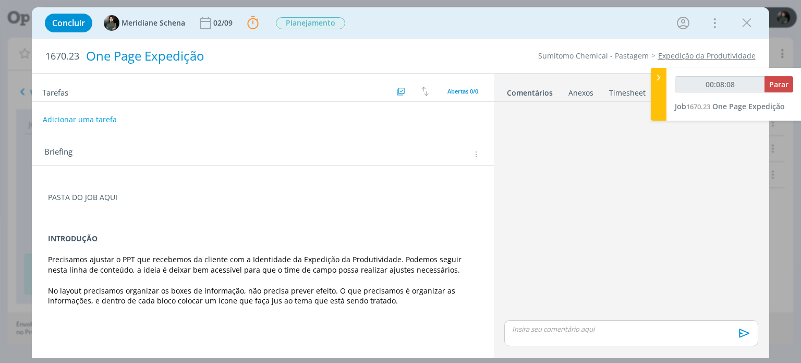
scroll to position [0, 0]
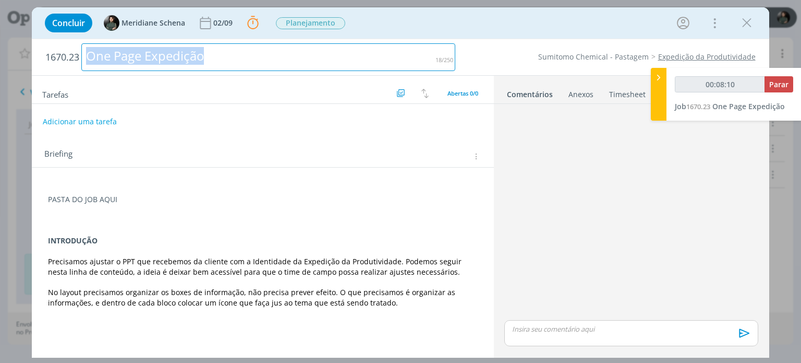
drag, startPoint x: 208, startPoint y: 56, endPoint x: 82, endPoint y: 62, distance: 125.4
click at [82, 62] on div "One Page Expedição" at bounding box center [268, 57] width 374 height 28
copy div "One Page Expedição"
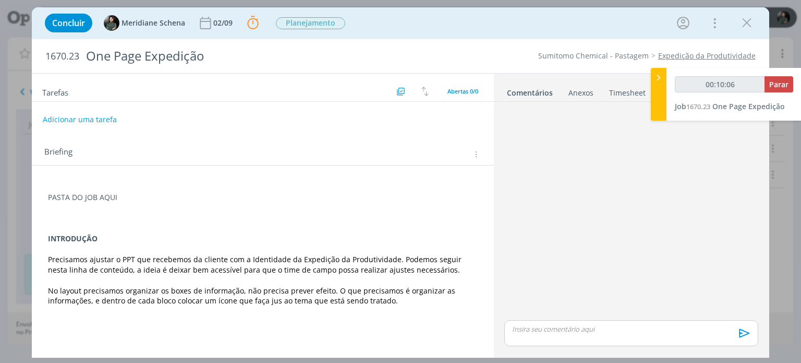
click at [129, 211] on p "dialog" at bounding box center [262, 207] width 429 height 10
drag, startPoint x: 99, startPoint y: 196, endPoint x: 128, endPoint y: 196, distance: 29.2
click at [128, 196] on p "PASTA DO JOB AQUI" at bounding box center [263, 198] width 428 height 10
type input "00:10:09"
click at [112, 341] on icon "dialog" at bounding box center [110, 342] width 8 height 8
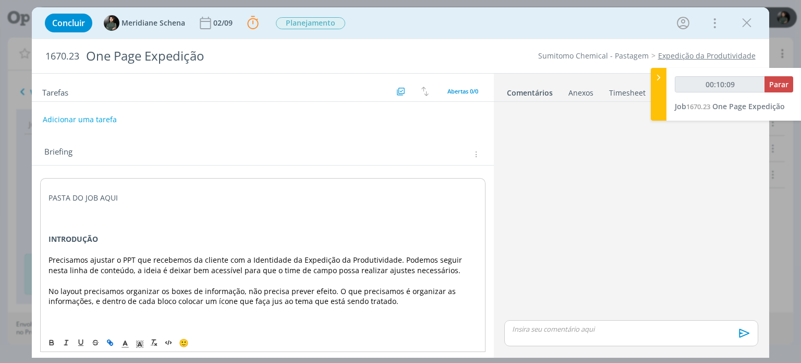
type input "AQUI"
type input "00:10:11"
paste input "https://sobeae.sharepoint.com/:f:/s/SOBEAE/EiLIofipXZNKn8pj4XDcwn8BixzLcYEbkWnY…"
type input "https://sobeae.sharepoint.com/:f:/s/SOBEAE/EiLIofipXZNKn8pj4XDcwn8BixzLcYEbkWnY…"
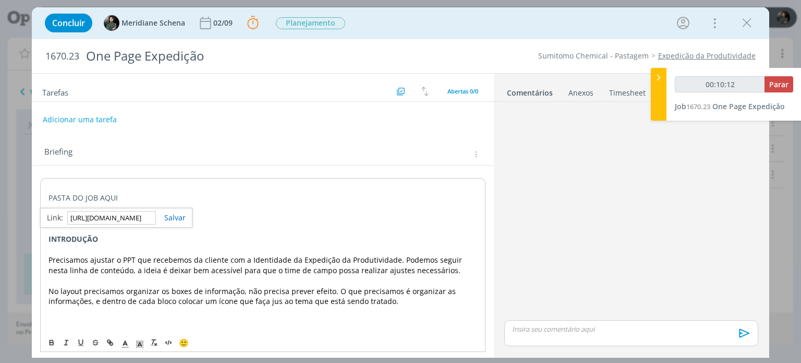
type input "00:10:13"
type input "https://sobeae.sharepoint.com/:f:/s/SOBEAE/EiLIofipXZNKn8pj4XDcwn8BixzLcYEbkWnY…"
click at [179, 219] on link "dialog" at bounding box center [171, 217] width 30 height 10
click at [193, 215] on p "dialog" at bounding box center [263, 218] width 428 height 10
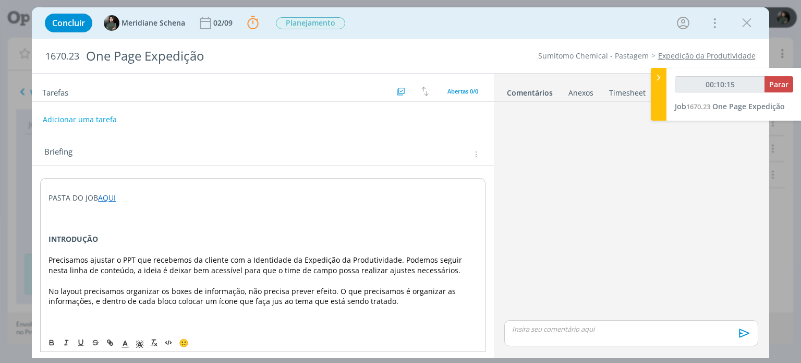
drag, startPoint x: 125, startPoint y: 198, endPoint x: 42, endPoint y: 192, distance: 82.7
click at [42, 192] on div "PASTA DO JOB AQUI INTRODUÇÃO Precisamos ajustar o PPT que recebemos da cliente …" at bounding box center [262, 259] width 445 height 163
click at [50, 348] on icon "dialog" at bounding box center [51, 351] width 8 height 8
click at [147, 218] on p "dialog" at bounding box center [262, 217] width 429 height 10
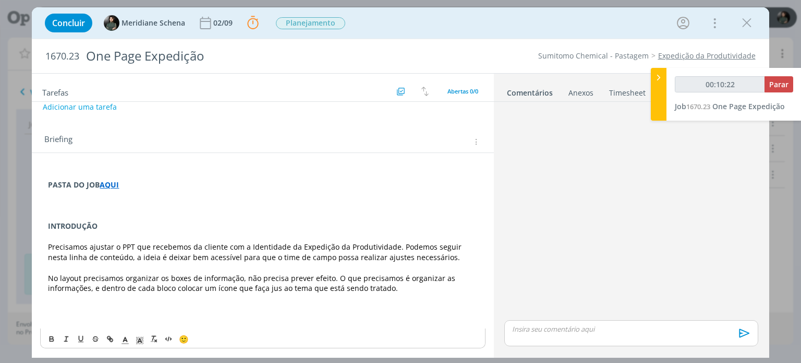
click at [224, 242] on span "Precisamos ajustar o PPT que recebemos da cliente com a Identidade da Expedição…" at bounding box center [256, 252] width 416 height 20
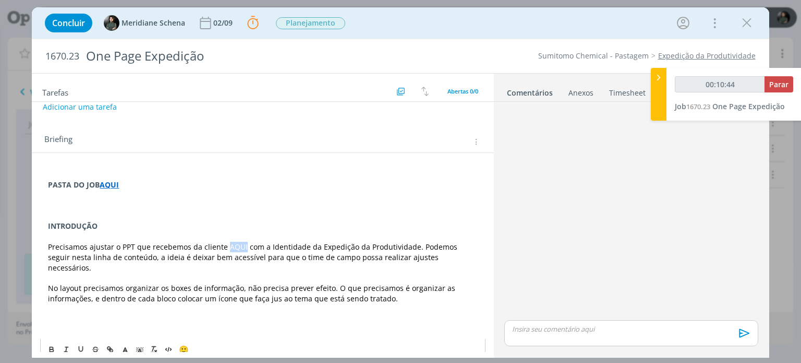
drag, startPoint x: 225, startPoint y: 246, endPoint x: 242, endPoint y: 241, distance: 17.5
click at [242, 242] on span "Precisamos ajustar o PPT que recebemos da cliente AQUI com a Identidade da Expe…" at bounding box center [254, 257] width 412 height 31
type input "00:10:45"
click at [109, 346] on icon "dialog" at bounding box center [108, 347] width 3 height 3
type input "AQUI"
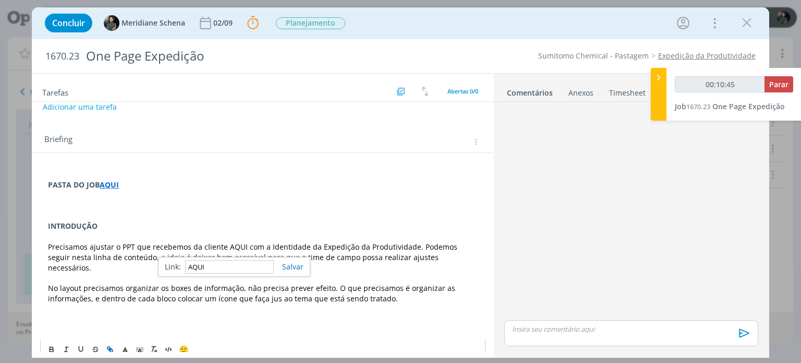
type input "00:10:46"
paste input "https://sobeae.sharepoint.com/:p:/s/SOBEAE/EaizQGuJVUJAjFpg1tjIZIYB2fVYQuRm8Pca…"
type input "https://sobeae.sharepoint.com/:p:/s/SOBEAE/EaizQGuJVUJAjFpg1tjIZIYB2fVYQuRm8Pca…"
type input "00:10:47"
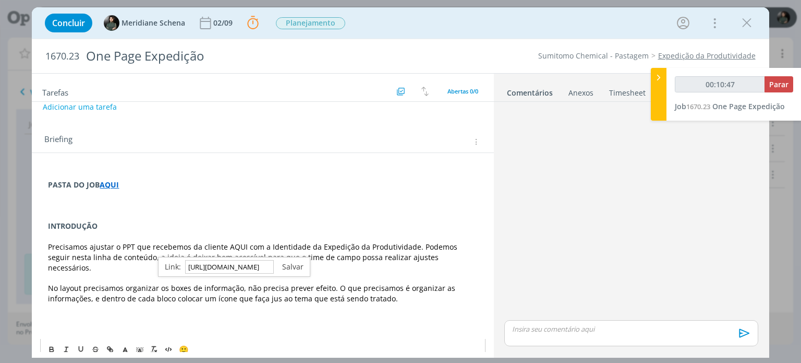
type input "https://sobeae.sharepoint.com/:p:/s/SOBEAE/EaizQGuJVUJAjFpg1tjIZIYB2fVYQuRm8Pca…"
click at [294, 267] on link "dialog" at bounding box center [289, 266] width 30 height 10
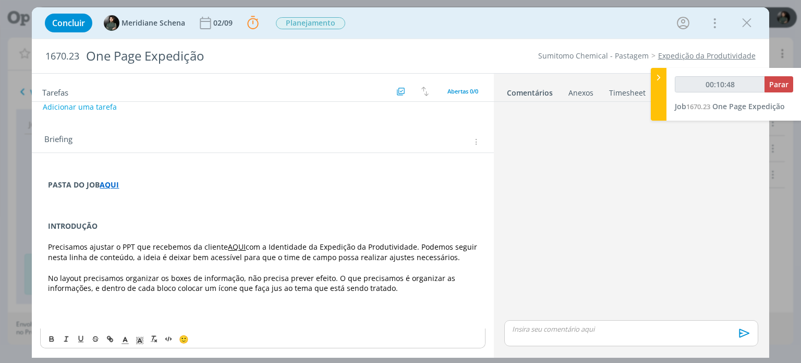
click at [292, 269] on p "dialog" at bounding box center [262, 267] width 429 height 10
click at [184, 162] on div "PASTA DO JOB AQUI INTRODUÇÃO Precisamos ajustar o PPT que recebemos da cliente …" at bounding box center [263, 252] width 462 height 199
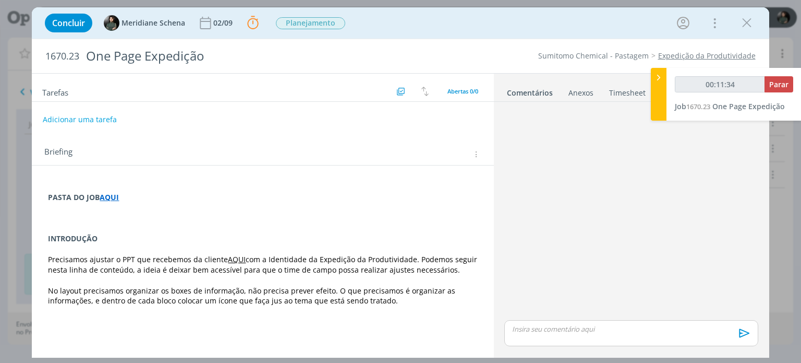
click at [385, 294] on span "No layout precisamos organizar os boxes de informação, não precisa prever efeit…" at bounding box center [253, 295] width 410 height 20
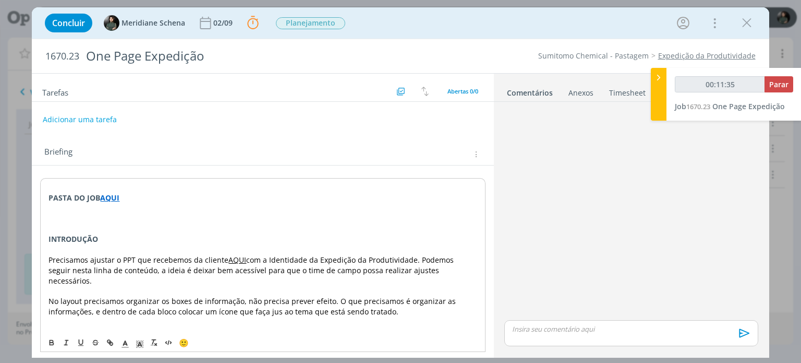
click at [376, 304] on p "No layout precisamos organizar os boxes de informação, não precisa prever efeit…" at bounding box center [263, 306] width 428 height 21
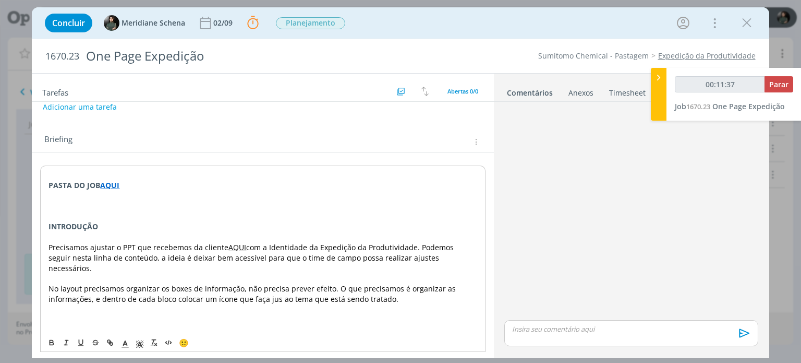
scroll to position [140, 0]
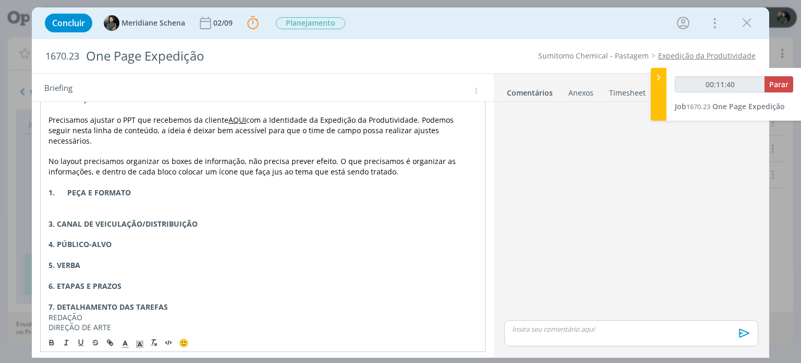
click at [53, 187] on strong "1. PEÇA E FORMATO" at bounding box center [90, 192] width 82 height 10
click at [159, 187] on p "2. PEÇA E FORMATO" at bounding box center [263, 192] width 428 height 10
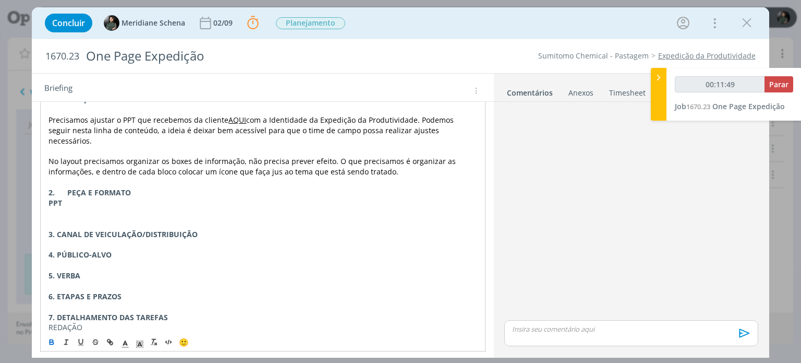
drag, startPoint x: 70, startPoint y: 196, endPoint x: 41, endPoint y: 198, distance: 29.3
click at [41, 196] on div "PASTA DO JOB AQUI INTRODUÇÃO Precisamos ajustar o PPT que recebemos da cliente …" at bounding box center [262, 223] width 445 height 371
drag, startPoint x: 48, startPoint y: 343, endPoint x: 54, endPoint y: 319, distance: 24.8
click at [48, 342] on icon "dialog" at bounding box center [51, 342] width 8 height 8
click at [98, 198] on p "PPT" at bounding box center [263, 203] width 428 height 10
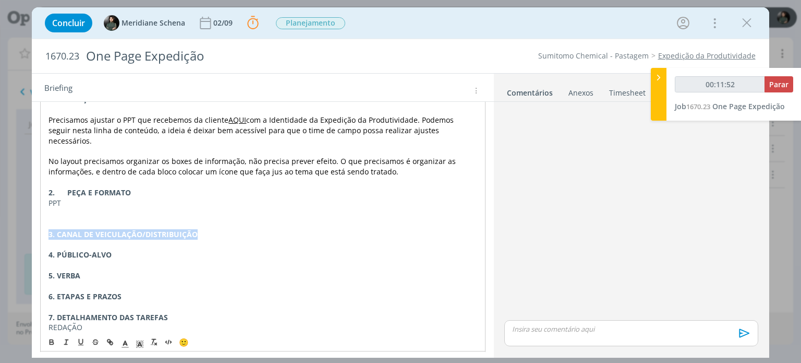
drag, startPoint x: 209, startPoint y: 224, endPoint x: 47, endPoint y: 223, distance: 161.8
click at [47, 223] on div "PASTA DO JOB AQUI INTRODUÇÃO Precisamos ajustar o PPT que recebemos da cliente …" at bounding box center [262, 223] width 445 height 371
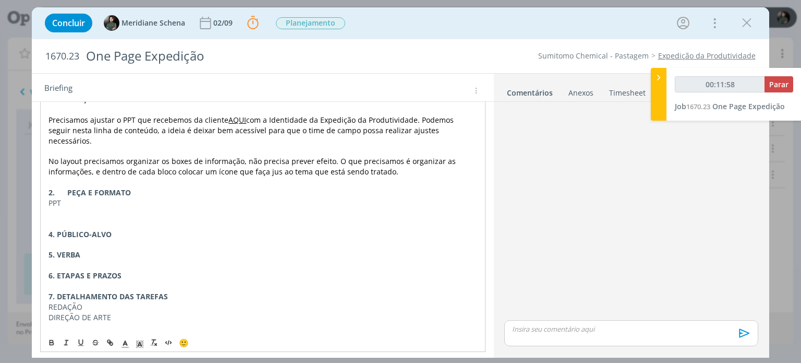
click at [122, 239] on p "dialog" at bounding box center [263, 244] width 428 height 10
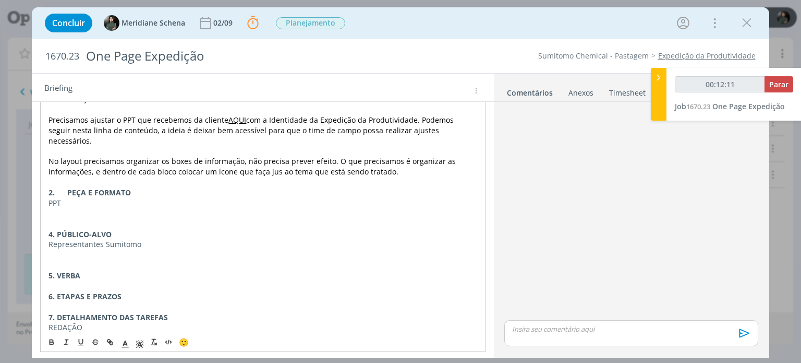
drag, startPoint x: 126, startPoint y: 282, endPoint x: 33, endPoint y: 263, distance: 94.9
click at [33, 263] on div "PASTA DO JOB AQUI INTRODUÇÃO Precisamos ajustar o PPT que recebemos da cliente …" at bounding box center [263, 230] width 462 height 408
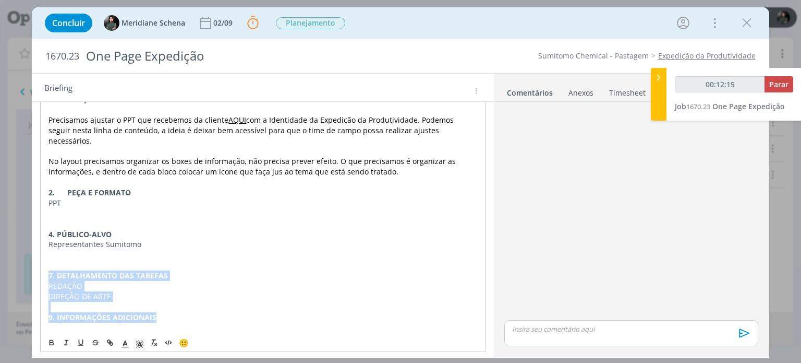
drag, startPoint x: 164, startPoint y: 308, endPoint x: 40, endPoint y: 260, distance: 132.7
click at [40, 260] on div "PASTA DO JOB AQUI INTRODUÇÃO Precisamos ajustar o PPT que recebemos da cliente …" at bounding box center [262, 202] width 445 height 329
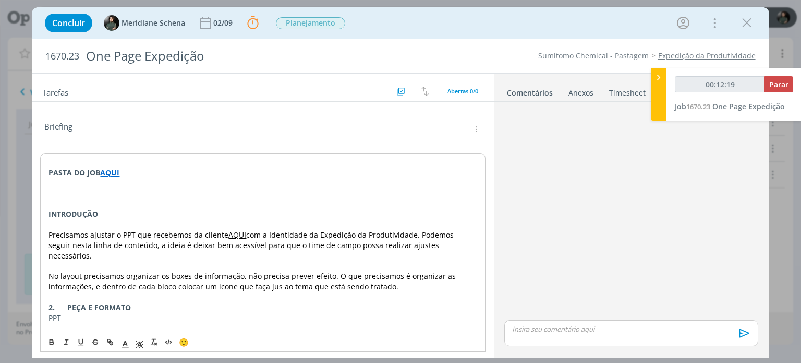
scroll to position [22, 0]
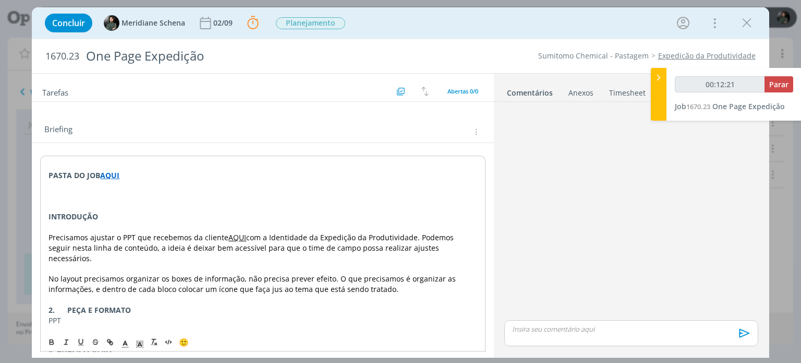
click at [44, 214] on div "PASTA DO JOB AQUI INTRODUÇÃO Precisamos ajustar o PPT que recebemos da cliente …" at bounding box center [262, 299] width 445 height 288
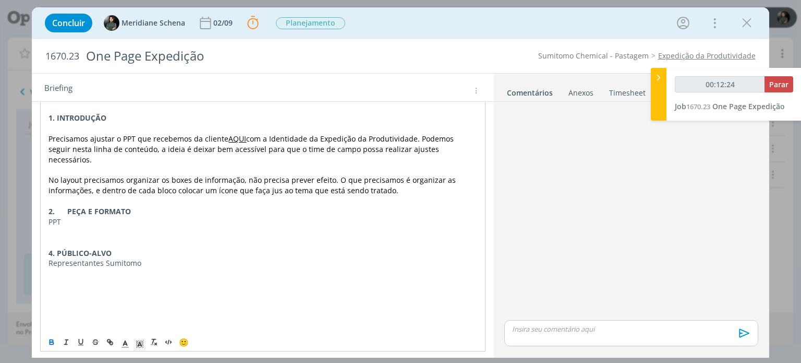
scroll to position [127, 0]
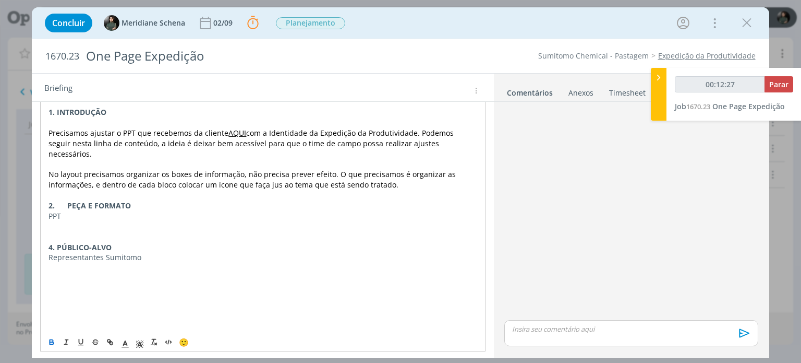
click at [65, 200] on strong "2. PEÇA E FORMATO" at bounding box center [90, 205] width 82 height 10
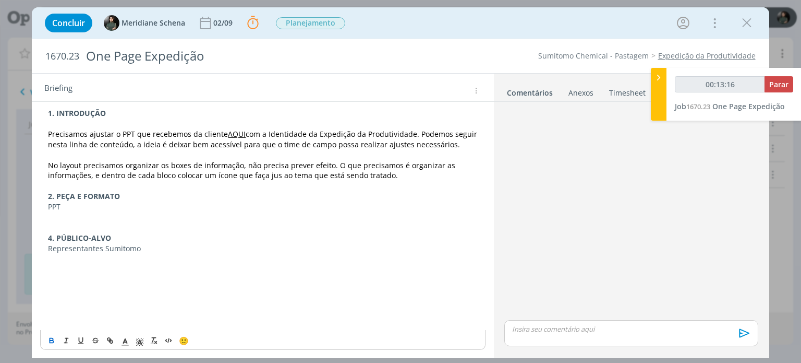
scroll to position [126, 0]
click at [345, 258] on p "dialog" at bounding box center [262, 257] width 429 height 10
click at [410, 130] on span "com a Identidade da Expedição da Produtividade. Podemos seguir nesta linha de c…" at bounding box center [264, 138] width 432 height 20
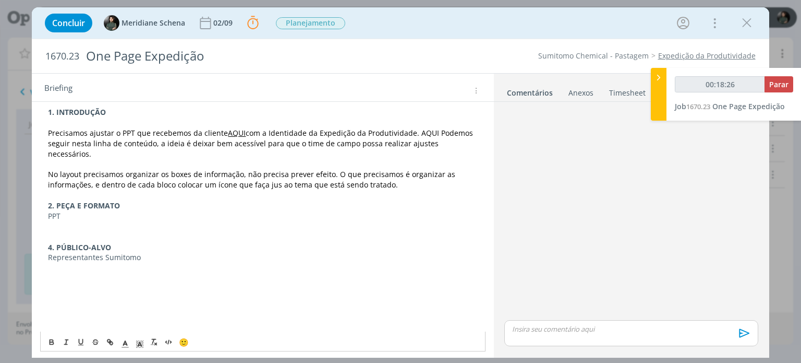
click at [413, 128] on span "com a Identidade da Expedição da Produtividade. AQUI Podemos seguir nesta linha…" at bounding box center [261, 143] width 427 height 31
click at [413, 129] on span "com a Identidade da Expedição da Produtividade. AQUI Podemos seguir nesta linha…" at bounding box center [261, 143] width 427 height 31
drag, startPoint x: 414, startPoint y: 129, endPoint x: 422, endPoint y: 129, distance: 7.8
click at [422, 129] on span "com a Identidade da Expedição da Produtividade. AQUI Podemos seguir nesta linha…" at bounding box center [261, 143] width 427 height 31
type input "00:18:29"
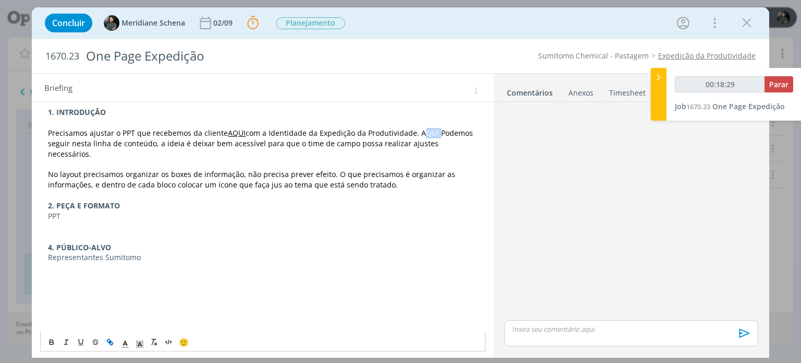
click at [111, 342] on icon "dialog" at bounding box center [111, 343] width 3 height 3
type input "AQUI"
type input "00:18:30"
paste input "https://sobeae.sharepoint.com/:p:/s/SOBEAE/ESO0Iu9QV9tBhznJCTNBpTgBV8f50wtl3umU…"
type input "https://sobeae.sharepoint.com/:p:/s/SOBEAE/ESO0Iu9QV9tBhznJCTNBpTgBV8f50wtl3umU…"
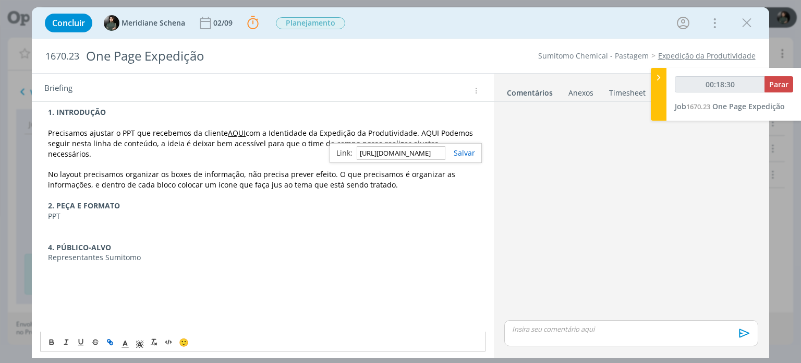
scroll to position [0, 280]
type input "00:18:32"
type input "https://sobeae.sharepoint.com/:p:/s/SOBEAE/ESO0Iu9QV9tBhznJCTNBpTgBV8f50wtl3umU…"
click at [470, 157] on div "https://sobeae.sharepoint.com/:p:/s/SOBEAE/ESO0Iu9QV9tBhznJCTNBpTgBV8f50wtl3umU…" at bounding box center [406, 153] width 152 height 20
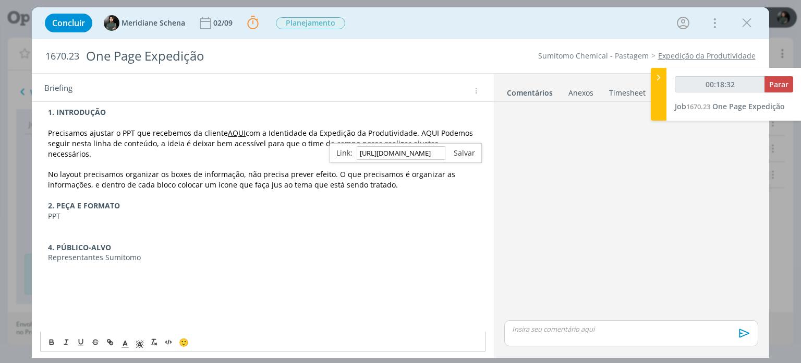
click at [470, 154] on link "dialog" at bounding box center [461, 153] width 30 height 10
click at [438, 211] on p "PPT" at bounding box center [262, 216] width 429 height 10
click at [420, 135] on link "AQUI" at bounding box center [429, 133] width 18 height 10
click at [208, 221] on p "dialog" at bounding box center [262, 226] width 429 height 10
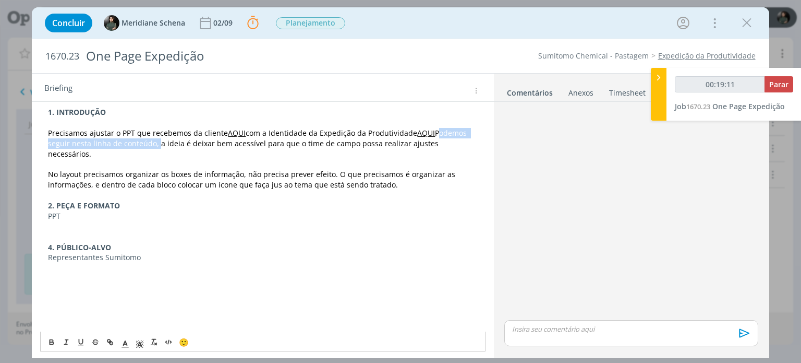
drag, startPoint x: 434, startPoint y: 131, endPoint x: 154, endPoint y: 146, distance: 280.1
click at [154, 146] on span "Podemos seguir nesta linha de conteúdo, a ideia é deixar bem acessível para que…" at bounding box center [258, 143] width 421 height 31
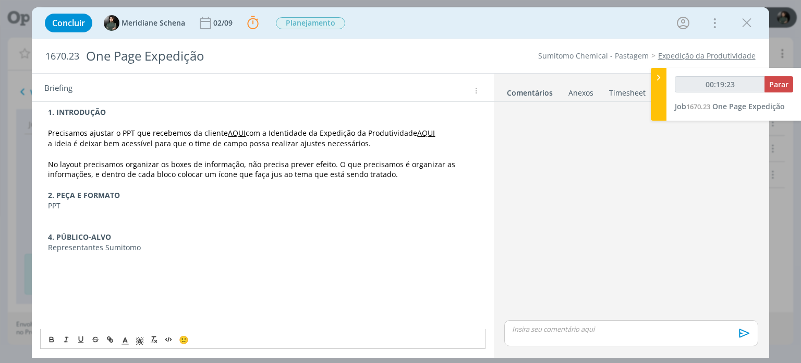
click at [369, 143] on p "a ideia é deixar bem acessível para que o time de campo possa realizar ajustes …" at bounding box center [262, 143] width 429 height 10
click at [70, 207] on p "PPT" at bounding box center [262, 205] width 429 height 10
click at [157, 243] on p "Representantes Sumitomo" at bounding box center [262, 247] width 429 height 10
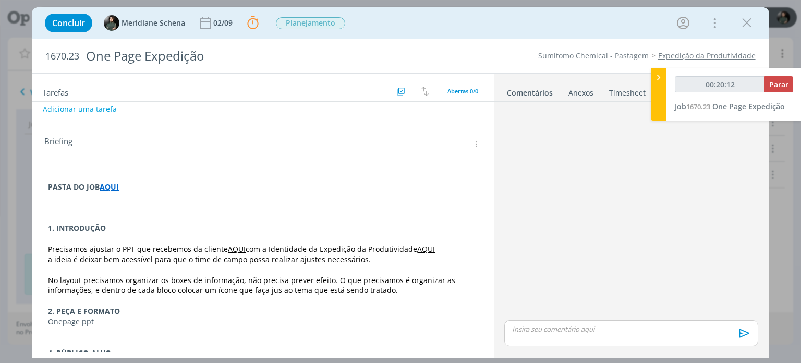
scroll to position [0, 0]
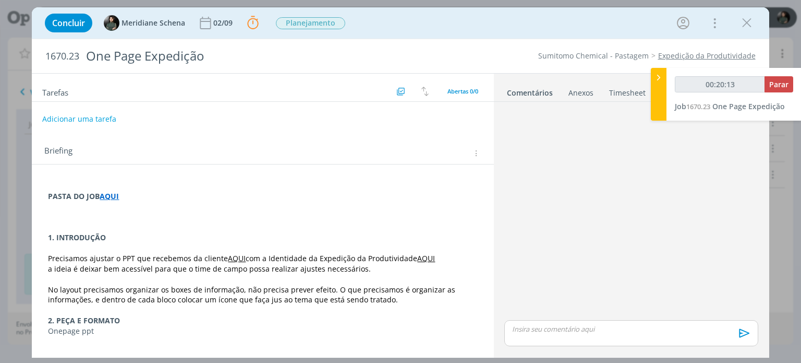
click at [106, 123] on button "Adicionar uma tarefa" at bounding box center [79, 119] width 74 height 18
type input "00:20:14"
type input "Di"
type input "00:20:15"
type input "Direç"
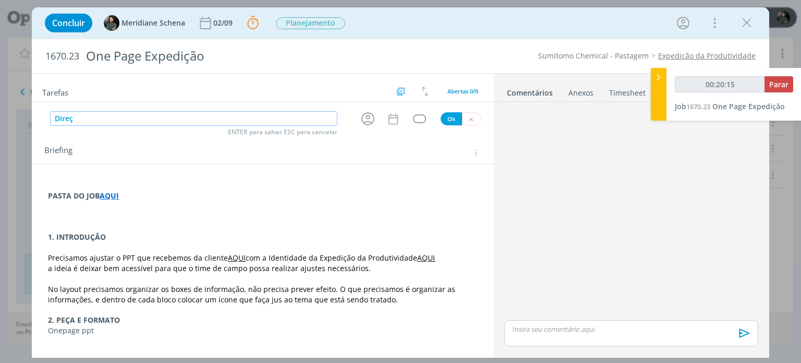
type input "00:20:16"
type input "Direçao"
type input "00:20:17"
type input "Direç"
type input "00:20:18"
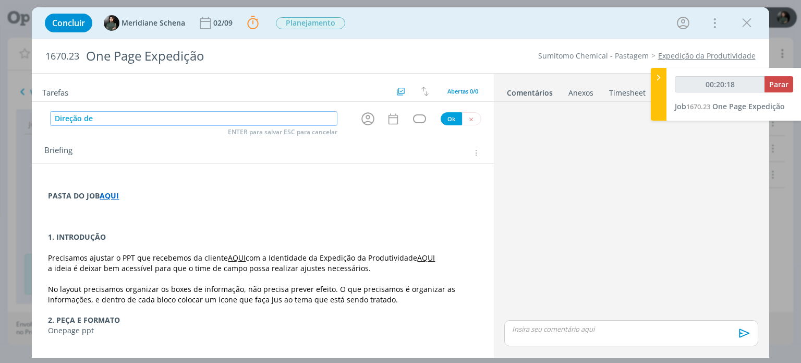
type input "Direção de"
type input "00:20:19"
type input "Direção de arte"
type input "00:20:22"
type input "Direção de arte"
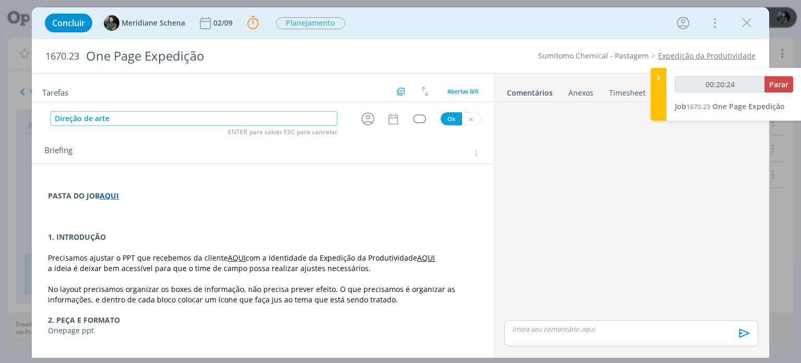
type input "00:20:25"
click at [414, 119] on div "dialog" at bounding box center [419, 118] width 13 height 9
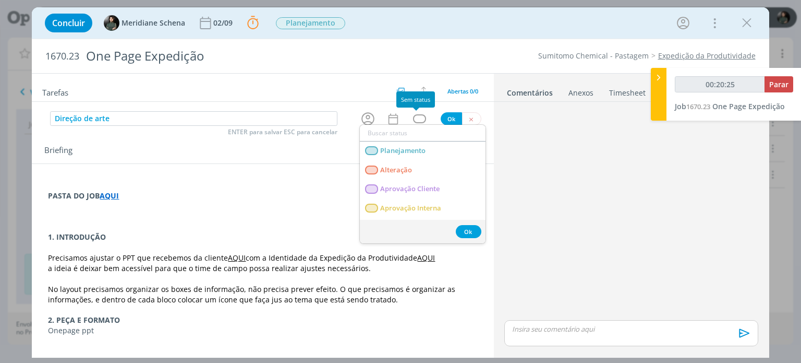
type input "c"
type input "00:20:26"
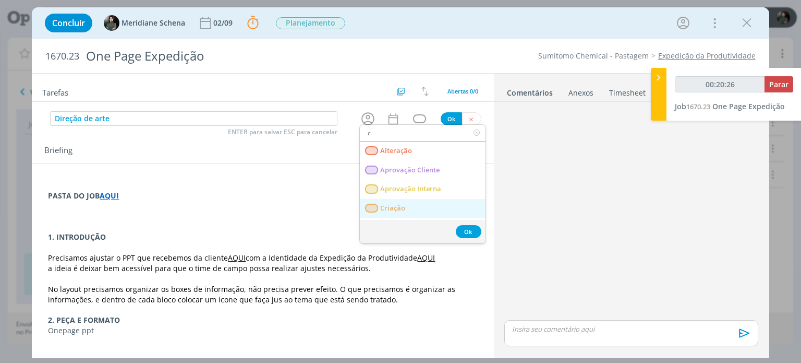
type input "c"
click at [392, 204] on span "Criação" at bounding box center [393, 208] width 25 height 8
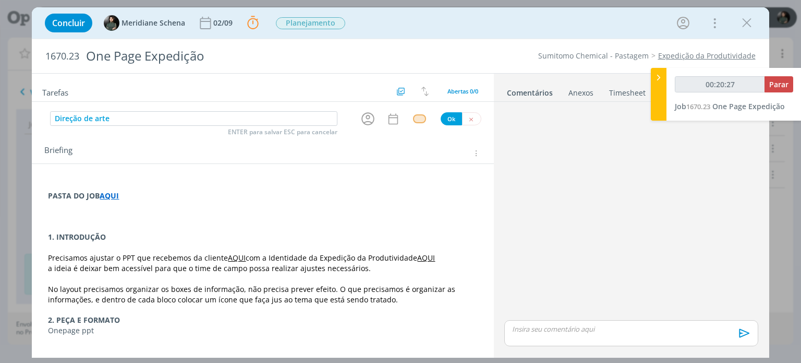
type input "00:20:28"
click at [442, 117] on button "Ok" at bounding box center [451, 118] width 21 height 13
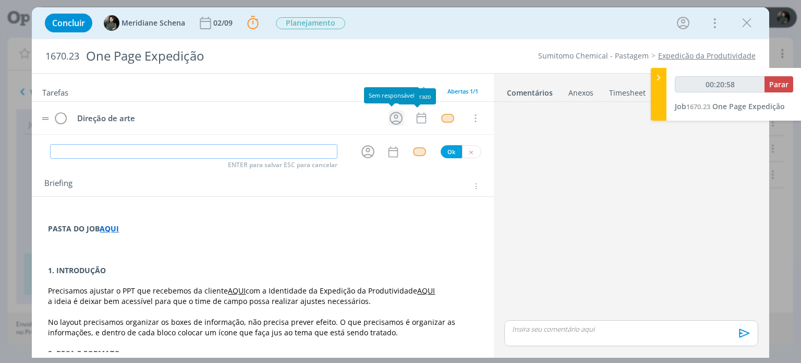
click at [389, 118] on icon "dialog" at bounding box center [396, 118] width 16 height 16
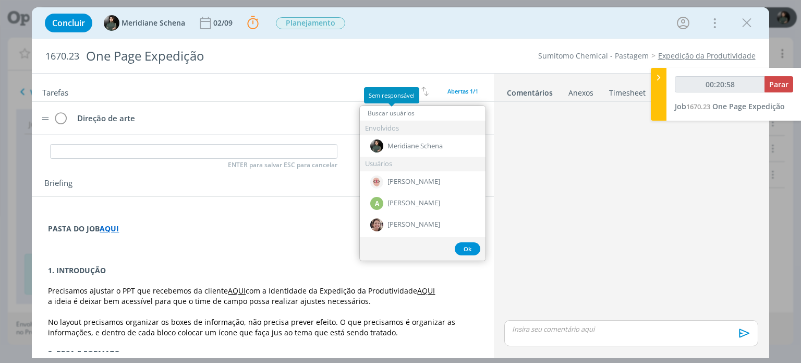
type input "00:20:59"
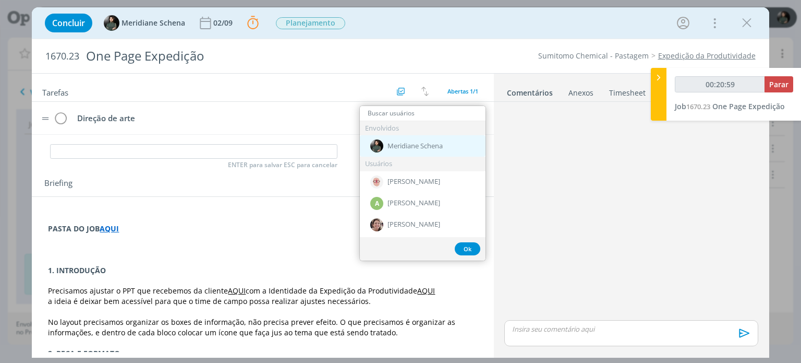
type input "e"
type input "00:21:00"
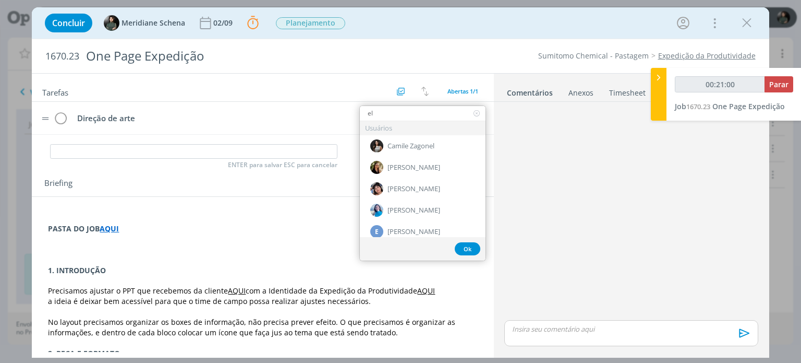
type input "eli"
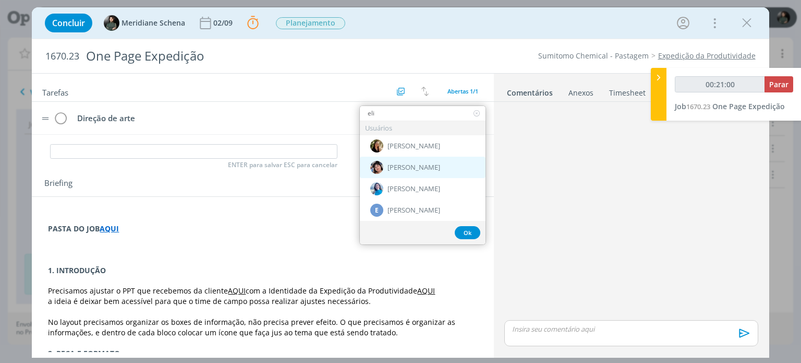
type input "00:21:01"
type input "eli"
click at [396, 164] on span "[PERSON_NAME]" at bounding box center [414, 167] width 53 height 8
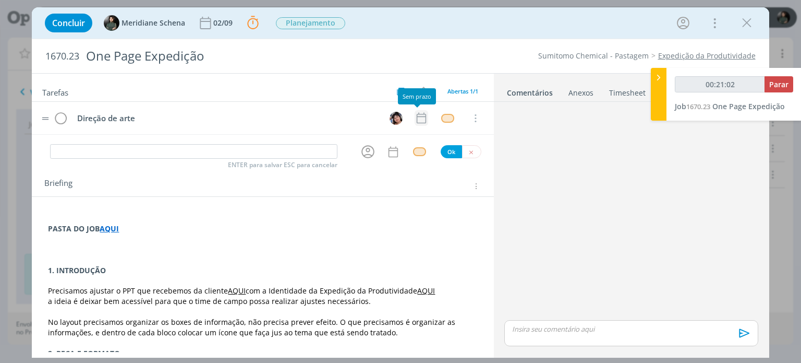
click at [415, 115] on icon "dialog" at bounding box center [422, 118] width 14 height 14
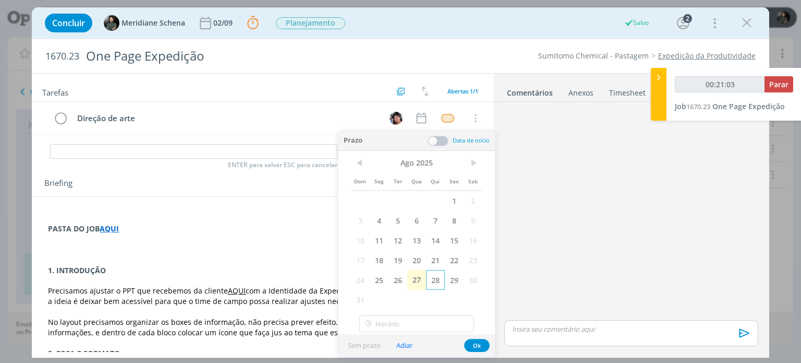
click at [432, 287] on span "28" at bounding box center [435, 280] width 19 height 20
click at [441, 140] on span at bounding box center [438, 141] width 21 height 10
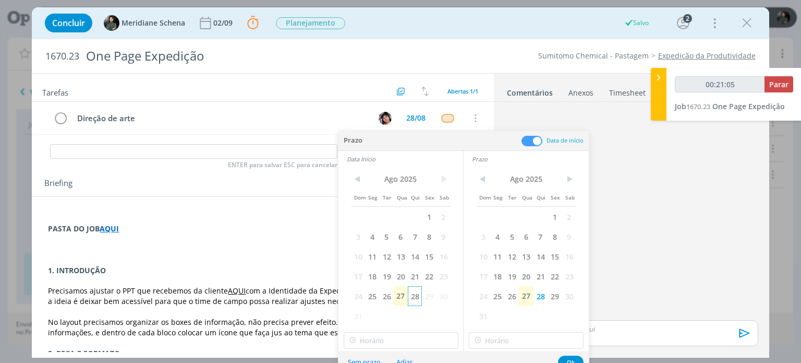
click at [409, 300] on span "28" at bounding box center [415, 296] width 14 height 20
type input "00:21:06"
type input "18:00"
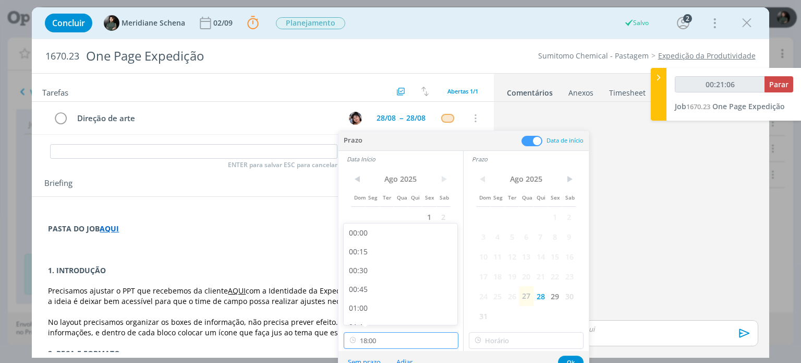
click at [393, 338] on input "18:00" at bounding box center [401, 340] width 115 height 17
type input "00:21:11"
click at [373, 301] on div "13:00" at bounding box center [402, 301] width 117 height 19
type input "13:00"
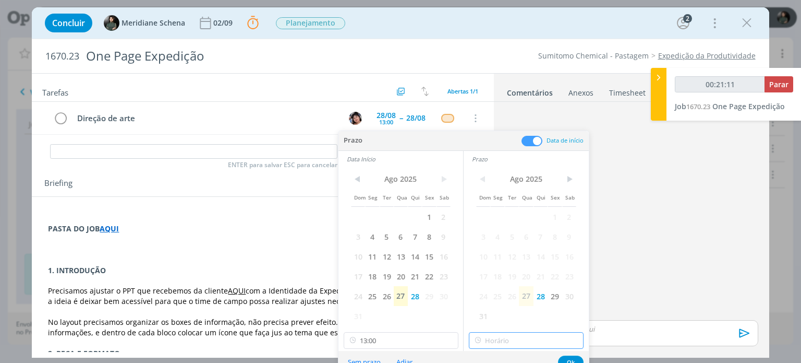
type input "18:00"
click at [505, 338] on input "18:00" at bounding box center [526, 340] width 115 height 17
type input "00:21:16"
click at [495, 294] on div "15:00" at bounding box center [528, 295] width 117 height 19
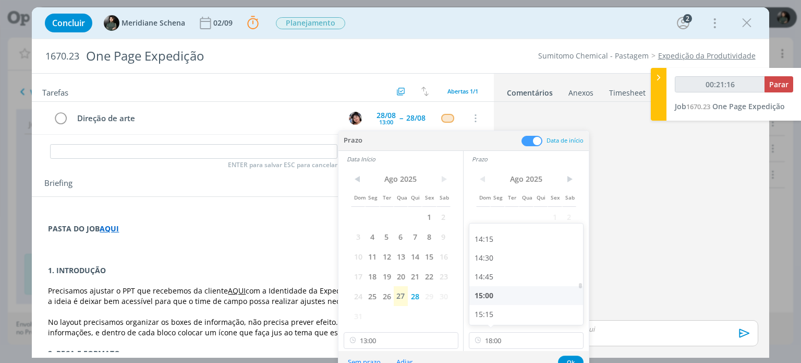
type input "15:00"
click at [567, 356] on button "Ok" at bounding box center [571, 361] width 26 height 13
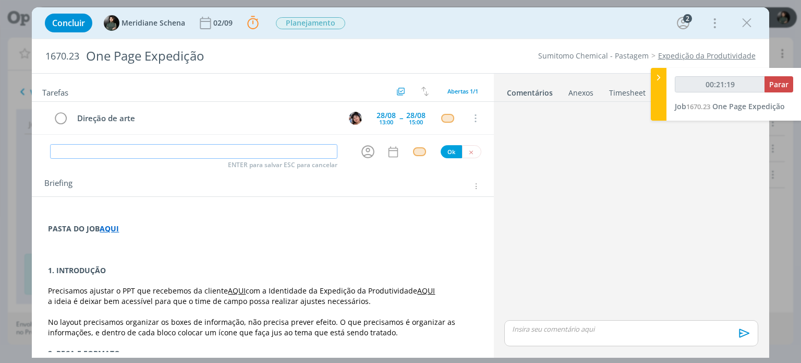
click at [263, 154] on input "dialog" at bounding box center [194, 151] width 288 height 15
type input "00:21:20"
type input "Rev"
type input "00:21:21"
type input "Revisão"
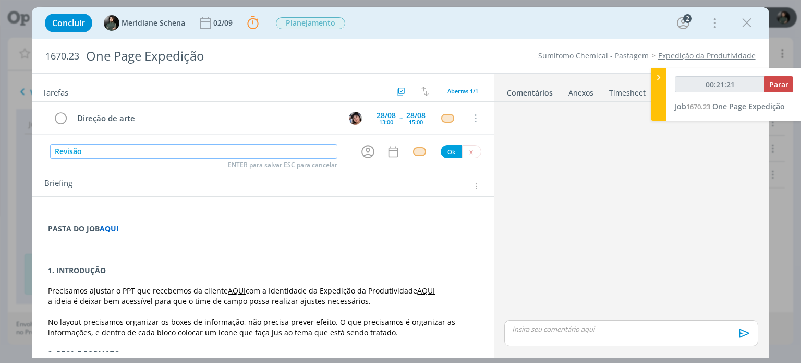
type input "00:21:22"
type input "Revisão"
type input "00:21:23"
type input "Revisão"
type input "00:21:48"
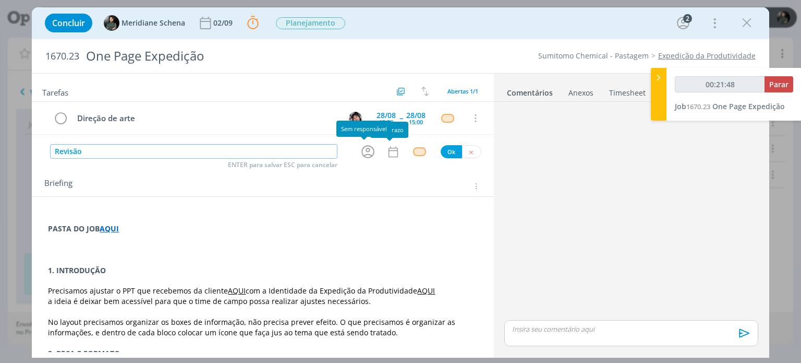
click at [367, 148] on icon "dialog" at bounding box center [368, 151] width 16 height 16
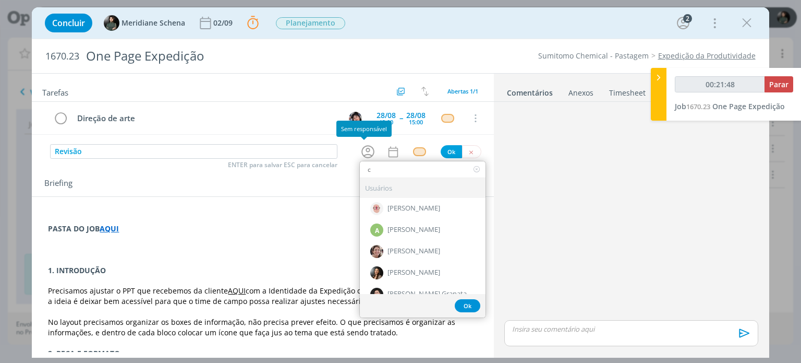
type input "ca"
type input "00:21:49"
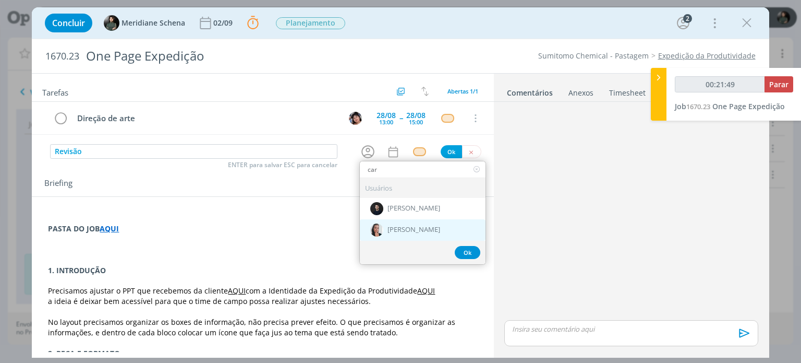
type input "car"
drag, startPoint x: 408, startPoint y: 229, endPoint x: 401, endPoint y: 197, distance: 32.4
click at [408, 228] on span "[PERSON_NAME]" at bounding box center [414, 230] width 53 height 8
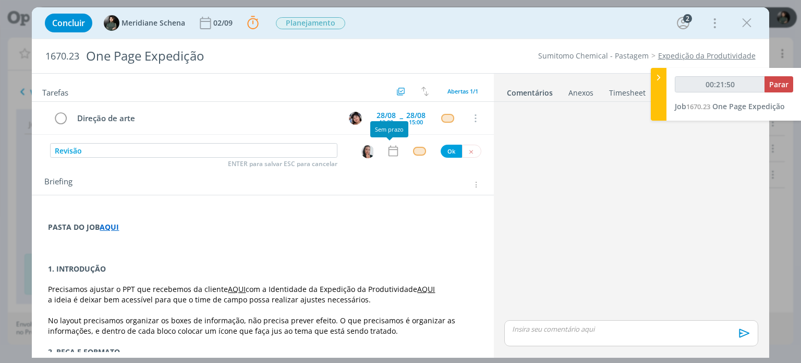
click at [389, 152] on icon "dialog" at bounding box center [394, 151] width 14 height 14
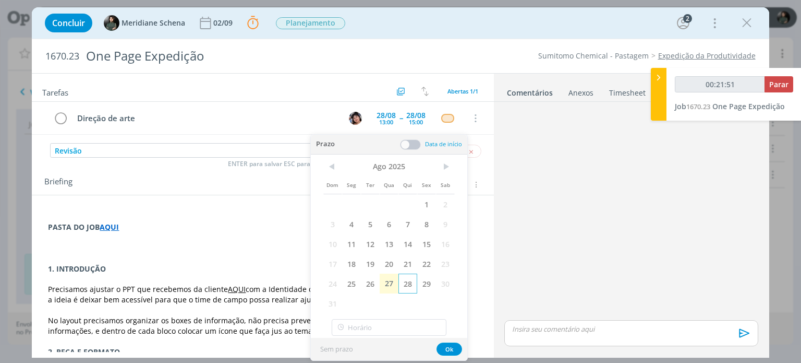
click at [407, 284] on span "28" at bounding box center [408, 283] width 19 height 20
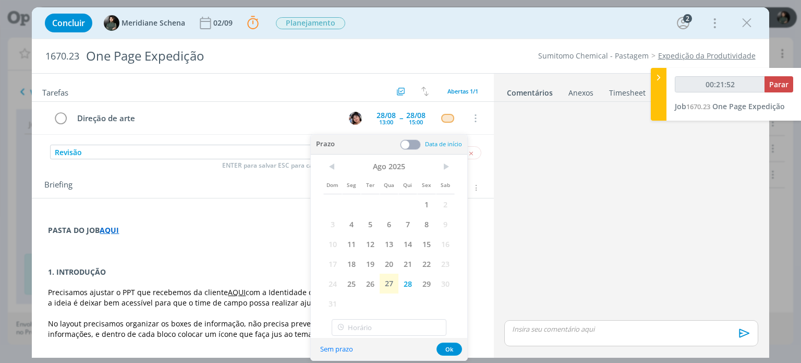
click at [416, 141] on span at bounding box center [410, 144] width 21 height 10
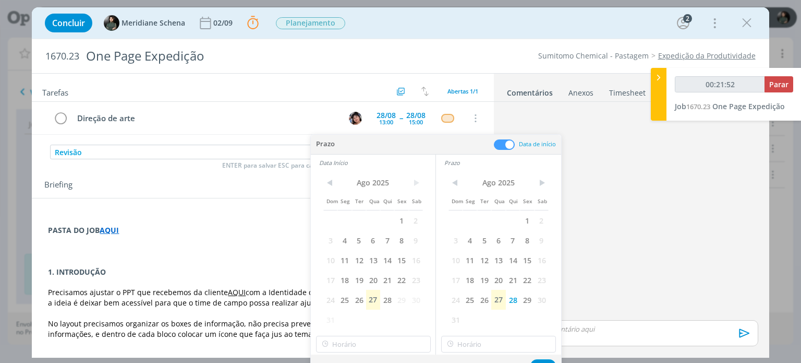
type input "00:21:53"
click at [385, 298] on span "28" at bounding box center [387, 300] width 14 height 20
type input "18:00"
click at [367, 338] on input "18:00" at bounding box center [373, 344] width 115 height 17
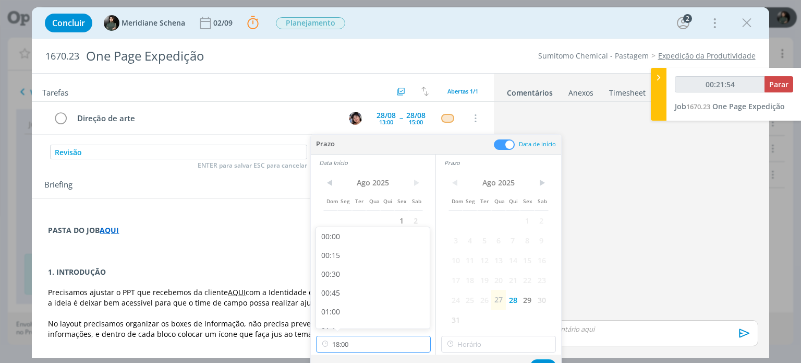
scroll to position [1273, 0]
type input "00:21:55"
click at [353, 278] on div "17:30" at bounding box center [374, 278] width 117 height 19
type input "17:30"
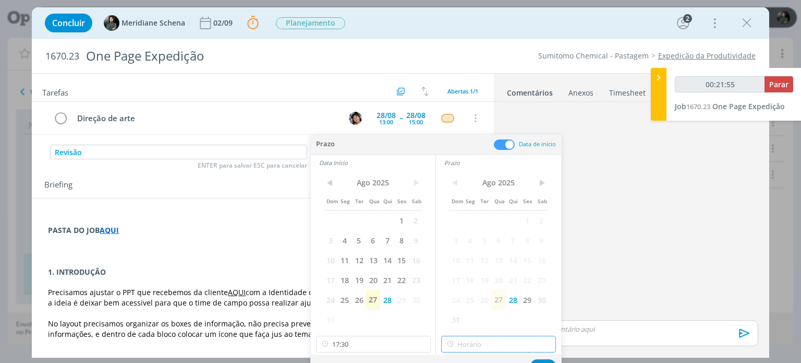
type input "18:00"
click at [465, 344] on input "18:00" at bounding box center [498, 344] width 115 height 17
click at [466, 314] on div "18:00" at bounding box center [500, 315] width 117 height 19
click at [543, 360] on button "Ok" at bounding box center [544, 365] width 26 height 13
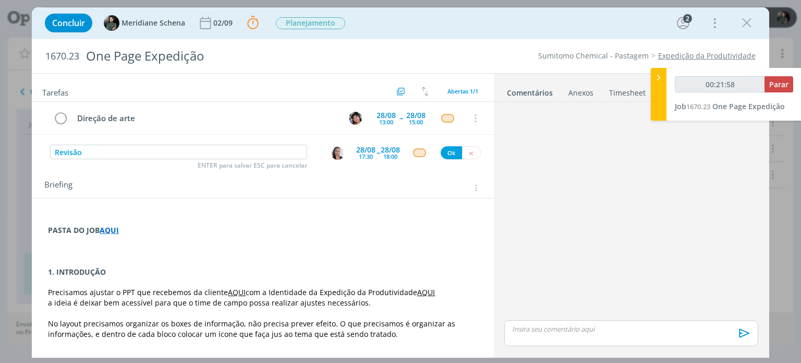
type input "00:21:59"
click at [441, 154] on button "Ok" at bounding box center [451, 152] width 21 height 13
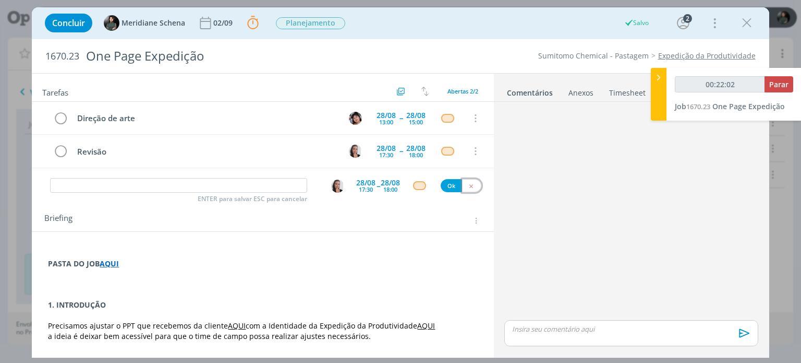
click at [468, 185] on icon "dialog" at bounding box center [471, 186] width 7 height 7
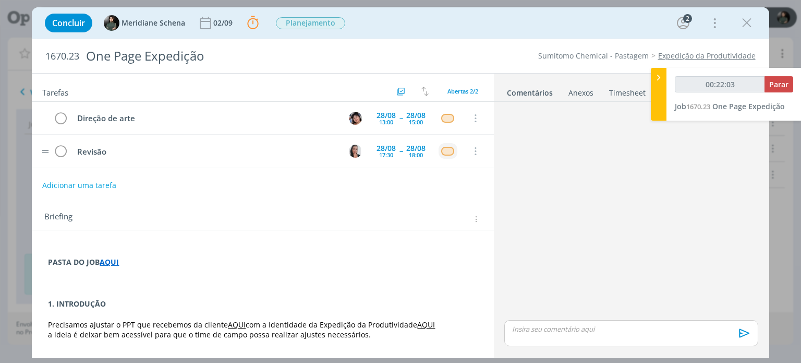
click at [445, 152] on div "dialog" at bounding box center [447, 151] width 13 height 9
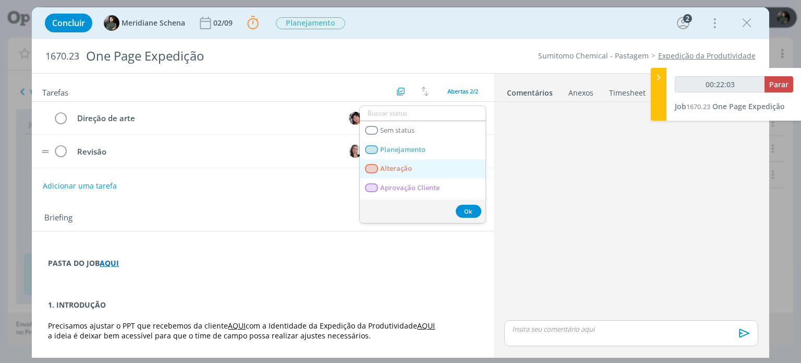
type input "00:22:04"
type input "re"
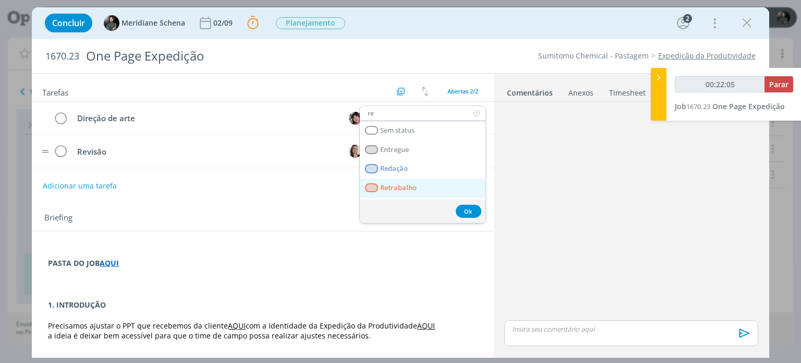
type input "00:22:06"
type input "rev"
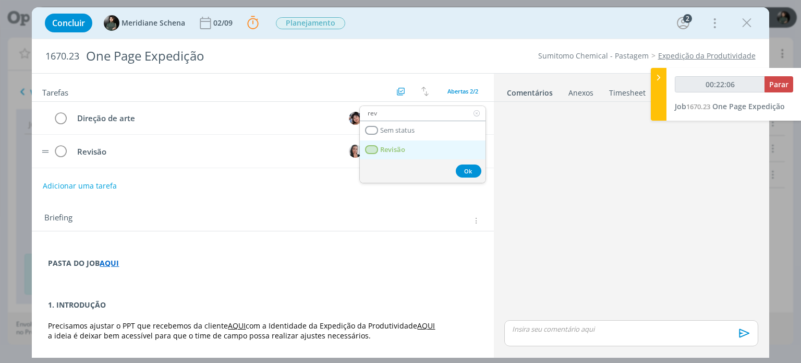
type input "00:22:07"
type input "rev"
click at [409, 150] on link "Revisão" at bounding box center [423, 149] width 126 height 19
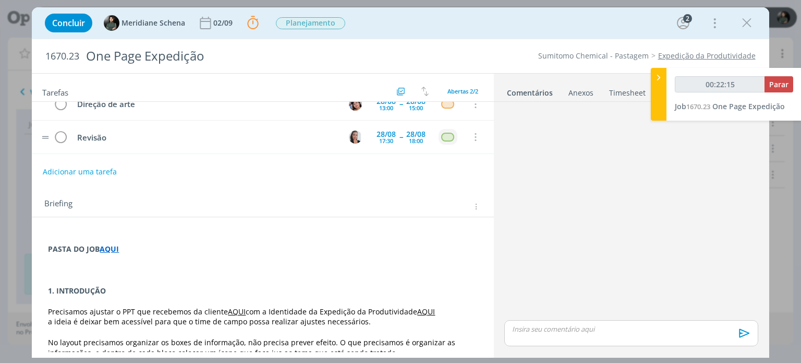
scroll to position [0, 0]
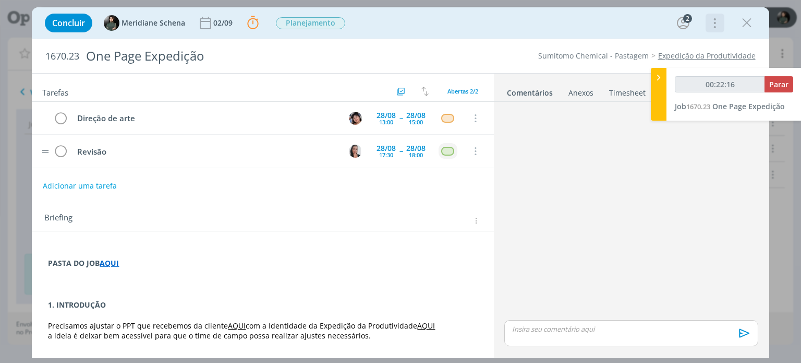
click at [711, 26] on icon "dialog" at bounding box center [714, 23] width 15 height 17
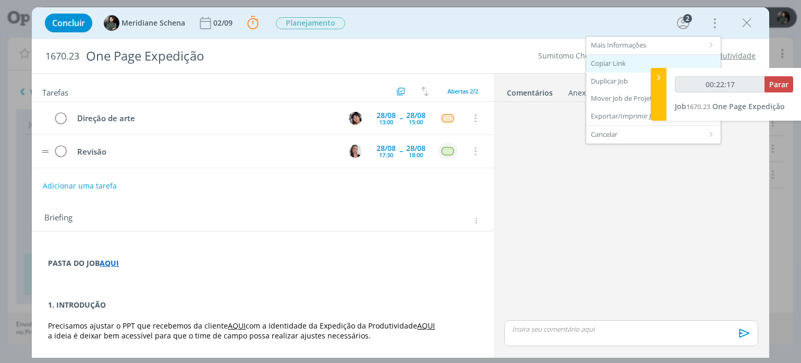
click at [625, 64] on div "Copiar Link" at bounding box center [653, 64] width 135 height 18
type input "00:23:11"
click at [780, 84] on span "Parar" at bounding box center [779, 84] width 19 height 10
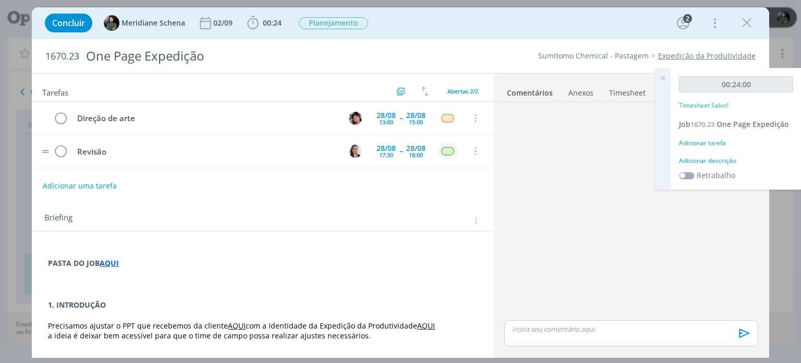
drag, startPoint x: 749, startPoint y: 23, endPoint x: 673, endPoint y: 81, distance: 95.7
click at [749, 23] on icon "dialog" at bounding box center [747, 23] width 16 height 16
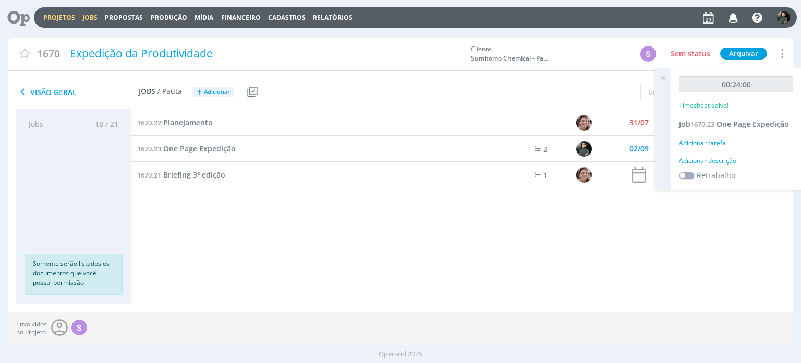
drag, startPoint x: 88, startPoint y: 21, endPoint x: 93, endPoint y: 20, distance: 5.3
click at [88, 21] on link "Jobs" at bounding box center [89, 17] width 15 height 9
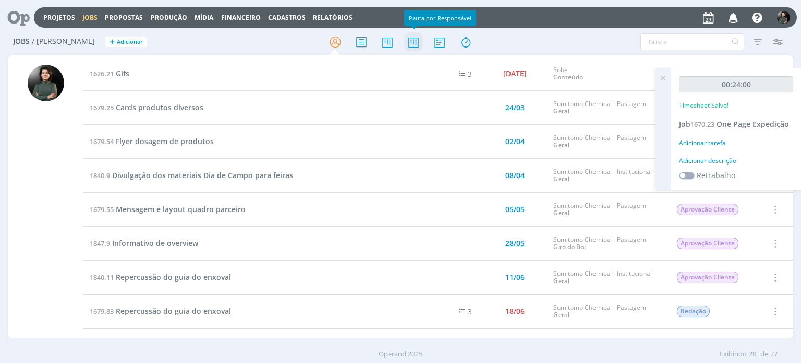
click at [413, 45] on icon at bounding box center [413, 42] width 19 height 20
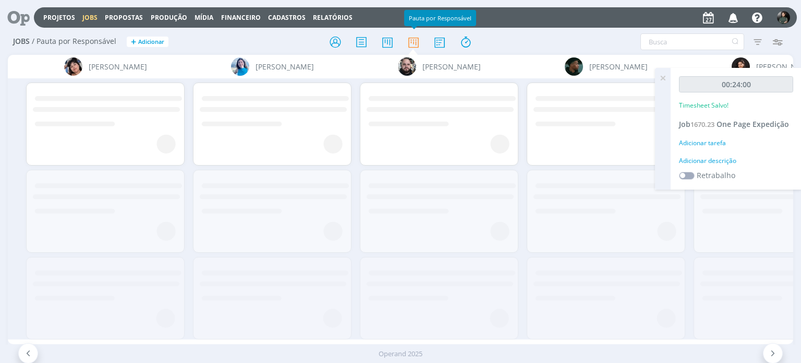
scroll to position [0, 1091]
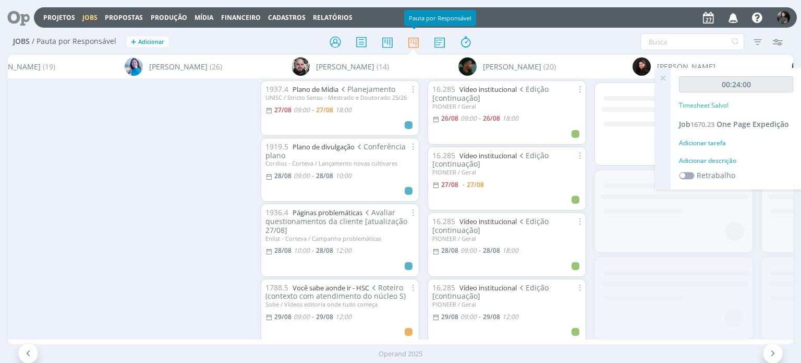
click at [698, 158] on div "Adicionar descrição" at bounding box center [736, 160] width 114 height 9
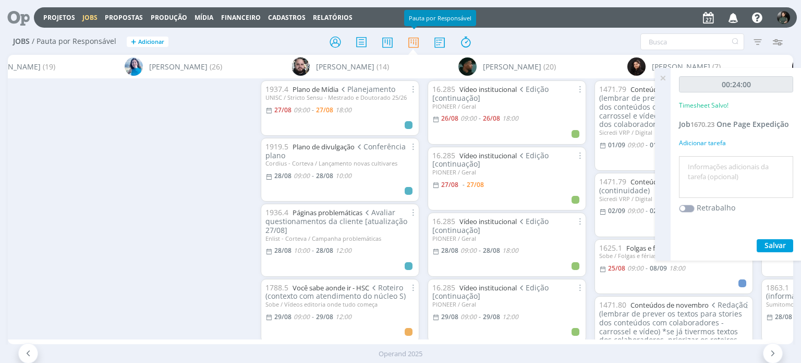
scroll to position [0, 1365]
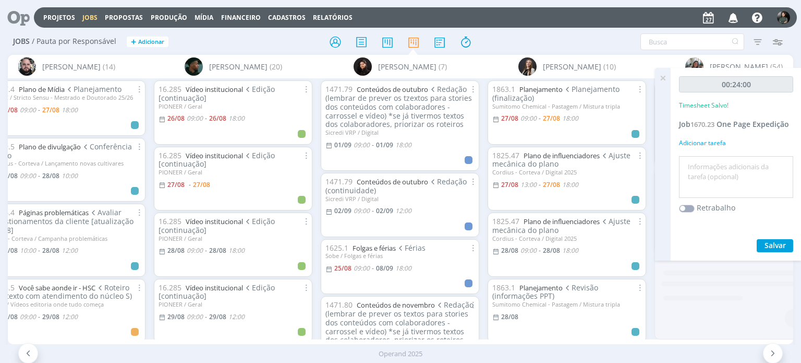
click at [691, 165] on textarea at bounding box center [736, 177] width 109 height 37
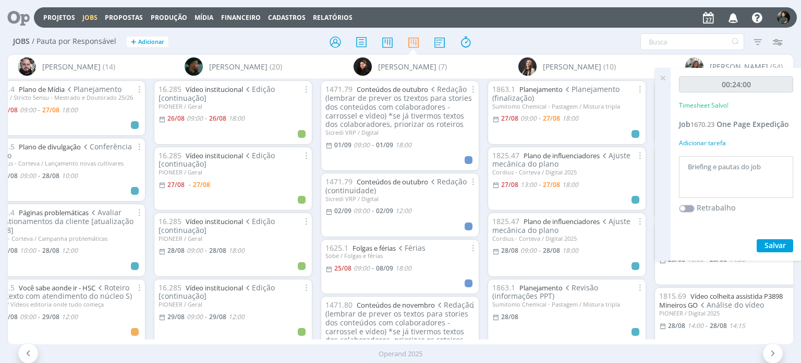
type textarea "Briefing e pautas do job"
click at [774, 244] on span "Salvar" at bounding box center [775, 245] width 21 height 10
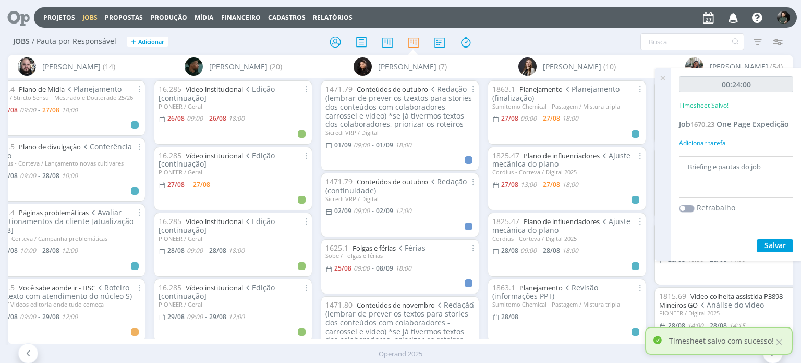
drag, startPoint x: 428, startPoint y: 337, endPoint x: 449, endPoint y: 336, distance: 20.9
click at [449, 336] on div "A Alexandre Assumpção (38) Aline Jackisch (146) Bruna Bueno (66) Bruno Gassen (…" at bounding box center [400, 199] width 785 height 289
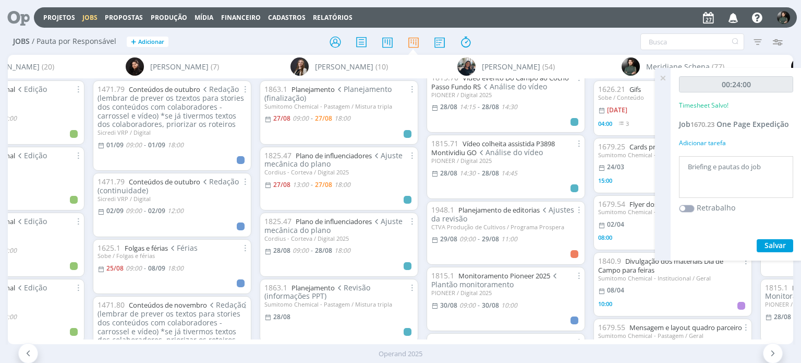
scroll to position [313, 0]
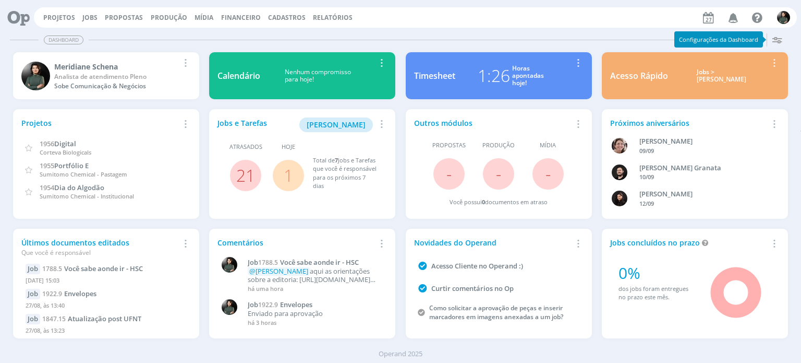
click at [732, 16] on icon "button" at bounding box center [734, 17] width 18 height 18
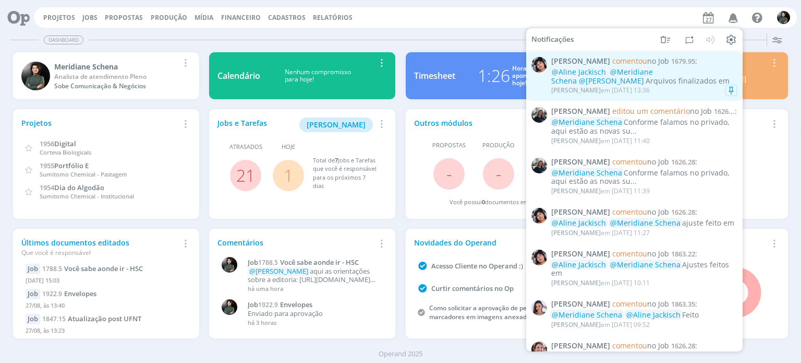
click at [680, 88] on div "[PERSON_NAME] em [DATE] 13:36" at bounding box center [645, 90] width 186 height 10
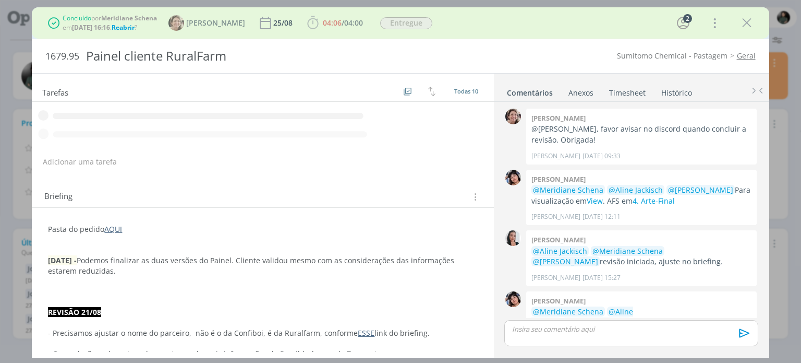
scroll to position [502, 0]
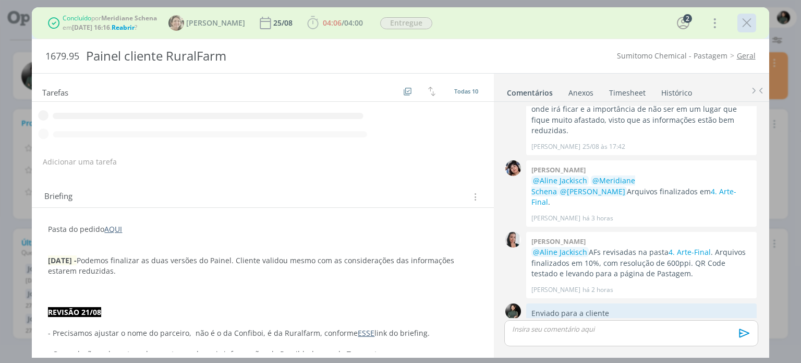
click at [747, 23] on icon "dialog" at bounding box center [747, 23] width 16 height 16
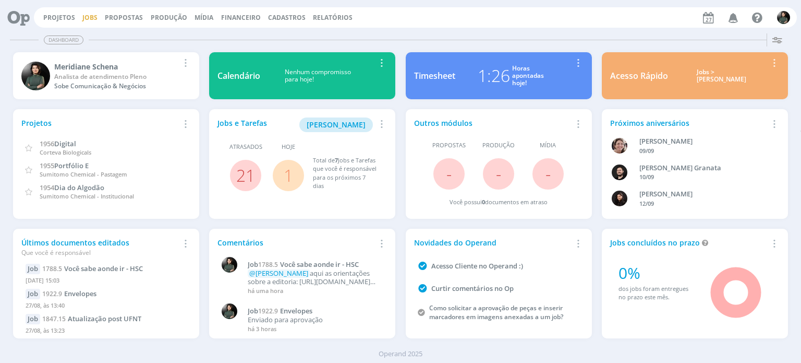
click at [87, 15] on link "Jobs" at bounding box center [89, 17] width 15 height 9
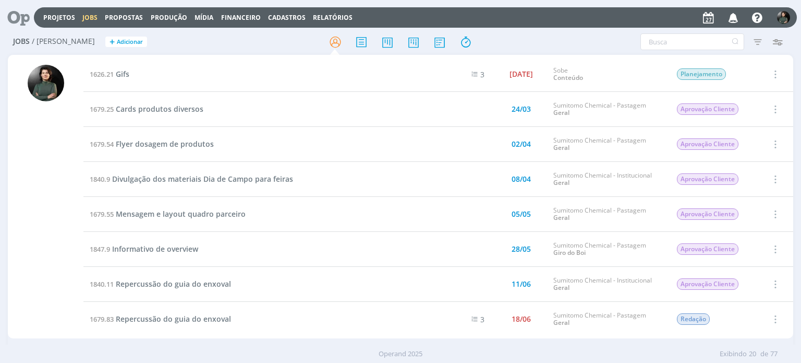
click at [518, 41] on div at bounding box center [401, 41] width 262 height 19
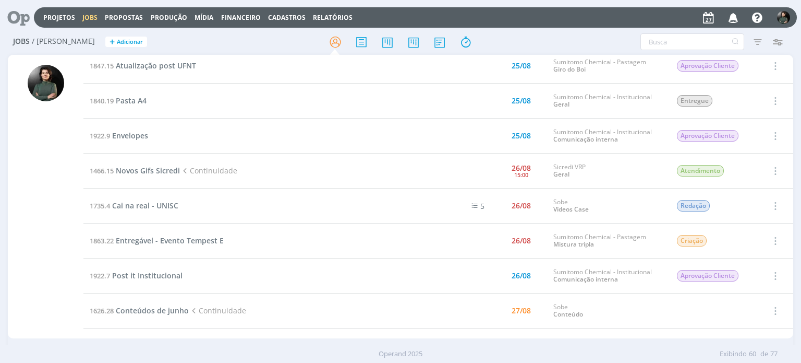
scroll to position [1373, 0]
click at [174, 164] on span "Novos Gifs Sicredi" at bounding box center [148, 169] width 64 height 10
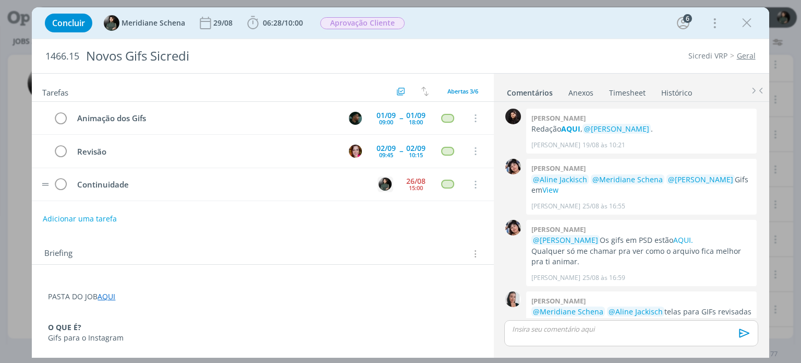
scroll to position [70, 0]
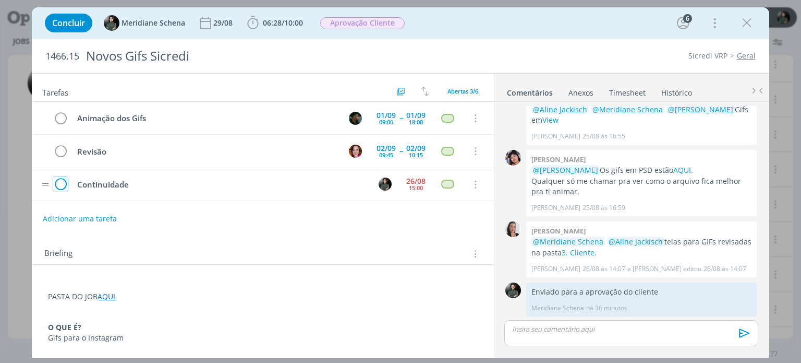
click at [61, 178] on icon "dialog" at bounding box center [60, 185] width 15 height 16
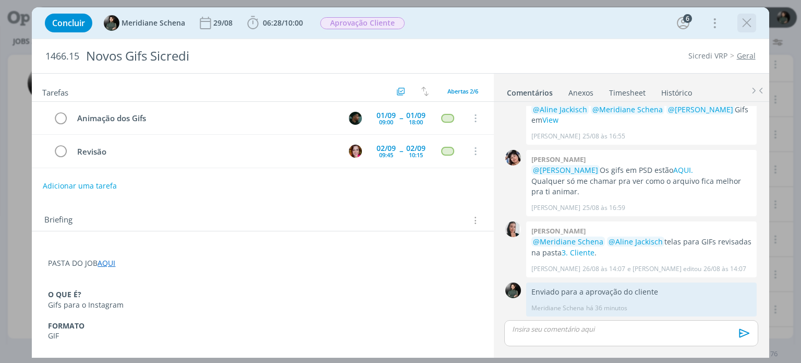
click at [746, 22] on icon "dialog" at bounding box center [747, 23] width 16 height 16
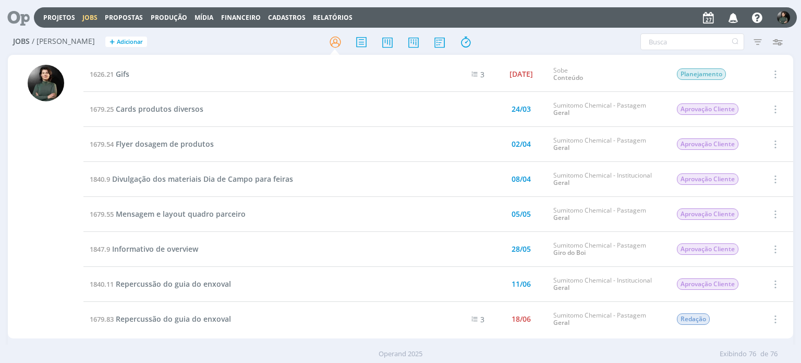
click at [385, 237] on td "1847.9 Informativo de overview" at bounding box center [257, 249] width 349 height 35
click at [414, 42] on icon at bounding box center [413, 42] width 19 height 20
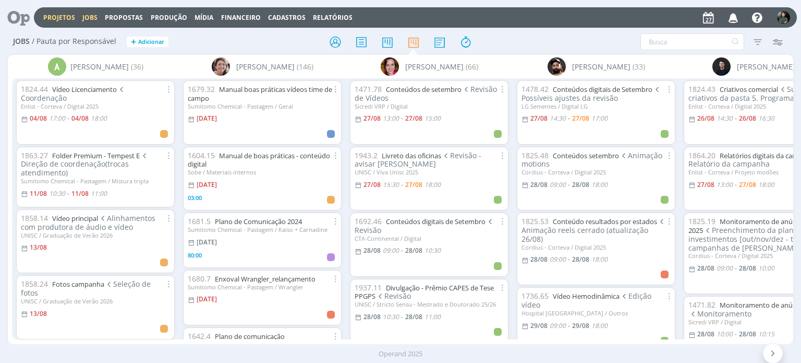
click at [58, 15] on link "Projetos" at bounding box center [59, 17] width 32 height 9
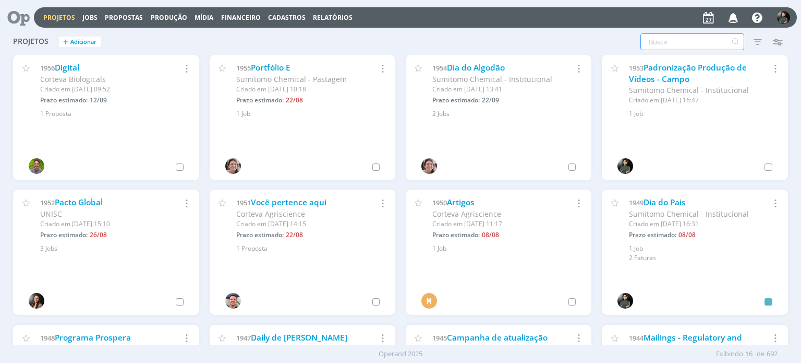
click at [676, 37] on input "text" at bounding box center [693, 41] width 104 height 17
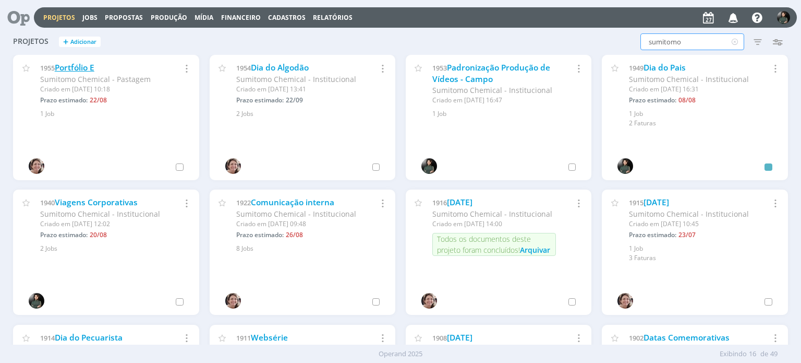
type input "sumitomo"
click at [82, 64] on link "Portfólio E" at bounding box center [75, 67] width 40 height 11
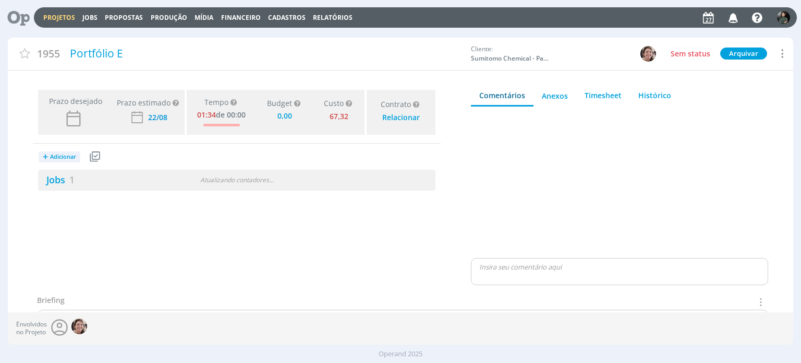
type input "0,00"
click at [56, 181] on link "Jobs 1" at bounding box center [56, 179] width 37 height 13
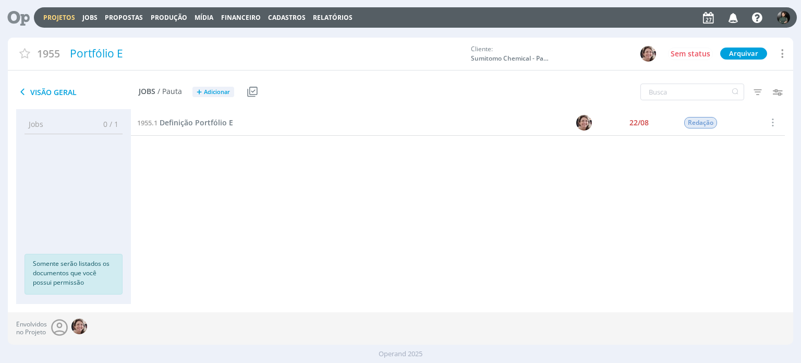
click at [58, 13] on link "Projetos" at bounding box center [59, 17] width 32 height 9
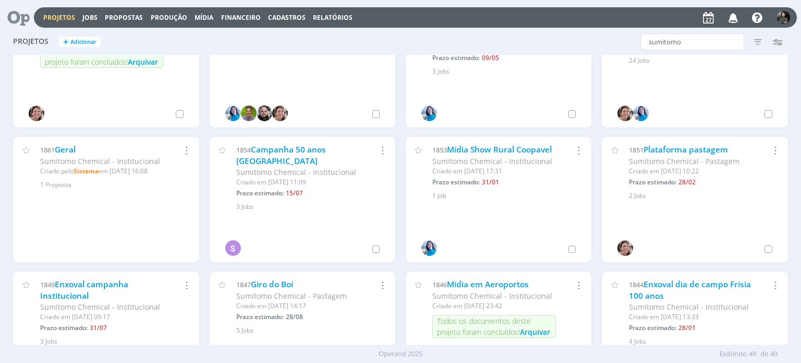
scroll to position [590, 0]
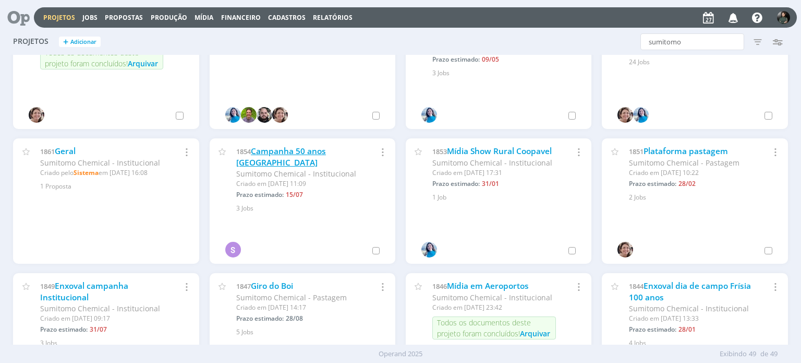
click at [326, 148] on link "Campanha 50 anos [GEOGRAPHIC_DATA]" at bounding box center [281, 157] width 90 height 22
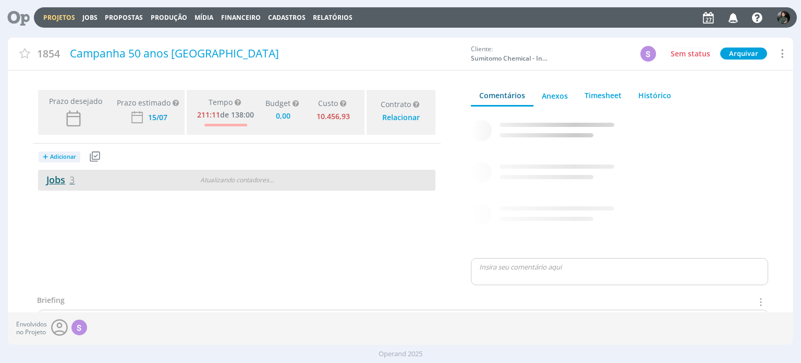
type input "0,00"
click at [50, 182] on link "Jobs 3" at bounding box center [56, 179] width 37 height 13
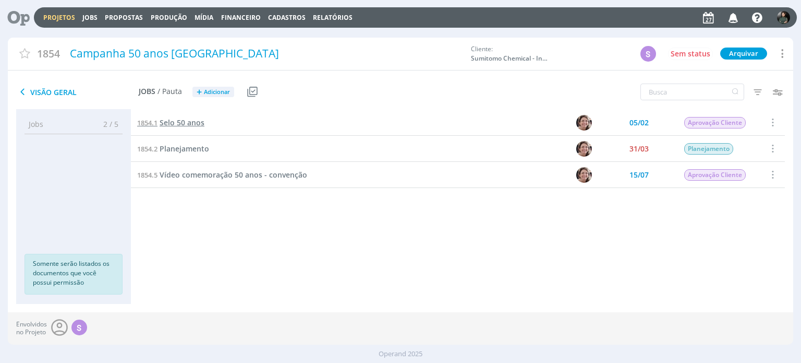
click at [192, 123] on span "Selo 50 anos" at bounding box center [182, 122] width 45 height 10
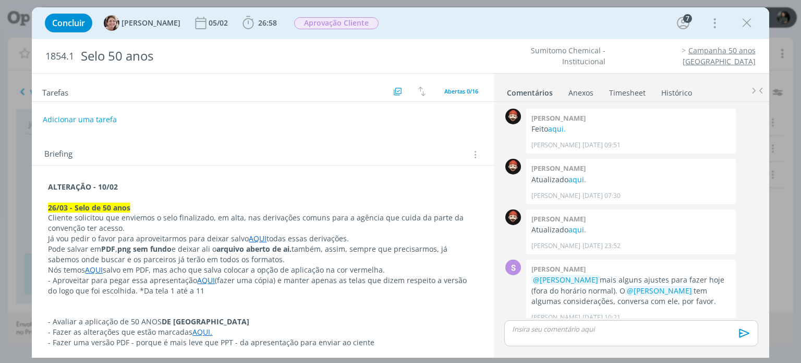
scroll to position [731, 0]
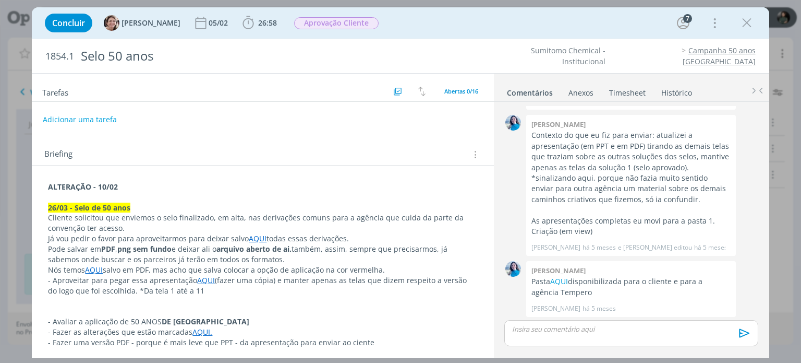
click at [148, 189] on p "ALTERAÇÃO - 10/02" at bounding box center [262, 187] width 429 height 10
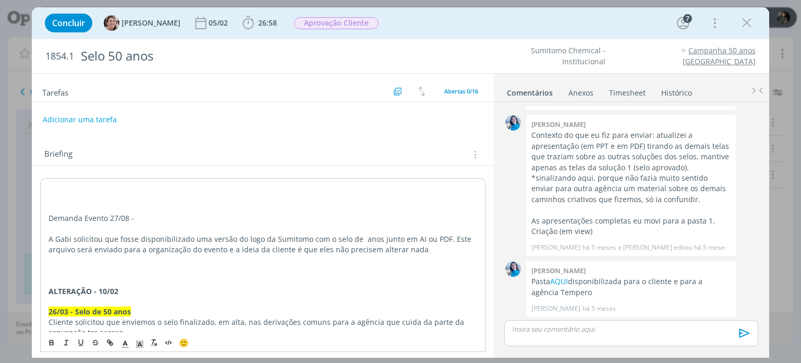
drag, startPoint x: 367, startPoint y: 249, endPoint x: 435, endPoint y: 251, distance: 67.9
click at [435, 251] on p "A Gabi solicitou que fosse disponibilizado uma versão do logo da Sumitomo com o…" at bounding box center [263, 244] width 428 height 21
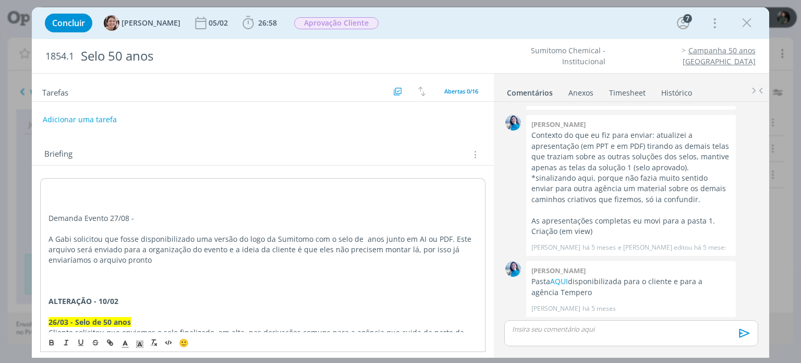
click at [140, 267] on p "dialog" at bounding box center [263, 270] width 428 height 10
click at [140, 256] on p "A Gabi solicitou que fosse disponibilizado uma versão do logo da Sumitomo com o…" at bounding box center [263, 249] width 428 height 31
drag, startPoint x: 146, startPoint y: 212, endPoint x: 44, endPoint y: 216, distance: 102.4
drag, startPoint x: 133, startPoint y: 218, endPoint x: 45, endPoint y: 219, distance: 88.2
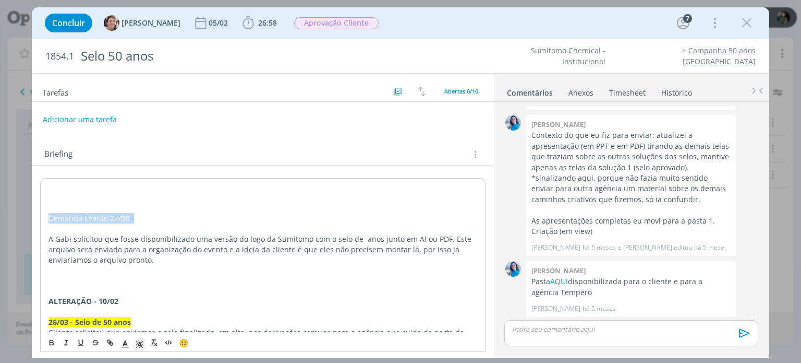
drag, startPoint x: 52, startPoint y: 343, endPoint x: 61, endPoint y: 302, distance: 42.1
click at [52, 342] on icon "dialog" at bounding box center [51, 342] width 8 height 8
click at [90, 117] on button "Adicionar uma tarefa" at bounding box center [79, 119] width 74 height 18
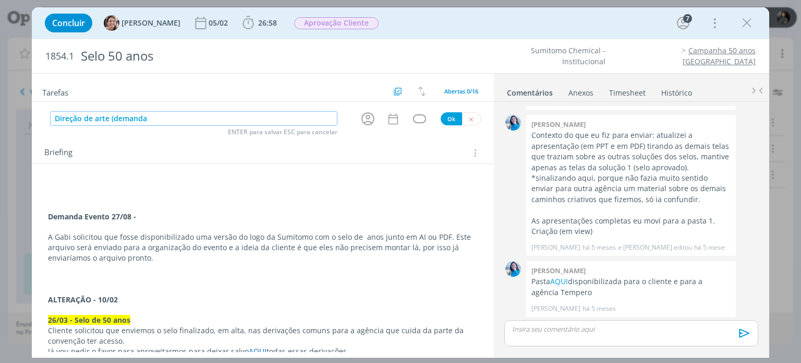
click at [159, 116] on input "Direção de arte (demanda" at bounding box center [194, 118] width 288 height 15
click at [365, 113] on icon "dialog" at bounding box center [368, 119] width 16 height 16
type input "Direção de arte (demanda 27/08)"
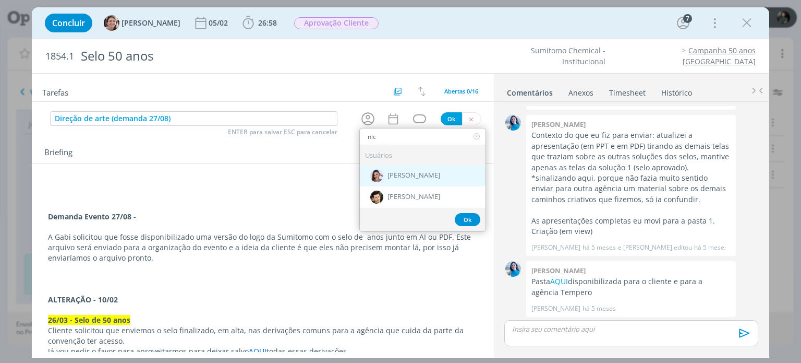
type input "nic"
click at [399, 174] on span "[PERSON_NAME]" at bounding box center [414, 176] width 53 height 8
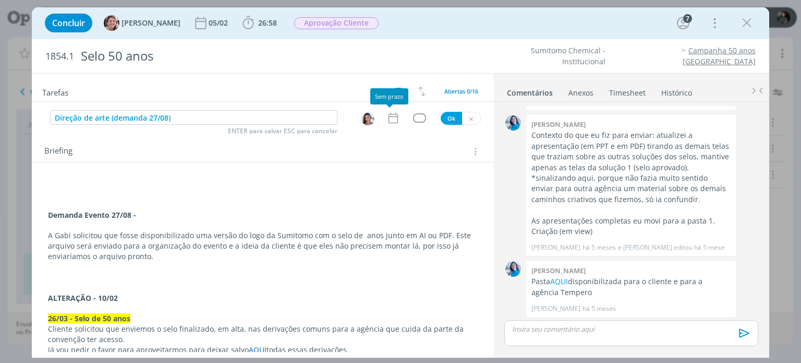
click at [388, 116] on icon "dialog" at bounding box center [392, 118] width 9 height 11
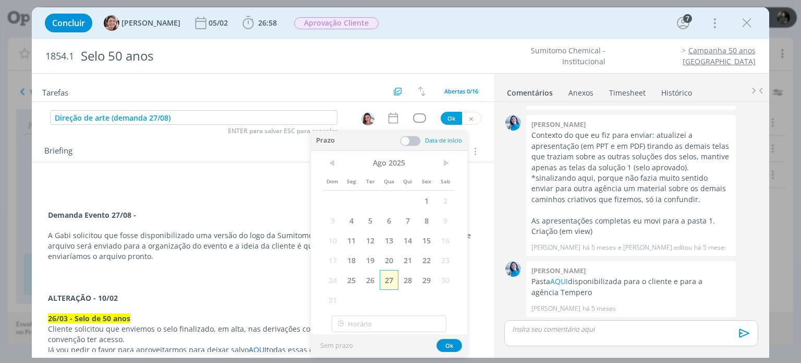
click at [388, 283] on span "27" at bounding box center [389, 280] width 19 height 20
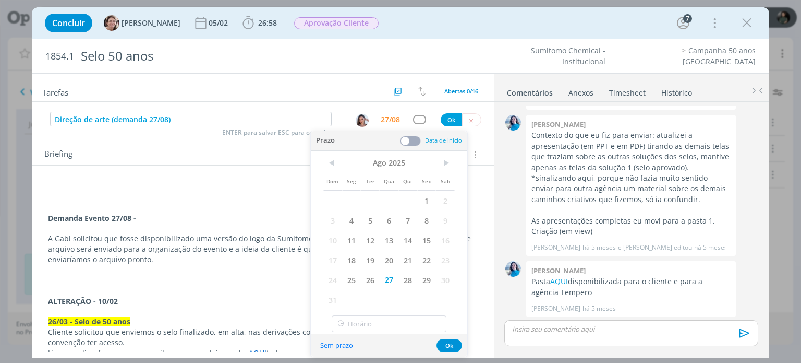
click at [413, 136] on span at bounding box center [410, 141] width 21 height 10
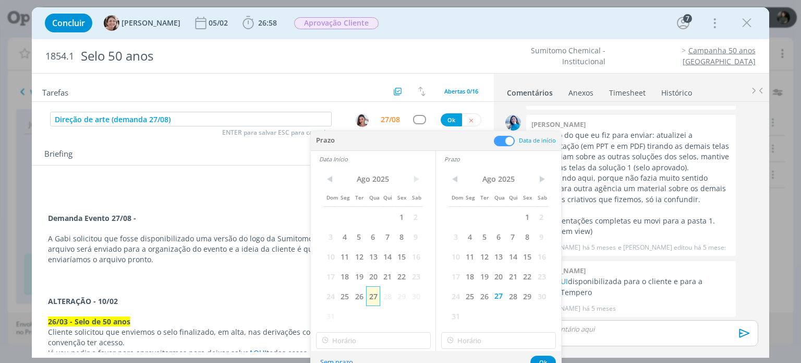
click at [370, 296] on span "27" at bounding box center [373, 296] width 14 height 20
type input "17:00"
click at [377, 342] on input "17:00" at bounding box center [373, 340] width 115 height 17
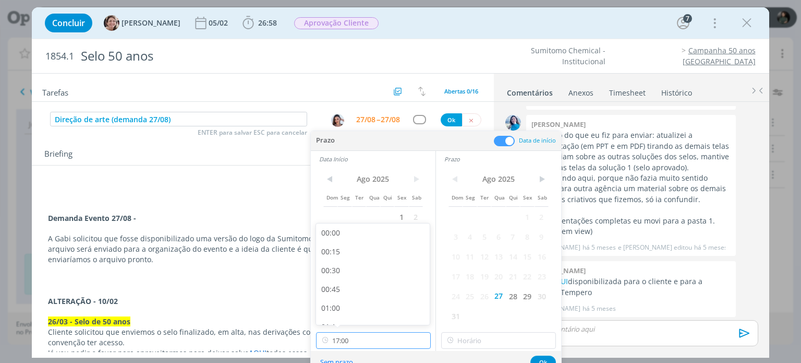
scroll to position [1198, 0]
click at [478, 338] on input "17:00" at bounding box center [498, 340] width 115 height 17
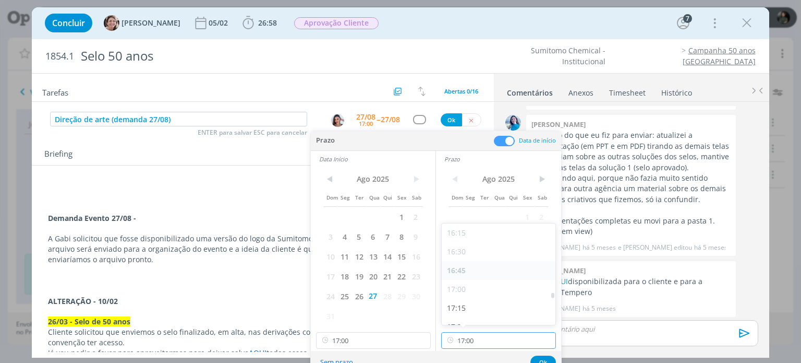
scroll to position [1250, 0]
click at [464, 295] on div "17:30" at bounding box center [500, 297] width 117 height 19
click at [466, 339] on input "17:30" at bounding box center [498, 340] width 115 height 17
click at [469, 298] on div "17:15" at bounding box center [500, 293] width 117 height 19
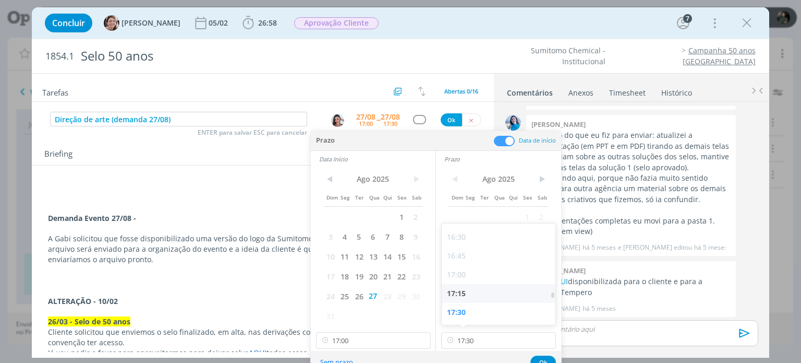
type input "17:15"
click at [547, 358] on button "Ok" at bounding box center [544, 361] width 26 height 13
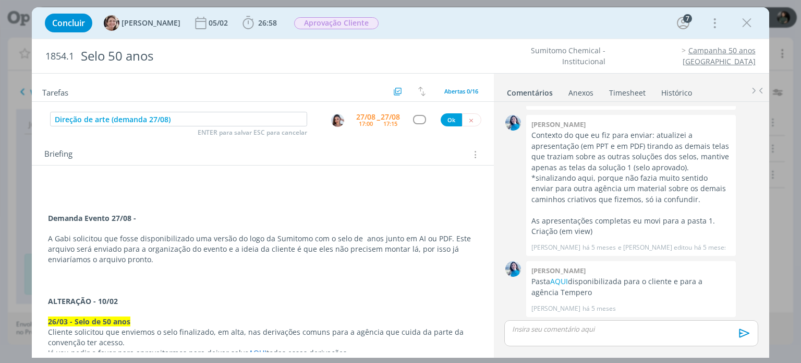
click at [413, 118] on div "dialog" at bounding box center [419, 119] width 13 height 9
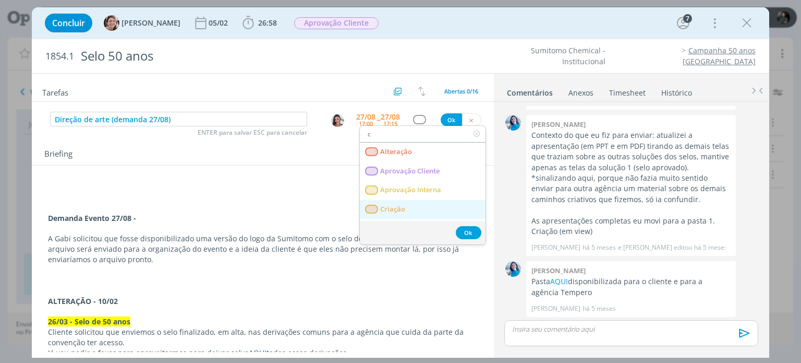
type input "c"
click at [396, 207] on span "Criação" at bounding box center [393, 209] width 25 height 8
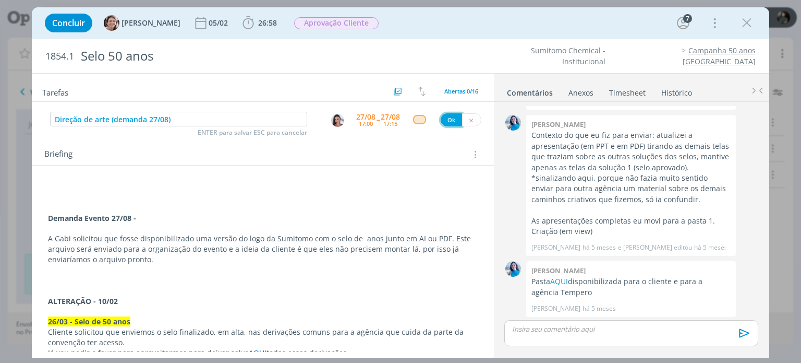
click at [446, 122] on button "Ok" at bounding box center [451, 119] width 21 height 13
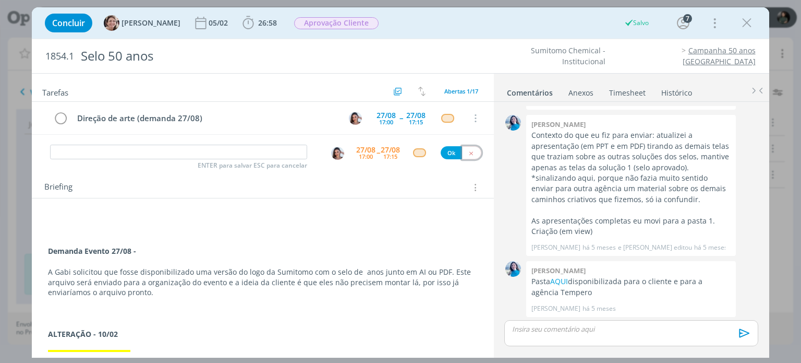
click at [468, 152] on icon "dialog" at bounding box center [471, 153] width 7 height 7
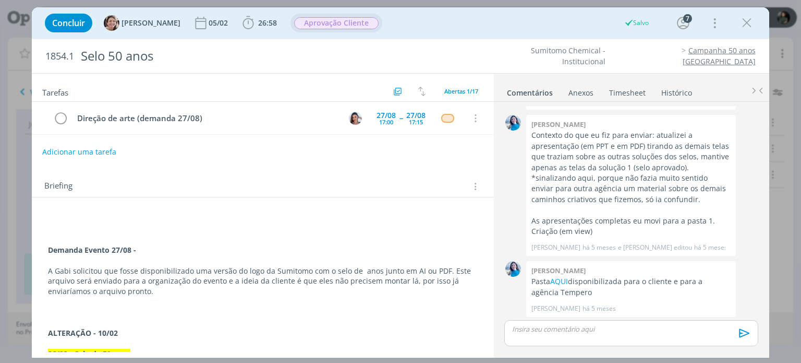
click at [327, 27] on span "Aprovação Cliente" at bounding box center [336, 23] width 85 height 12
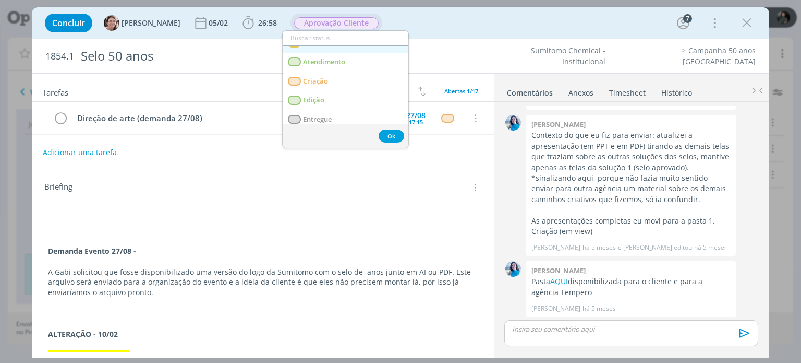
scroll to position [52, 0]
click at [333, 83] on link "Criação" at bounding box center [346, 79] width 126 height 19
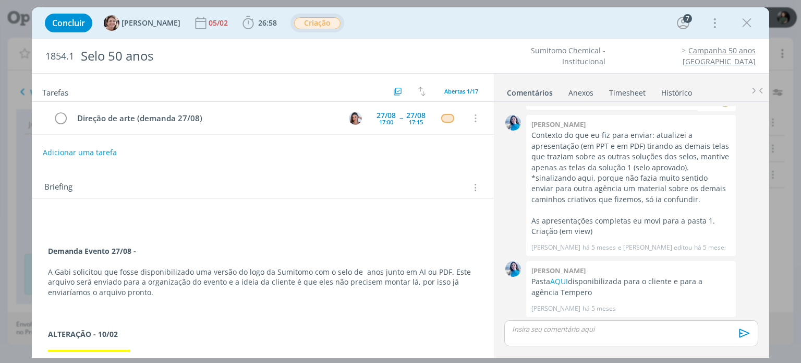
scroll to position [0, 0]
click at [749, 28] on icon "dialog" at bounding box center [747, 23] width 16 height 16
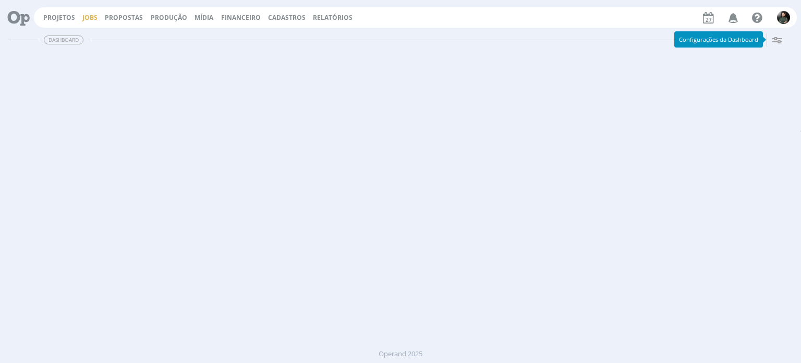
click at [86, 19] on link "Jobs" at bounding box center [89, 17] width 15 height 9
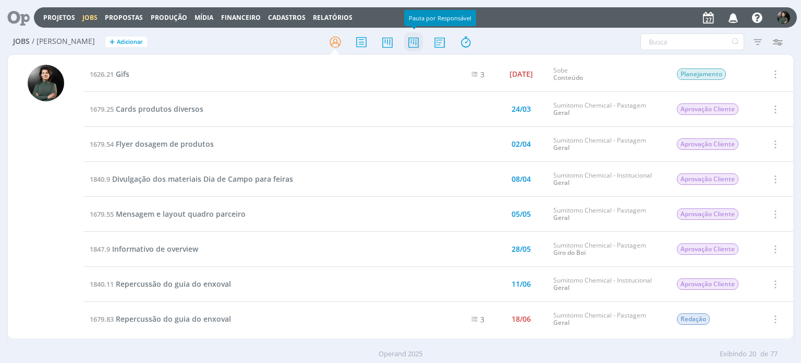
click at [416, 46] on icon at bounding box center [413, 42] width 19 height 20
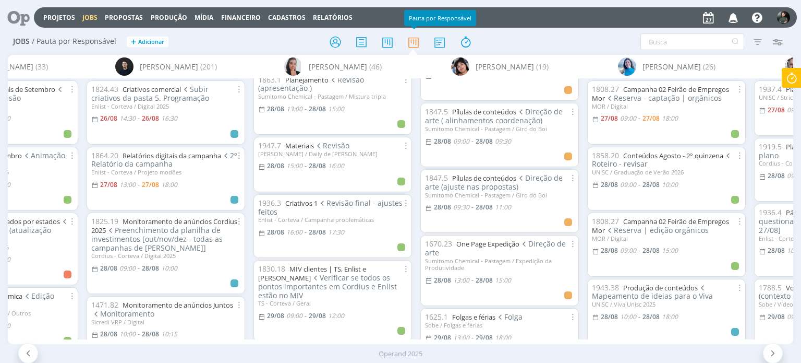
scroll to position [417, 0]
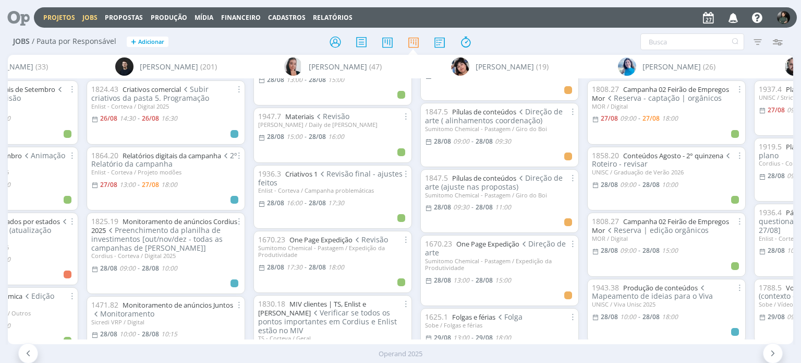
click at [44, 18] on link "Projetos" at bounding box center [59, 17] width 32 height 9
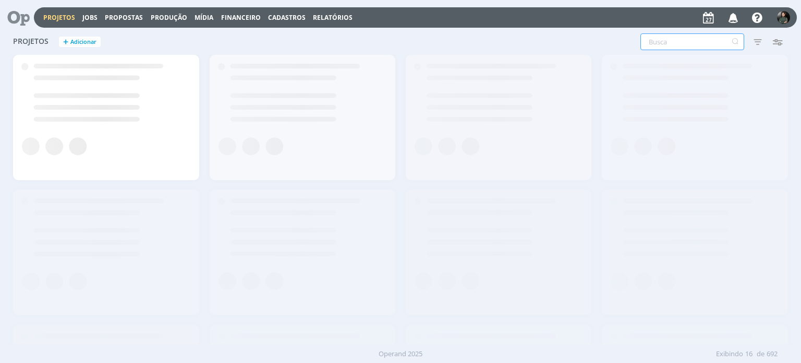
click at [680, 43] on input "text" at bounding box center [693, 41] width 104 height 17
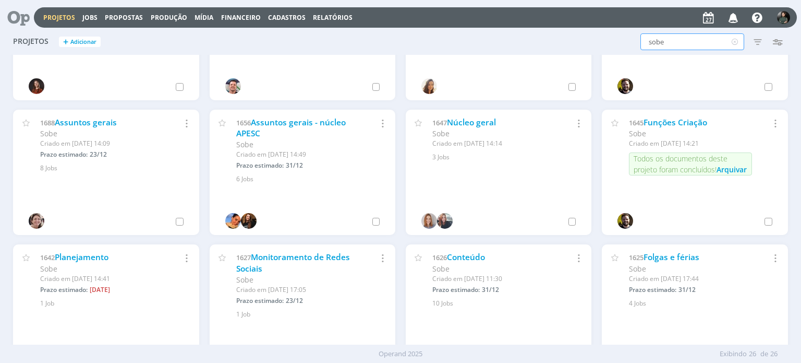
scroll to position [522, 0]
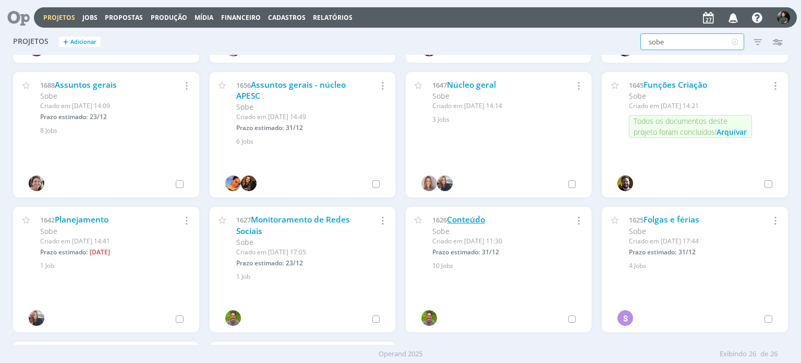
type input "sobe"
click at [468, 221] on link "Conteúdo" at bounding box center [466, 219] width 38 height 11
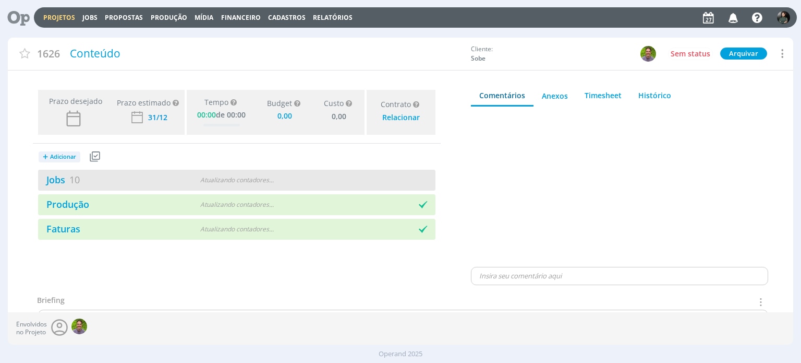
type input "0,00"
click at [58, 182] on link "Jobs 10" at bounding box center [59, 179] width 42 height 13
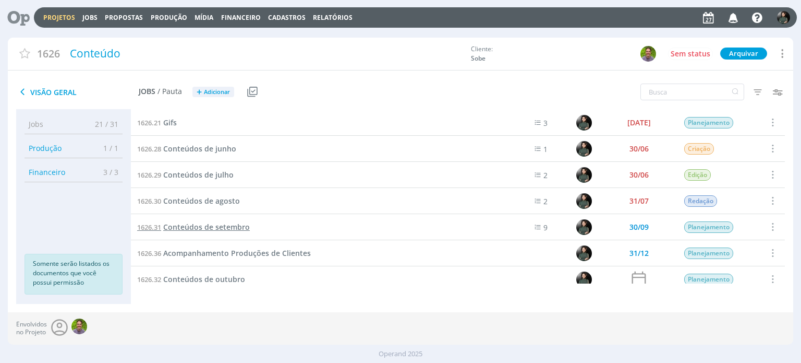
click at [231, 226] on span "Conteúdos de setembro" at bounding box center [206, 227] width 87 height 10
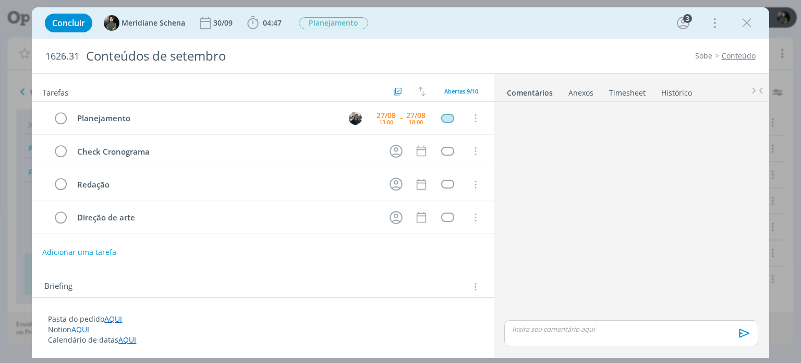
click at [93, 254] on button "Adicionar uma tarefa" at bounding box center [79, 252] width 74 height 18
click at [94, 252] on input "dialog" at bounding box center [194, 251] width 288 height 15
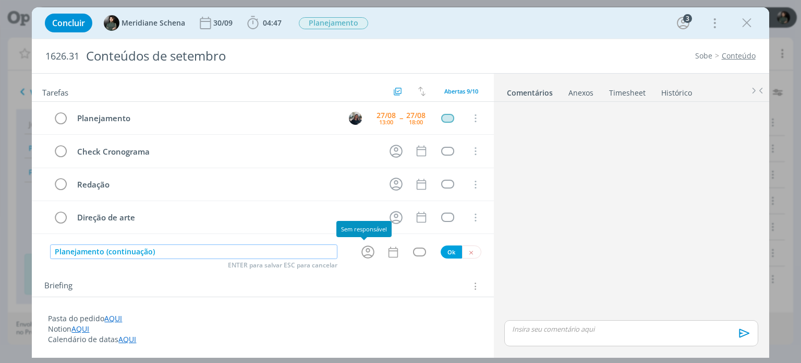
click at [362, 256] on icon "dialog" at bounding box center [368, 252] width 16 height 16
type input "Planejamento (continuação)"
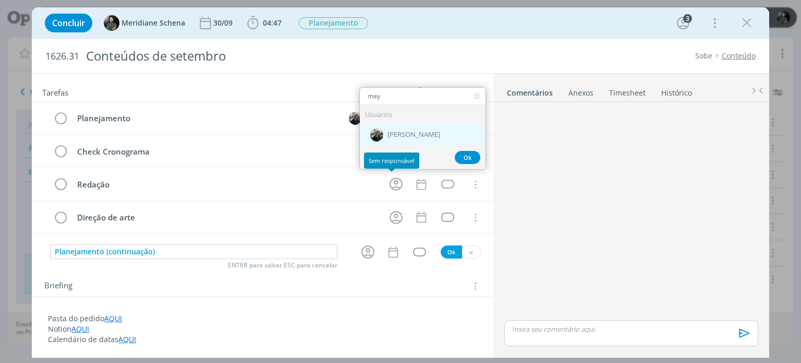
type input "may"
click at [436, 125] on div "[PERSON_NAME]" at bounding box center [423, 134] width 126 height 21
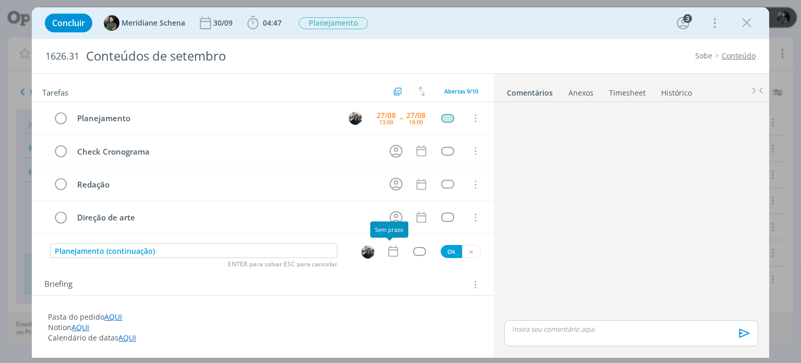
click at [390, 252] on icon "dialog" at bounding box center [394, 251] width 14 height 14
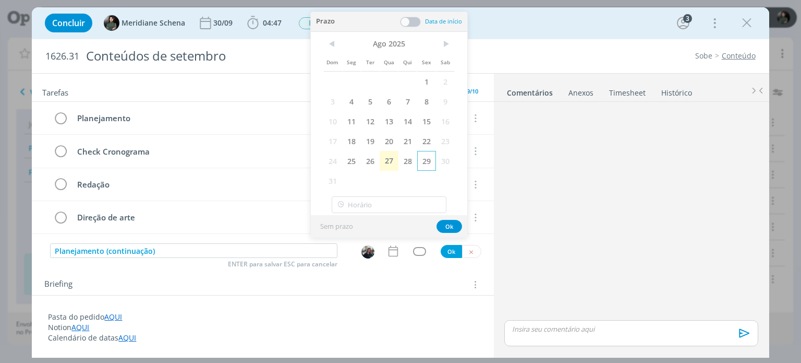
click at [425, 159] on span "29" at bounding box center [426, 161] width 19 height 20
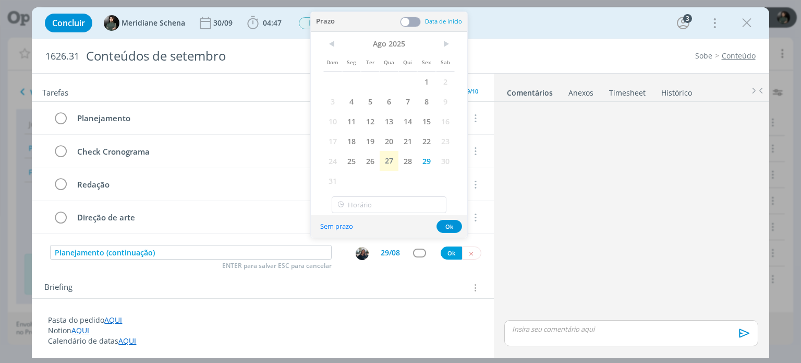
click at [411, 14] on div "Prazo Data de início" at bounding box center [389, 22] width 157 height 20
click at [411, 18] on span at bounding box center [410, 22] width 21 height 10
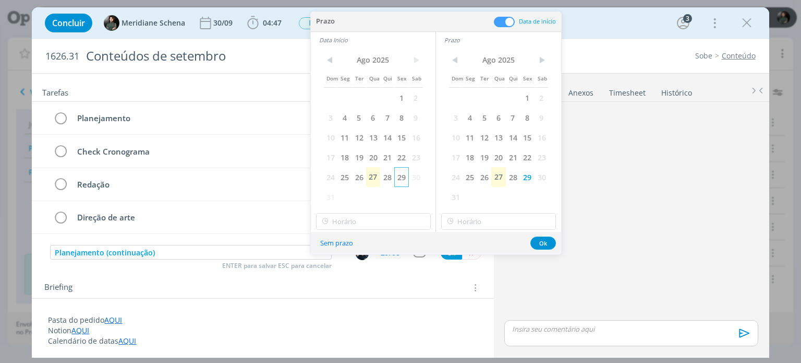
click at [398, 181] on span "29" at bounding box center [401, 177] width 14 height 20
click at [363, 223] on input "18:00" at bounding box center [373, 221] width 115 height 17
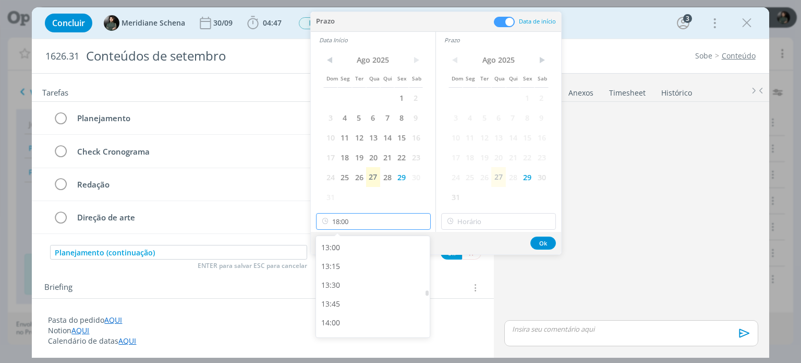
scroll to position [960, 0]
click at [350, 264] on div "13:00" at bounding box center [374, 262] width 117 height 19
type input "13:00"
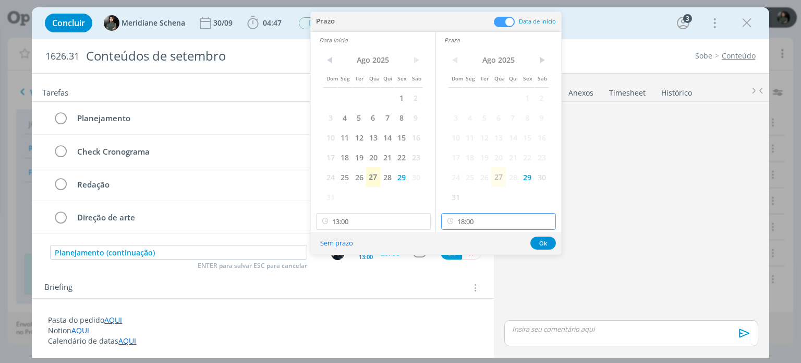
click at [474, 222] on input "18:00" at bounding box center [498, 221] width 115 height 17
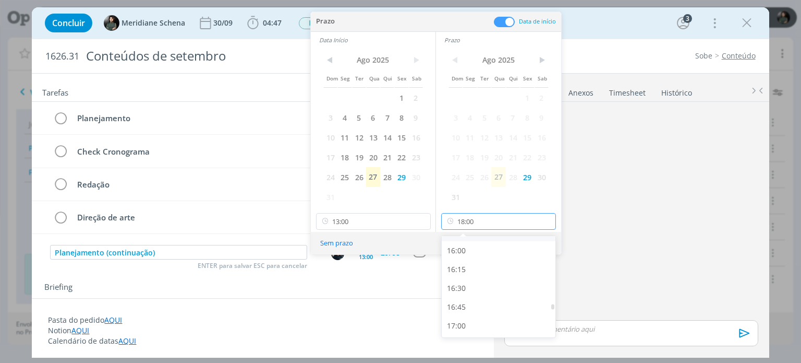
scroll to position [1169, 0]
click at [466, 277] on div "16:00" at bounding box center [500, 278] width 117 height 19
type input "16:00"
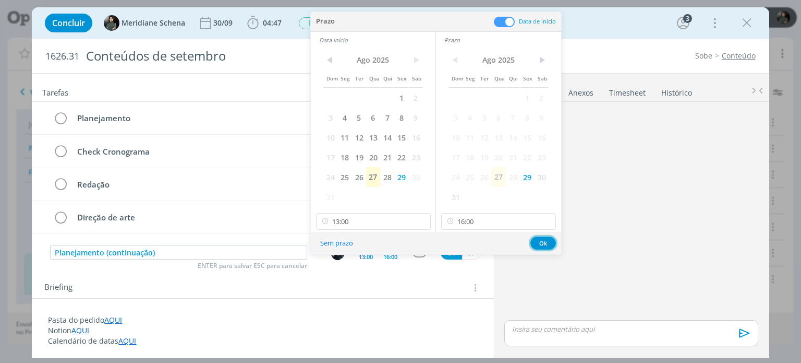
click at [542, 238] on button "Ok" at bounding box center [544, 242] width 26 height 13
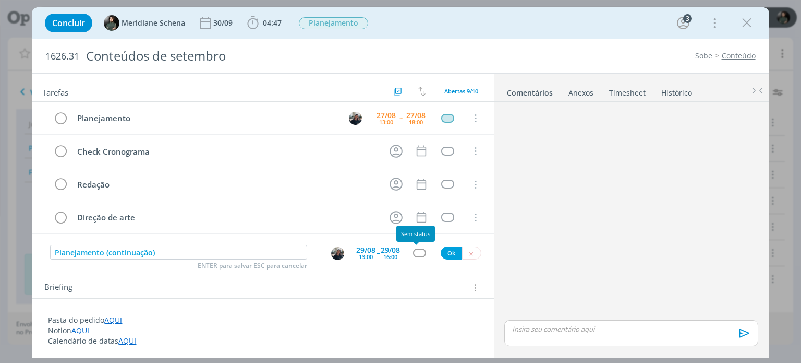
click at [417, 254] on div "dialog" at bounding box center [419, 252] width 13 height 9
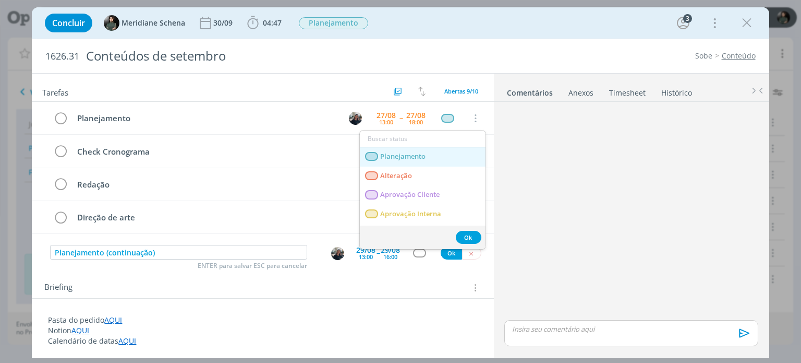
click at [407, 155] on span "Planejamento" at bounding box center [403, 156] width 45 height 8
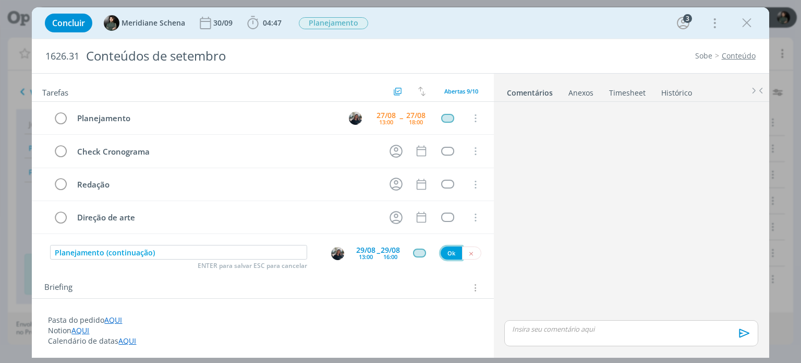
click at [447, 250] on button "Ok" at bounding box center [451, 252] width 21 height 13
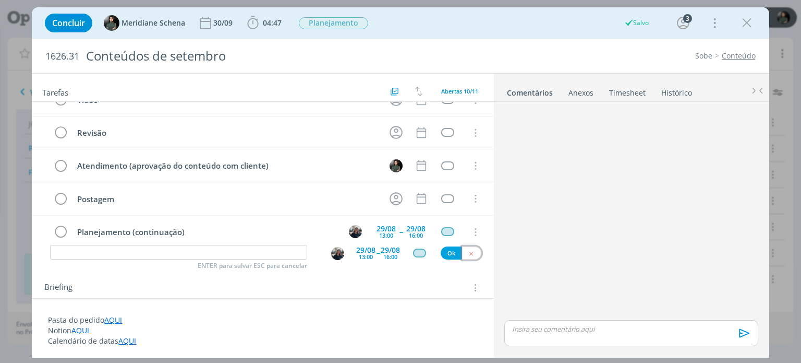
click at [468, 253] on icon "dialog" at bounding box center [471, 253] width 7 height 7
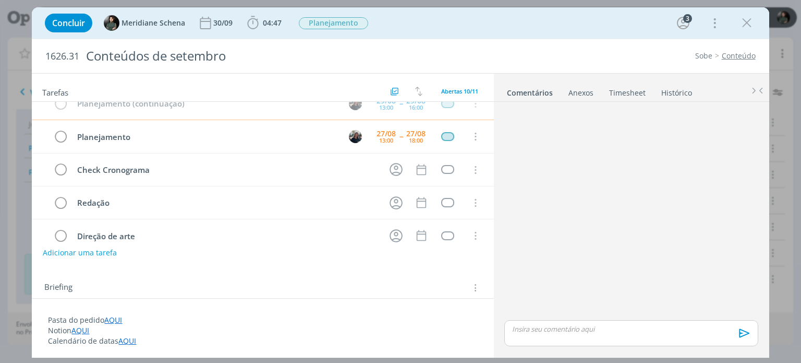
scroll to position [0, 0]
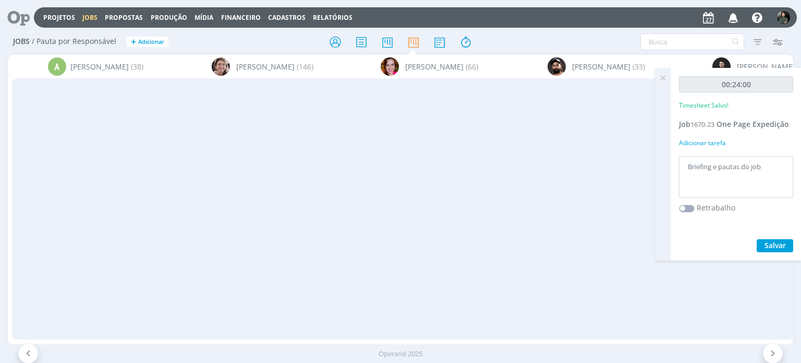
scroll to position [313, 0]
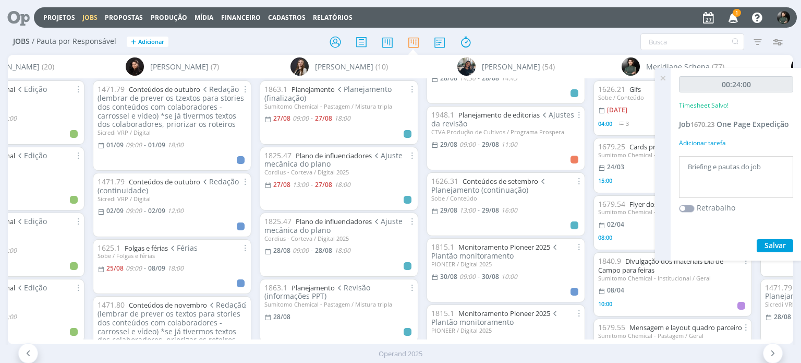
drag, startPoint x: 664, startPoint y: 76, endPoint x: 657, endPoint y: 86, distance: 12.0
click at [664, 76] on icon at bounding box center [663, 78] width 19 height 20
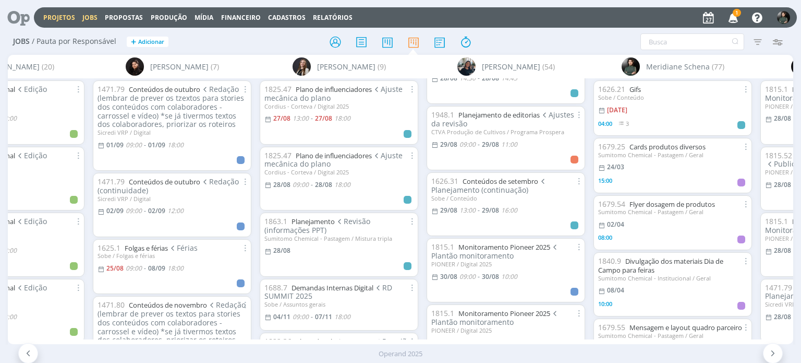
click at [63, 14] on link "Projetos" at bounding box center [59, 17] width 32 height 9
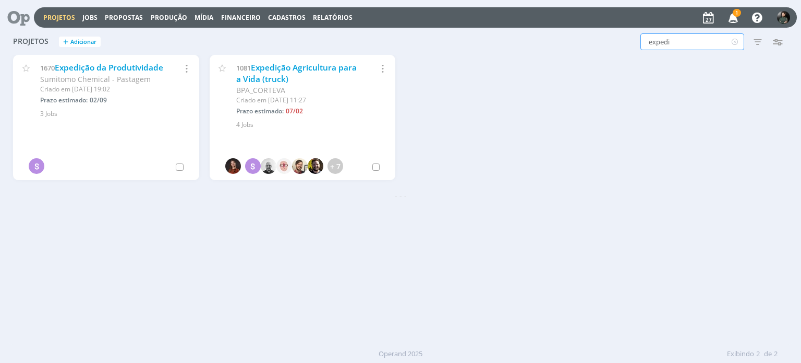
drag, startPoint x: 674, startPoint y: 38, endPoint x: 634, endPoint y: 34, distance: 40.3
click at [634, 34] on div "expedi Filtros Filtrar Limpar expedi Status Cliente / Contrato Cliente Selecion…" at bounding box center [646, 41] width 284 height 17
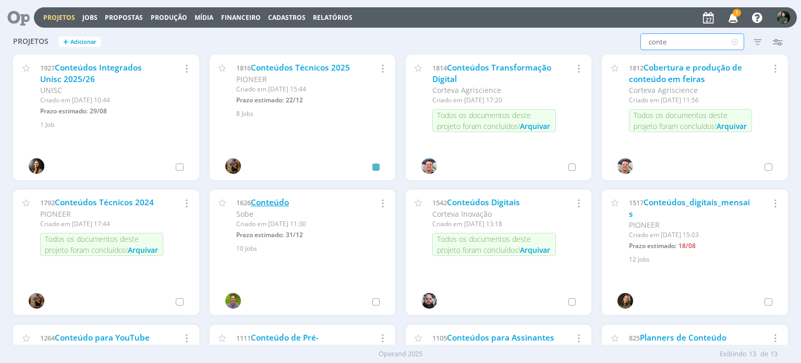
type input "conte"
click at [268, 206] on link "Conteúdo" at bounding box center [270, 202] width 38 height 11
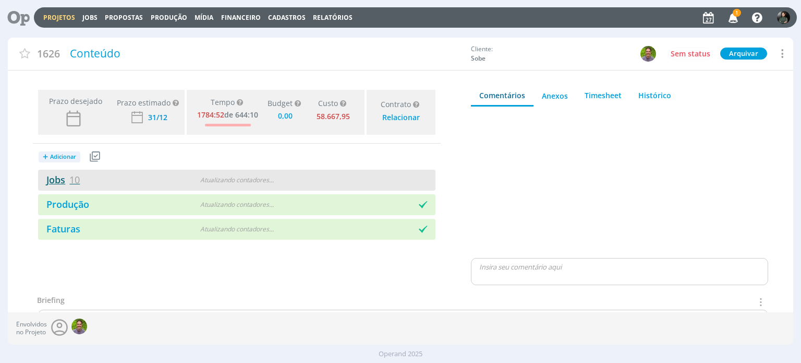
type input "0,00"
click at [58, 181] on link "Jobs 10" at bounding box center [59, 179] width 42 height 13
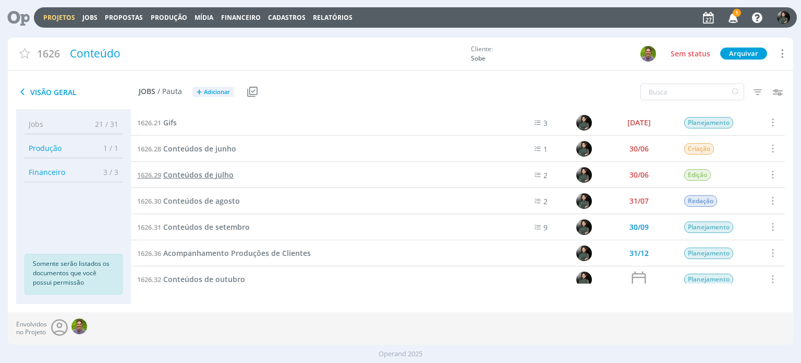
click at [217, 176] on span "Conteúdos de julho" at bounding box center [198, 175] width 70 height 10
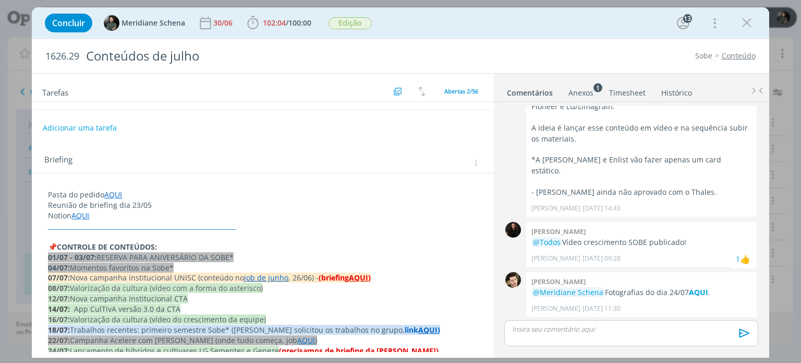
scroll to position [157, 0]
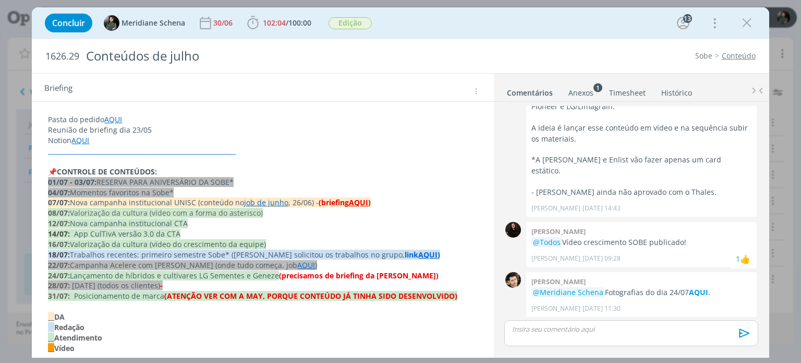
click at [259, 204] on link "job de junho" at bounding box center [266, 202] width 44 height 10
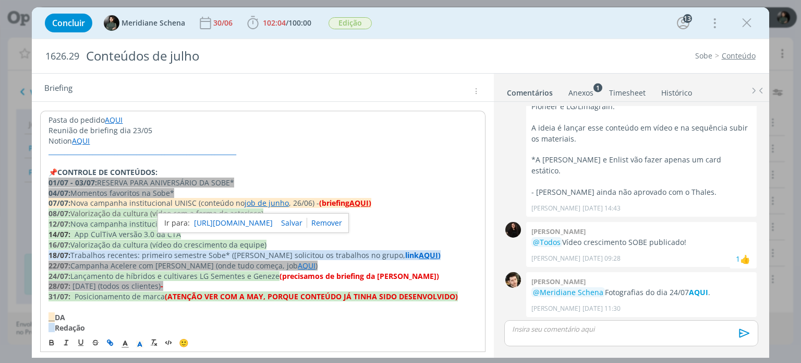
click at [255, 218] on link "[URL][DOMAIN_NAME]" at bounding box center [233, 223] width 79 height 14
click at [387, 163] on p "dialog" at bounding box center [263, 162] width 428 height 10
click at [354, 200] on strong "AQUI" at bounding box center [359, 203] width 19 height 10
click at [356, 222] on link "[URL][DOMAIN_NAME]" at bounding box center [329, 223] width 79 height 14
click at [362, 159] on p "dialog" at bounding box center [263, 162] width 428 height 10
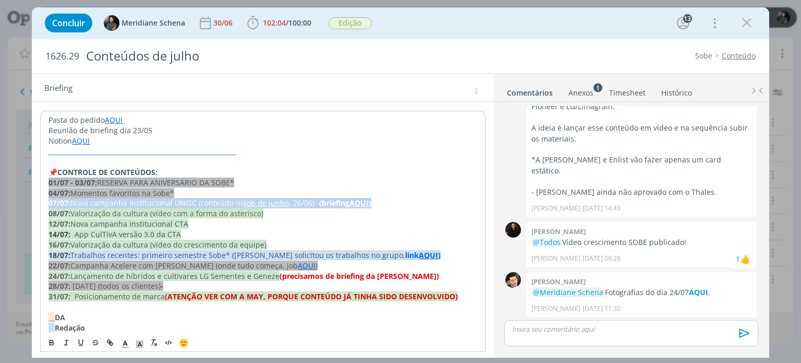
drag, startPoint x: 377, startPoint y: 201, endPoint x: 33, endPoint y: 199, distance: 343.9
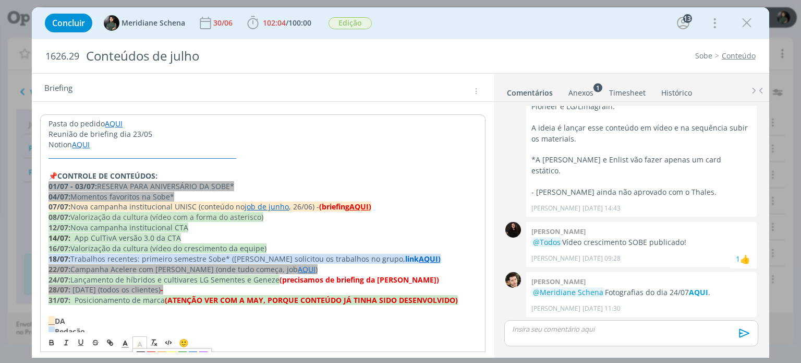
click at [137, 341] on rect "dialog" at bounding box center [137, 341] width 1 height 1
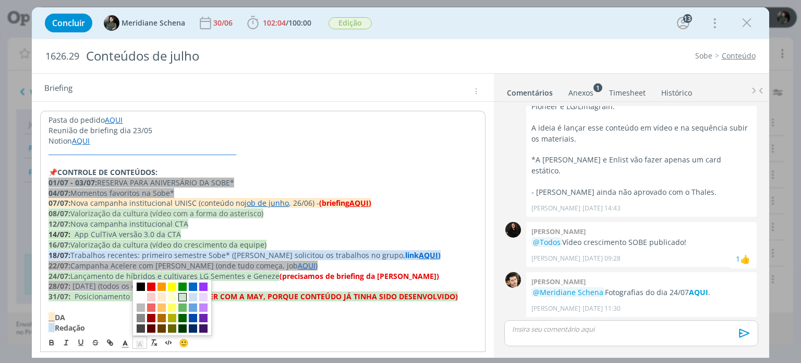
click at [182, 296] on span "dialog" at bounding box center [182, 297] width 8 height 8
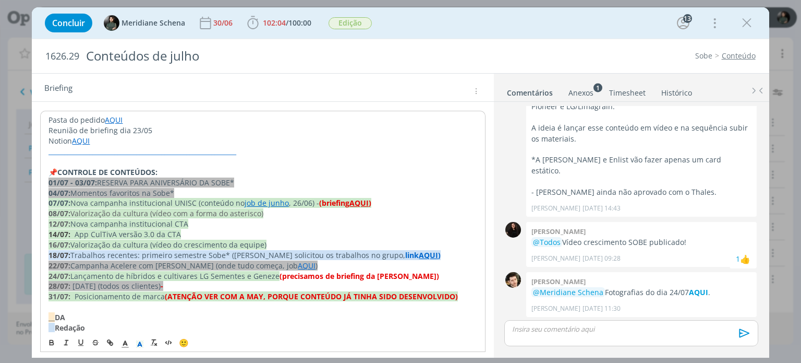
click at [297, 232] on p "14/07: App CulTivA versão 3.0 da CTA" at bounding box center [263, 234] width 428 height 10
click at [110, 121] on link "AQUI" at bounding box center [113, 119] width 18 height 10
click at [118, 137] on link "[URL][DOMAIN_NAME]" at bounding box center [116, 140] width 79 height 14
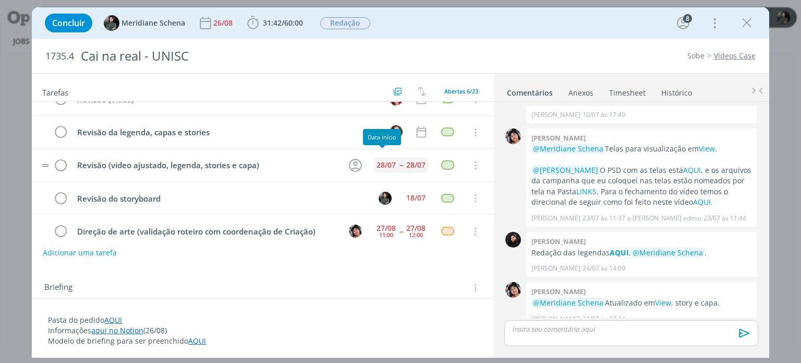
scroll to position [63, 0]
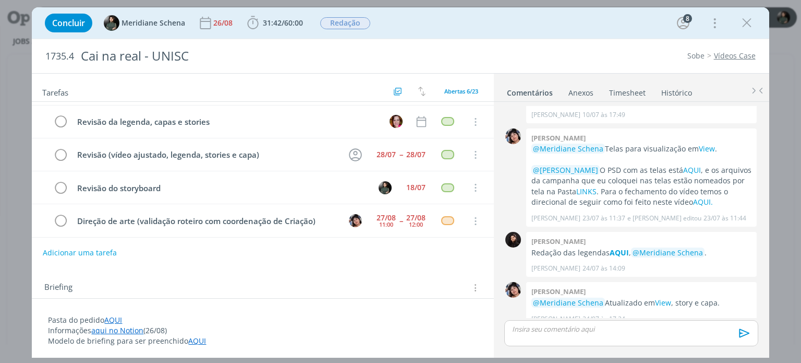
click at [670, 89] on link "Histórico" at bounding box center [677, 90] width 32 height 15
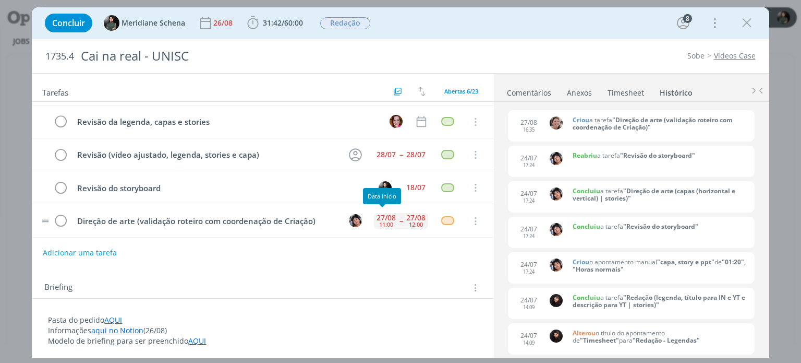
click at [382, 221] on div "11:00" at bounding box center [386, 224] width 14 height 6
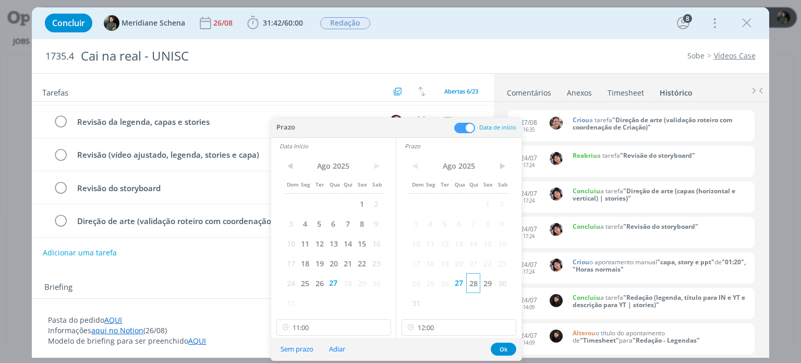
click at [475, 286] on span "28" at bounding box center [473, 283] width 14 height 20
click at [349, 282] on span "28" at bounding box center [348, 283] width 14 height 20
click at [502, 348] on button "Ok" at bounding box center [504, 348] width 26 height 13
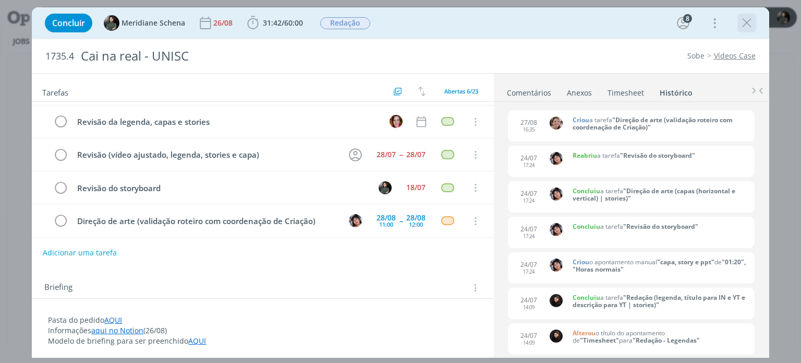
click at [752, 15] on button "dialog" at bounding box center [747, 23] width 16 height 16
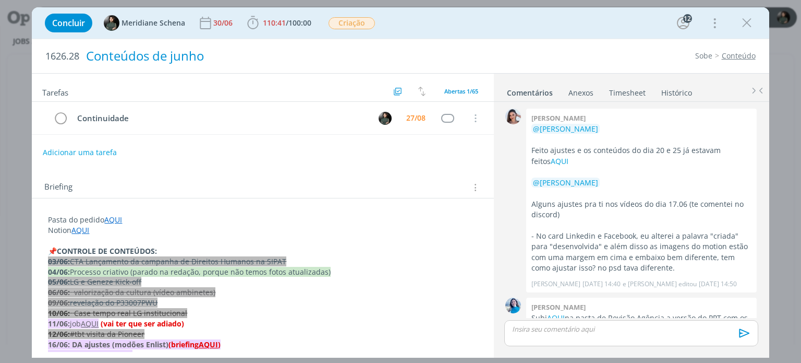
scroll to position [1378, 0]
